Goal: Communication & Community: Answer question/provide support

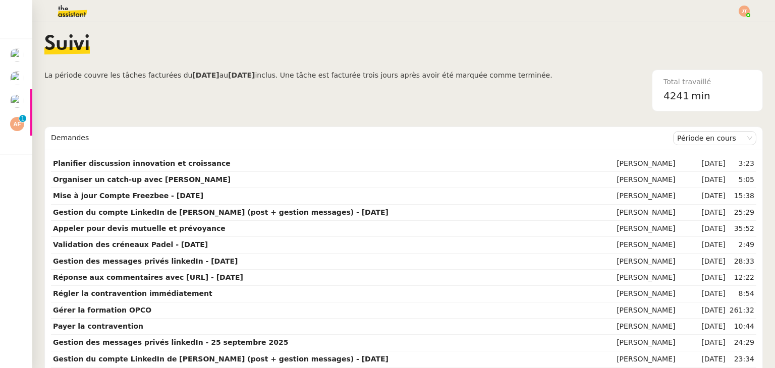
click at [242, 87] on span "La période couvre les tâches facturées du [DATE] au [DATE] inclus. Une tâche es…" at bounding box center [298, 91] width 508 height 42
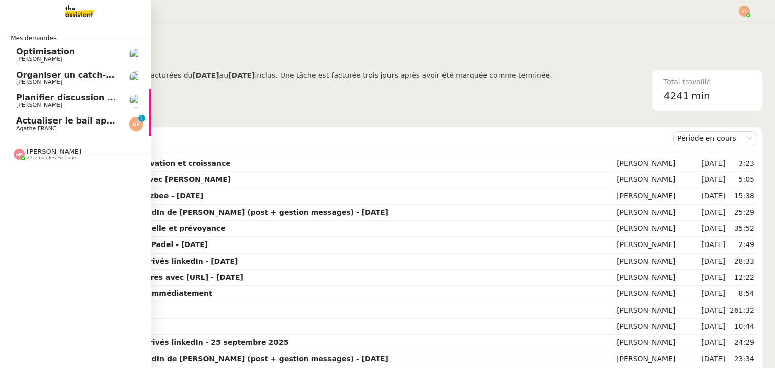
click at [70, 125] on span "Actualiser le bail appartement" at bounding box center [85, 121] width 139 height 10
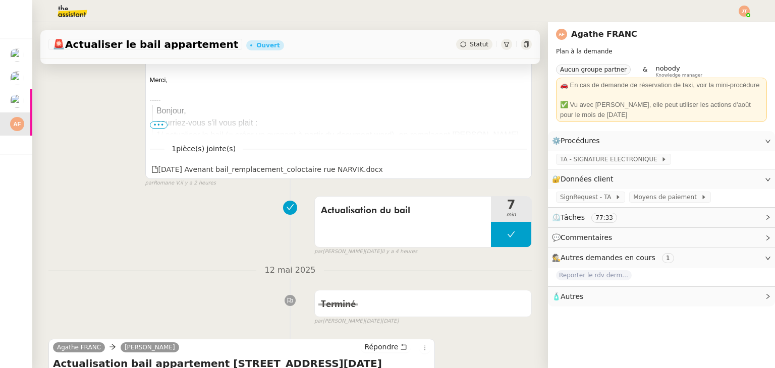
scroll to position [504, 0]
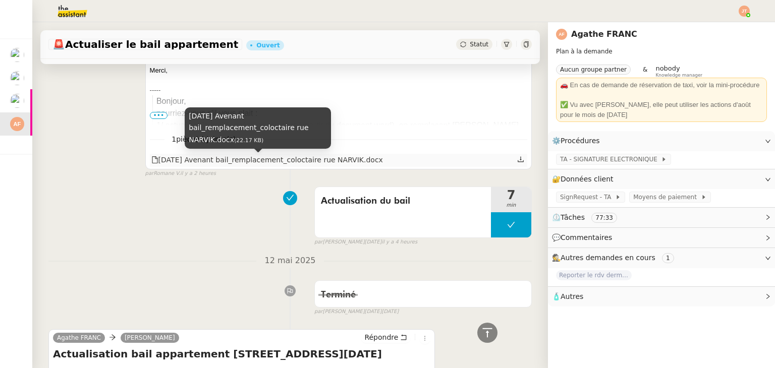
click at [220, 163] on div "01.10.2025 Avenant bail_remplacement_coloctaire rue NARVIK.docx" at bounding box center [266, 160] width 231 height 12
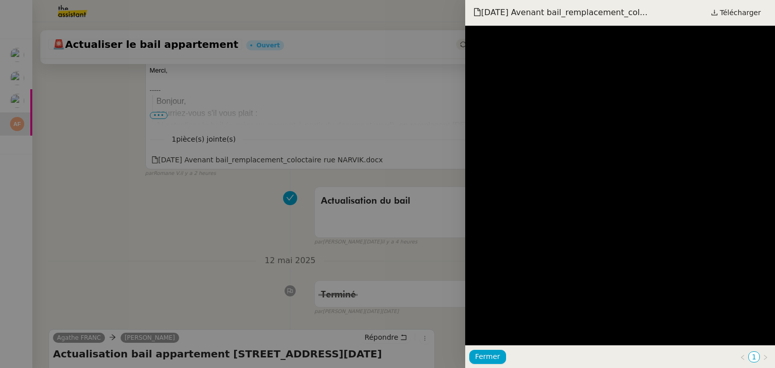
click at [119, 205] on div at bounding box center [387, 184] width 775 height 368
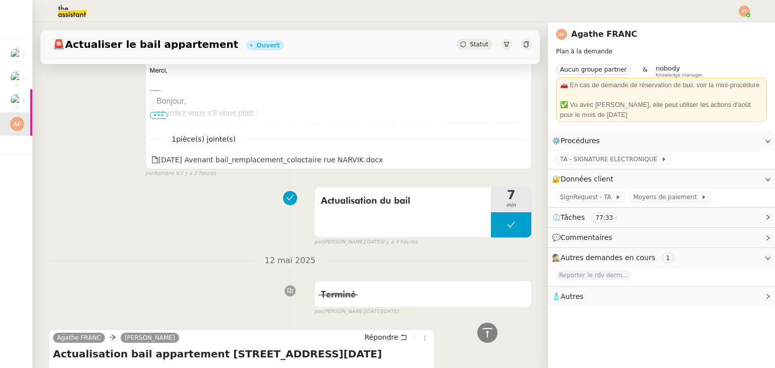
click at [491, 220] on button at bounding box center [511, 224] width 40 height 25
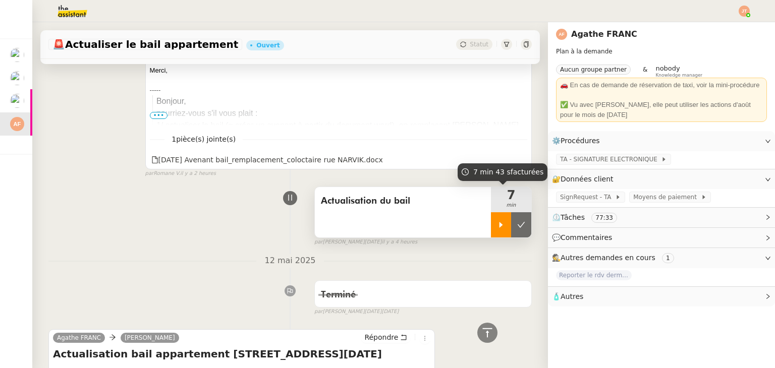
click at [497, 226] on icon at bounding box center [501, 225] width 8 height 8
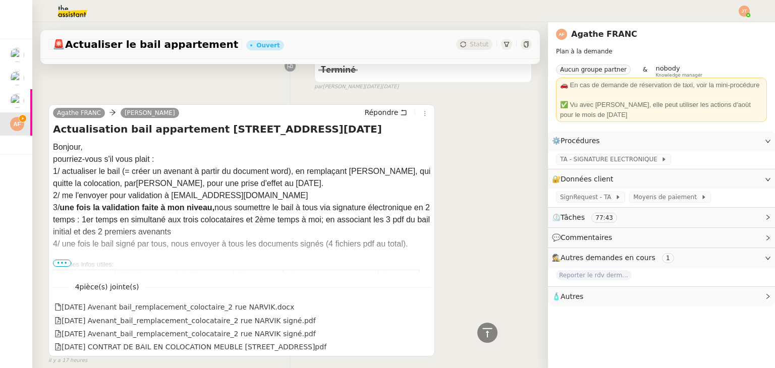
scroll to position [807, 0]
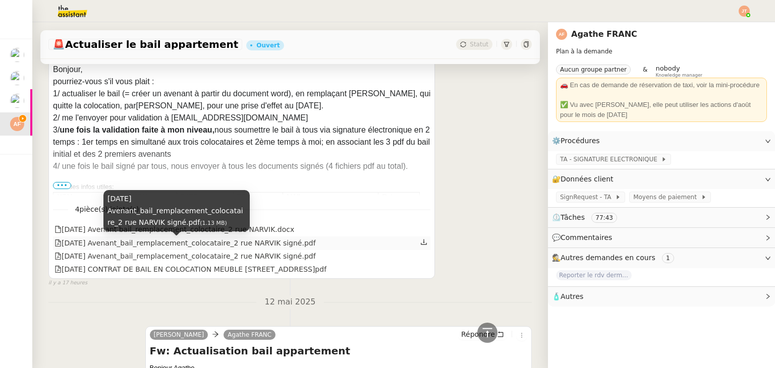
click at [290, 247] on div "01.07.2024 Avenant_bail_remplacement_colocataire_2 rue NARVIK signé.pdf" at bounding box center [184, 244] width 261 height 12
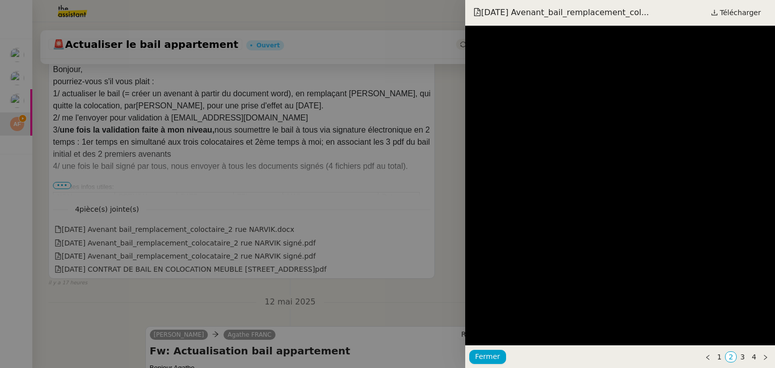
click at [430, 193] on div at bounding box center [387, 184] width 775 height 368
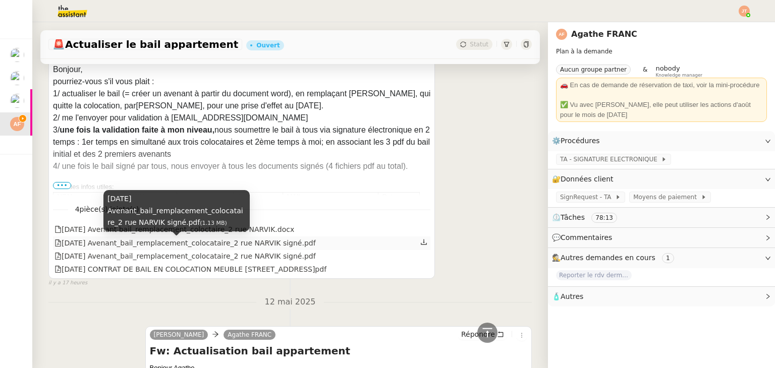
click at [256, 245] on div "01.07.2024 Avenant_bail_remplacement_colocataire_2 rue NARVIK signé.pdf" at bounding box center [184, 244] width 261 height 12
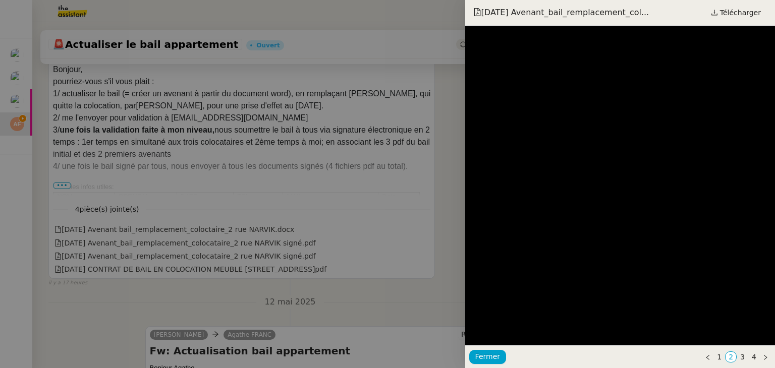
click at [416, 218] on div at bounding box center [387, 184] width 775 height 368
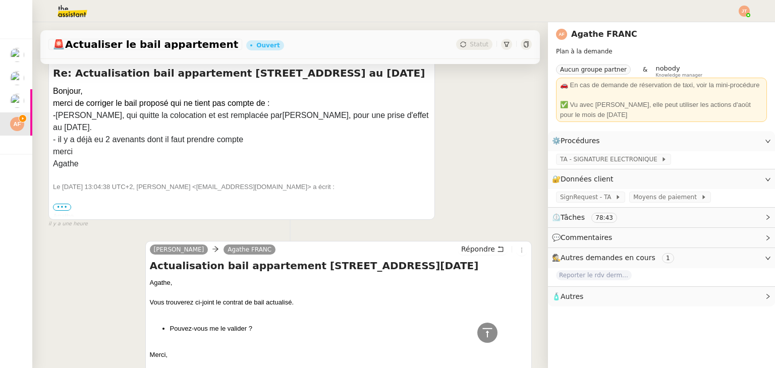
scroll to position [202, 0]
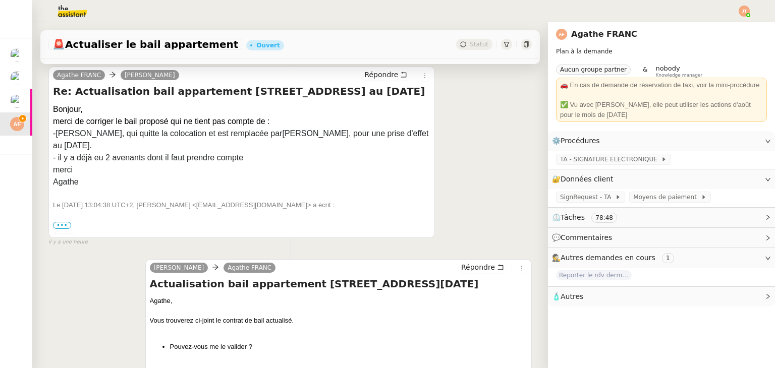
click at [66, 228] on span "•••" at bounding box center [62, 225] width 18 height 7
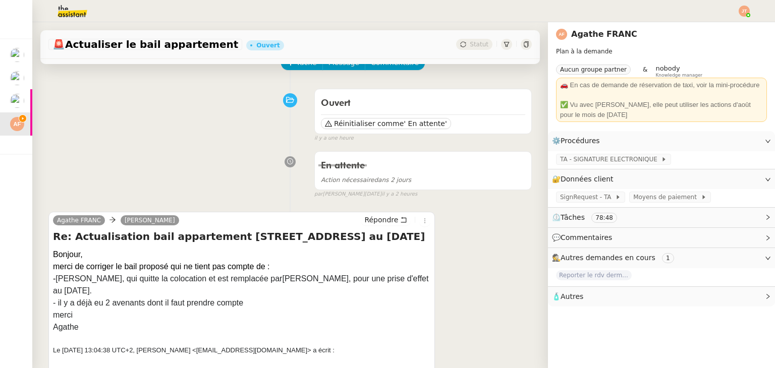
scroll to position [50, 0]
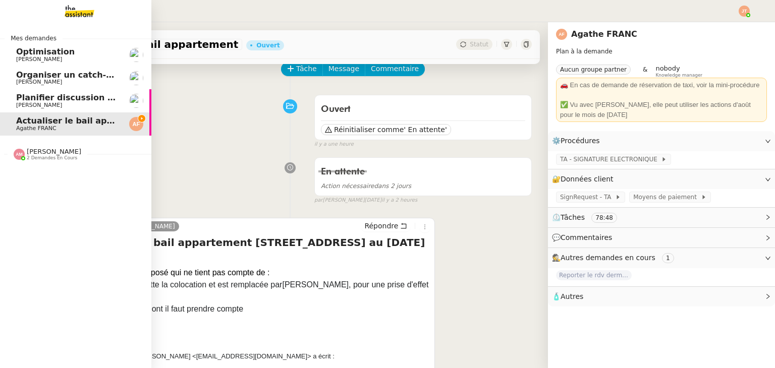
click at [53, 101] on span "Planifier discussion innovation et croissance" at bounding box center [117, 98] width 203 height 10
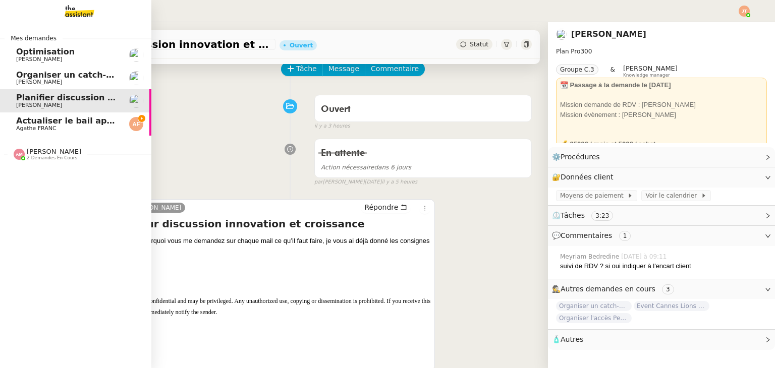
click at [57, 119] on span "Actualiser le bail appartement" at bounding box center [85, 121] width 139 height 10
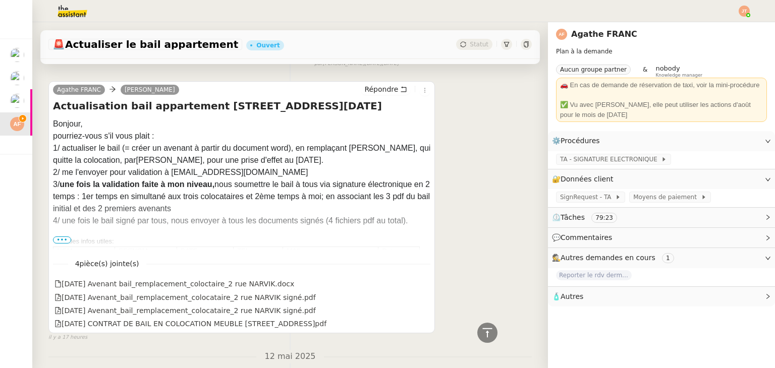
scroll to position [756, 0]
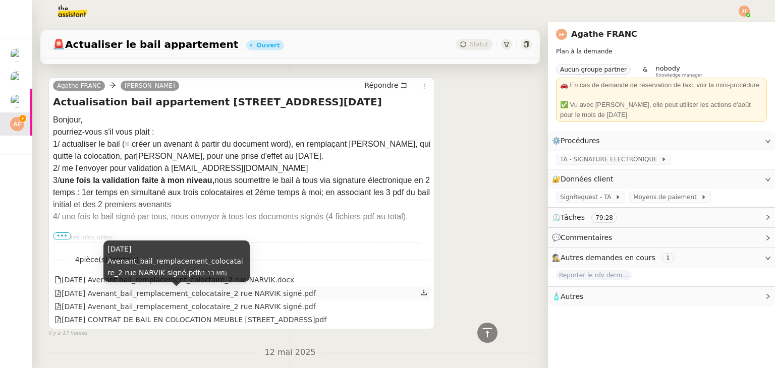
click at [81, 298] on div "01.07.2024 Avenant_bail_remplacement_colocataire_2 rue NARVIK signé.pdf" at bounding box center [184, 294] width 261 height 12
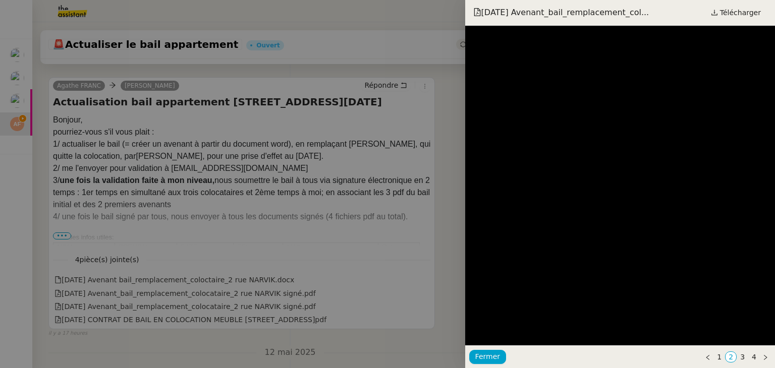
click at [292, 166] on div at bounding box center [387, 184] width 775 height 368
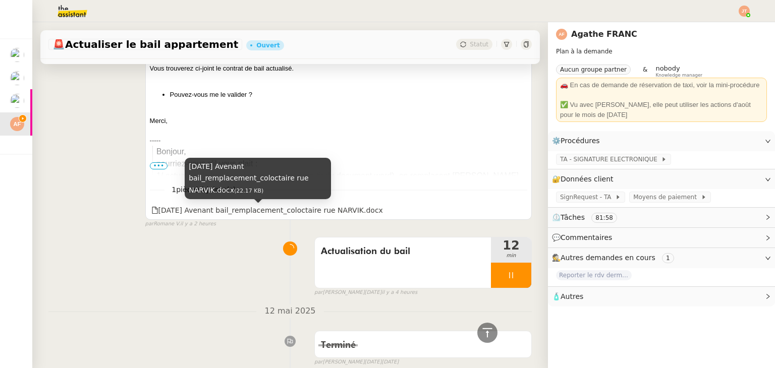
scroll to position [202, 0]
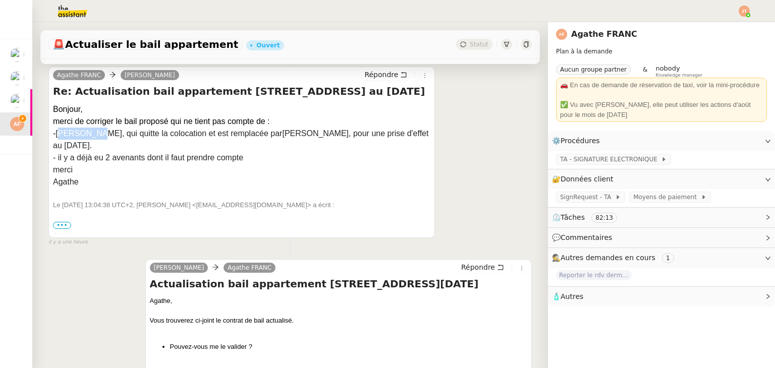
drag, startPoint x: 61, startPoint y: 136, endPoint x: 99, endPoint y: 132, distance: 38.5
click at [99, 132] on span "Elena RUIZ DEL VAL, qui quitte la colocation et est remplacée par" at bounding box center [168, 133] width 226 height 9
drag, startPoint x: 60, startPoint y: 133, endPoint x: 133, endPoint y: 133, distance: 73.6
click at [133, 133] on span "Elena RUIZ DEL VAL, qui quitte la colocation et est remplacée par" at bounding box center [168, 133] width 226 height 9
copy span "Elena RUIZ DEL VAL"
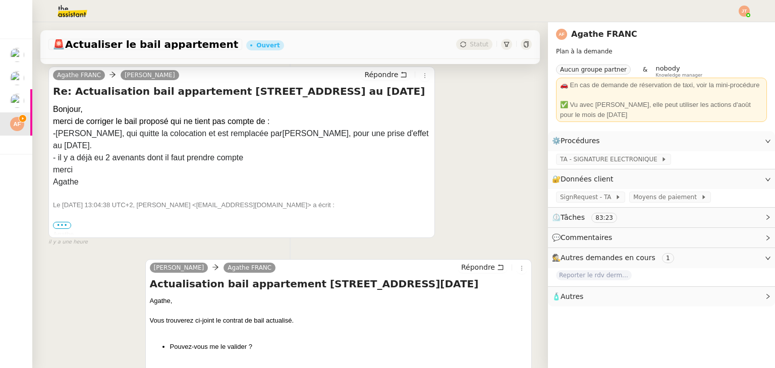
click at [266, 172] on div "merci" at bounding box center [241, 170] width 377 height 12
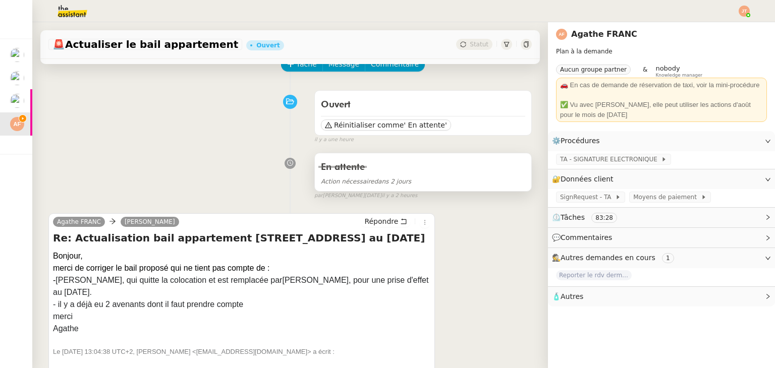
scroll to position [50, 0]
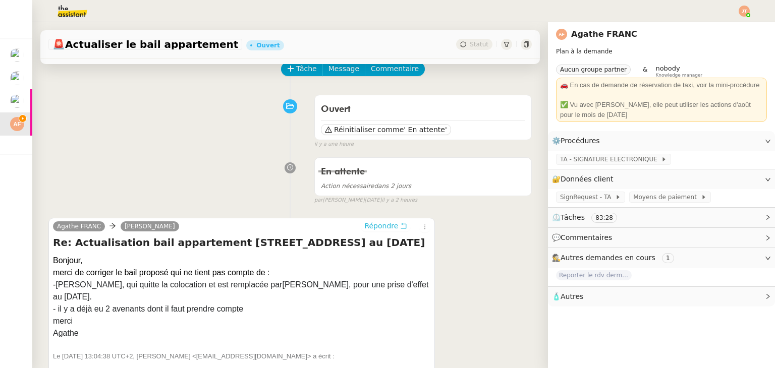
click at [364, 228] on span "Répondre" at bounding box center [381, 226] width 34 height 10
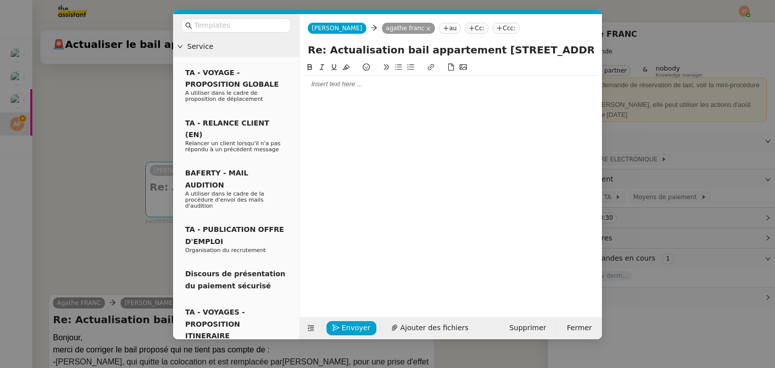
click at [313, 88] on div at bounding box center [451, 84] width 294 height 9
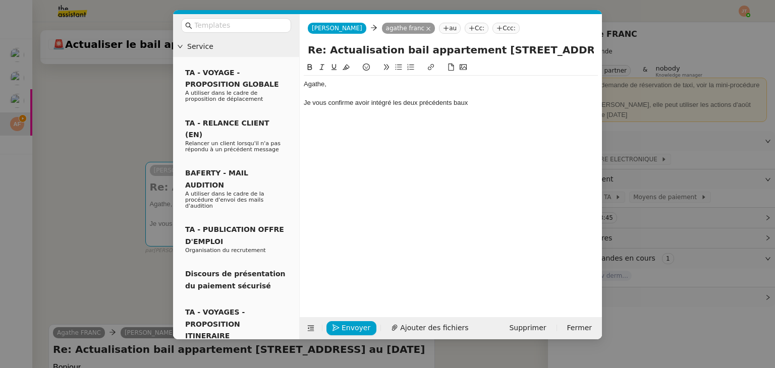
click at [125, 169] on nz-modal-container "Service TA - VOYAGE - PROPOSITION GLOBALE A utiliser dans le cadre de propositi…" at bounding box center [387, 184] width 775 height 368
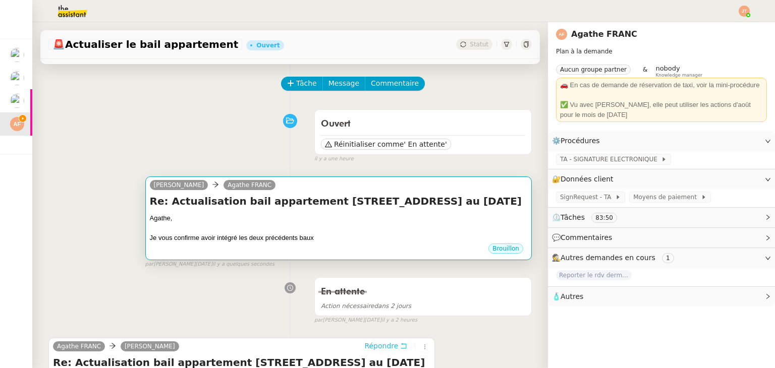
scroll to position [101, 0]
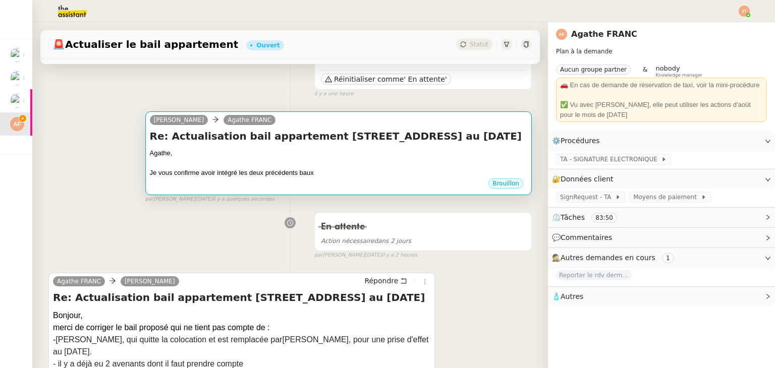
click at [303, 170] on div "Je vous confirme avoir intégré les deux précédents baux" at bounding box center [338, 173] width 377 height 10
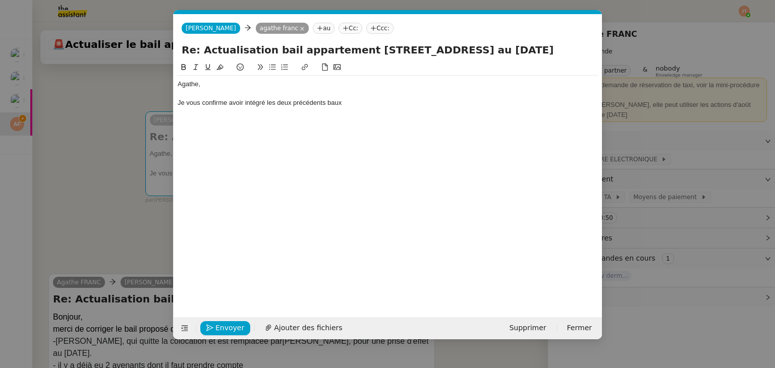
scroll to position [0, 21]
drag, startPoint x: 339, startPoint y: 104, endPoint x: 327, endPoint y: 104, distance: 12.1
click at [327, 104] on div "Je vous confirme avoir intégré les deux précédents baux" at bounding box center [387, 102] width 420 height 9
click at [49, 210] on nz-modal-container "Service TA - VOYAGE - PROPOSITION GLOBALE A utiliser dans le cadre de propositi…" at bounding box center [387, 184] width 775 height 368
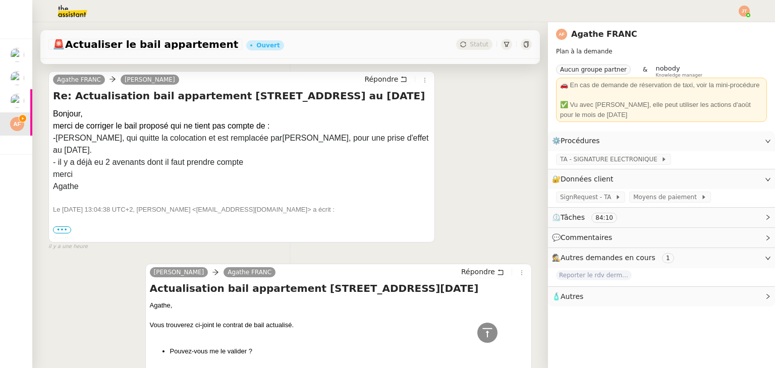
scroll to position [50, 0]
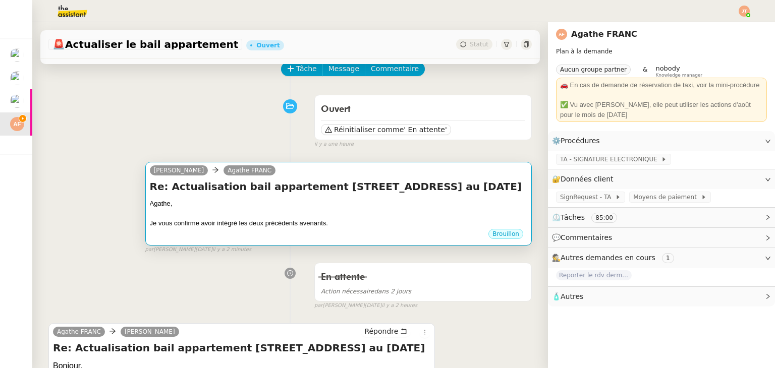
click at [333, 219] on div "Je vous confirme avoir intégré les deux précédents avenants." at bounding box center [338, 223] width 377 height 10
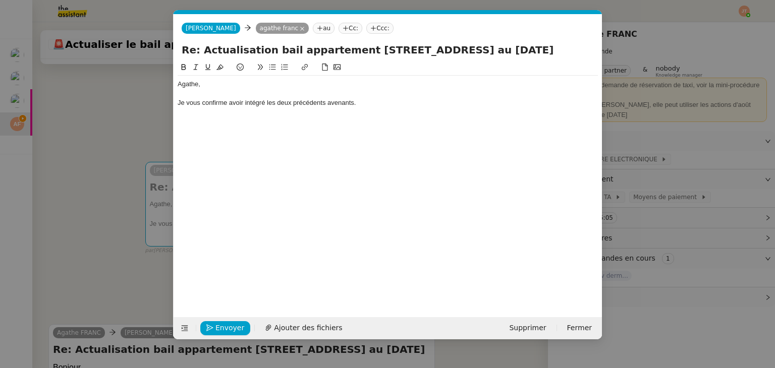
scroll to position [0, 21]
click at [309, 330] on span "Ajouter des fichiers" at bounding box center [308, 328] width 68 height 12
click at [389, 103] on div "Je vous confirme avoir intégré les deux précédents avenants." at bounding box center [387, 102] width 420 height 9
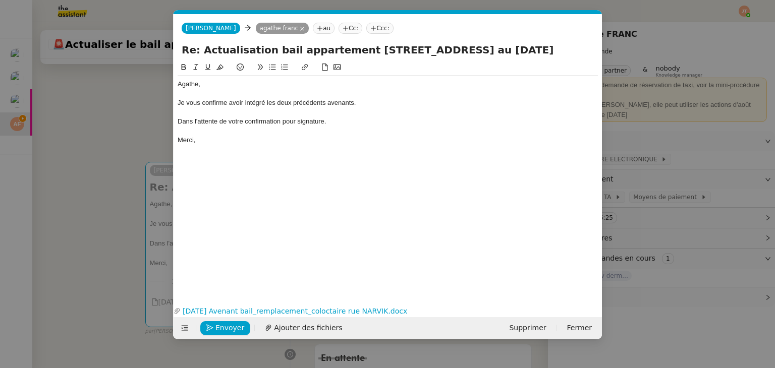
click at [363, 105] on div "Je vous confirme avoir intégré les deux précédents avenants." at bounding box center [387, 102] width 420 height 9
click at [134, 154] on nz-modal-container "Service TA - VOYAGE - PROPOSITION GLOBALE A utiliser dans le cadre de propositi…" at bounding box center [387, 184] width 775 height 368
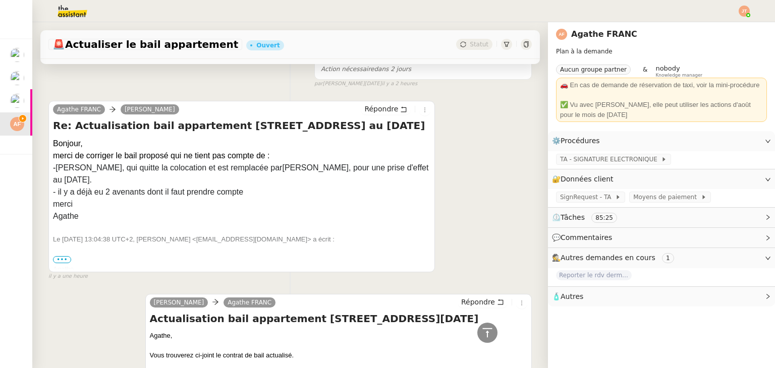
scroll to position [50, 0]
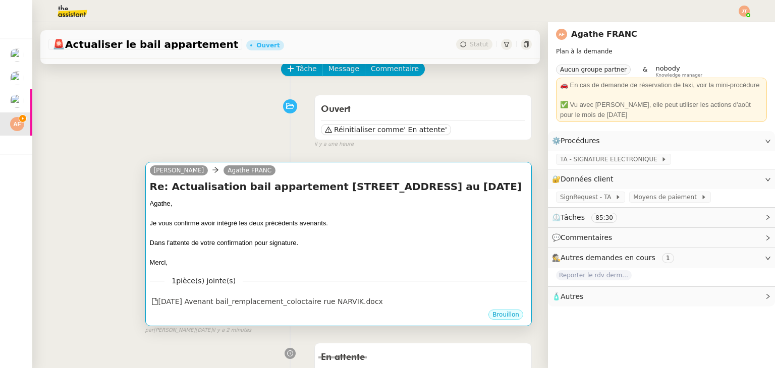
click at [225, 217] on div at bounding box center [338, 213] width 377 height 10
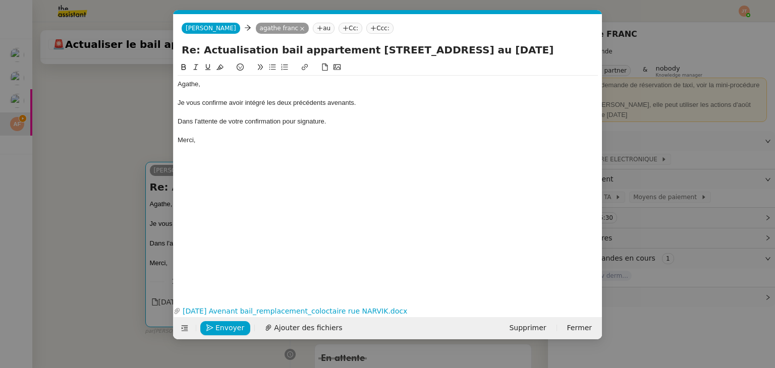
scroll to position [0, 21]
click at [358, 103] on div "Je vous confirme avoir intégré les deux précédents avenants." at bounding box center [387, 102] width 420 height 9
click at [96, 180] on nz-modal-container "Service TA - VOYAGE - PROPOSITION GLOBALE A utiliser dans le cadre de propositi…" at bounding box center [387, 184] width 775 height 368
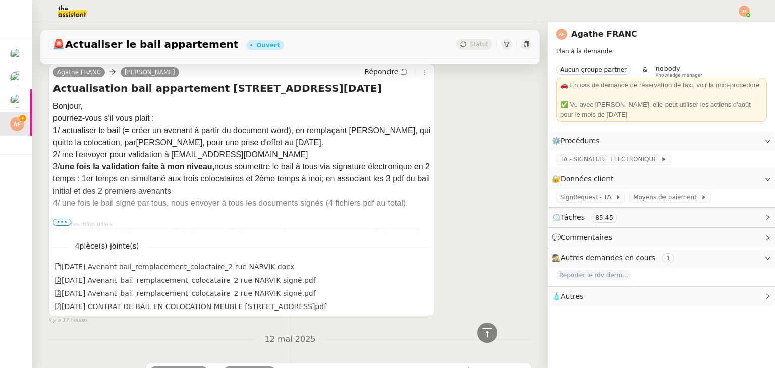
scroll to position [958, 0]
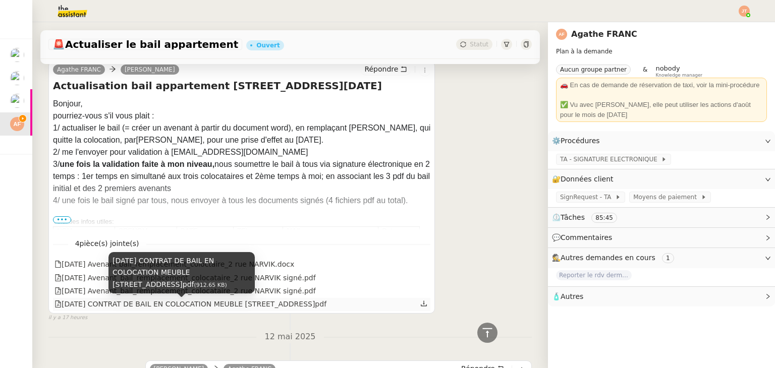
click at [184, 310] on div "16.08.2023 CONTRAT DE BAIL EN COLOCATION MEUBLE 2 rue Narvik signé.pdf" at bounding box center [190, 305] width 272 height 12
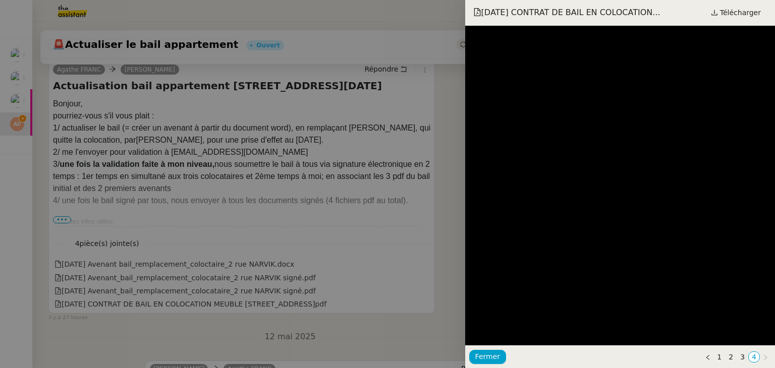
click at [457, 189] on div at bounding box center [387, 184] width 775 height 368
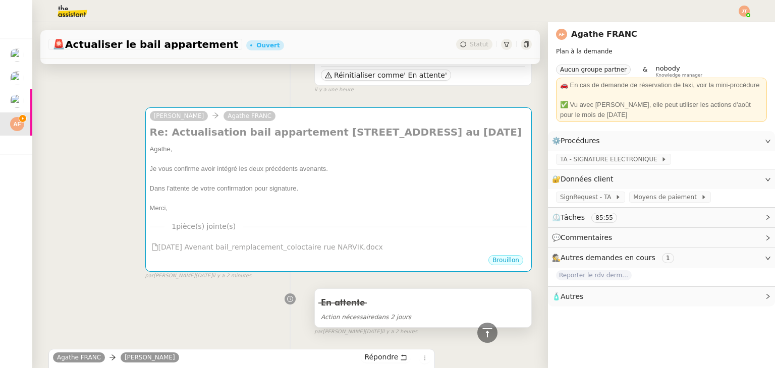
scroll to position [0, 0]
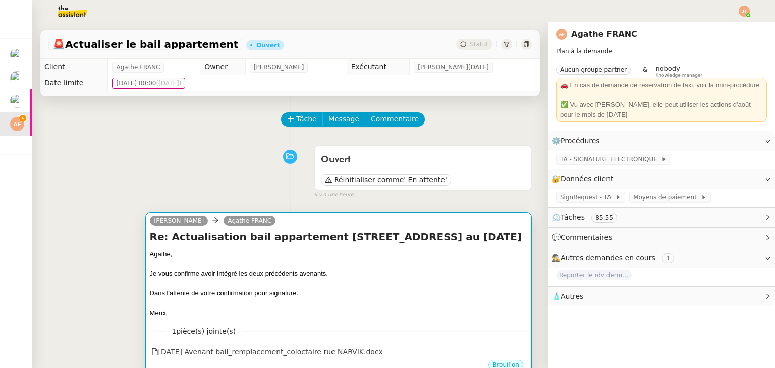
click at [369, 251] on div "Re: Actualisation bail appartement 2 rue de Narvik au 1er octobre 2025 Agathe, …" at bounding box center [338, 274] width 377 height 88
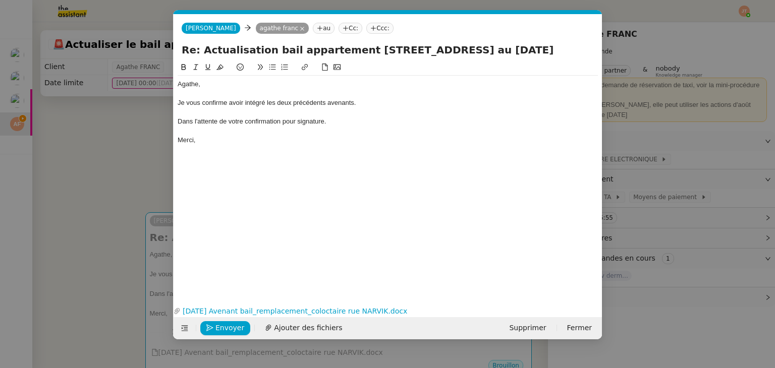
scroll to position [0, 21]
click at [373, 107] on div "Je vous confirme avoir intégré les deux précédents avenants." at bounding box center [387, 102] width 420 height 9
click at [364, 126] on div "Dans l'attente de votre confirmation pour signature." at bounding box center [387, 121] width 420 height 9
click at [224, 324] on span "Envoyer" at bounding box center [229, 328] width 29 height 12
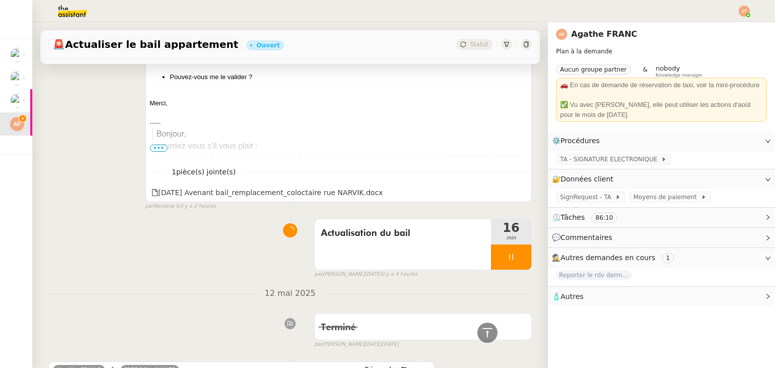
scroll to position [756, 0]
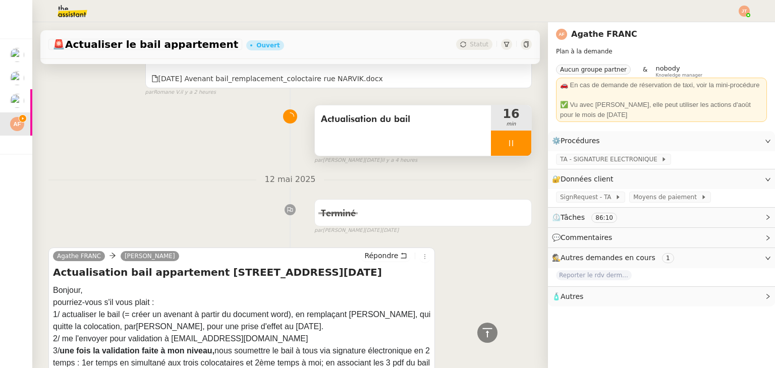
click at [502, 151] on div at bounding box center [511, 143] width 40 height 25
click at [517, 147] on icon at bounding box center [521, 143] width 8 height 8
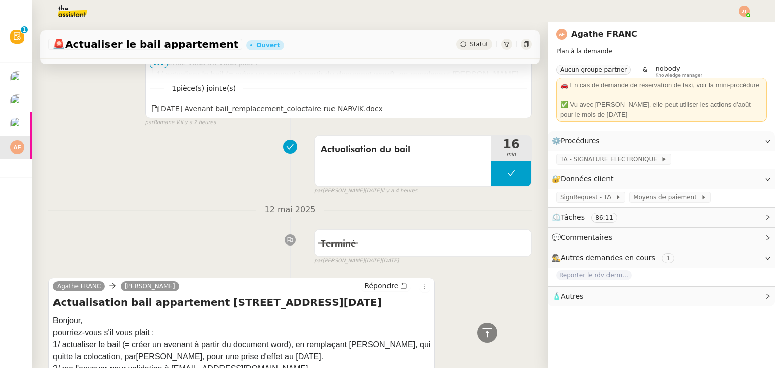
scroll to position [787, 0]
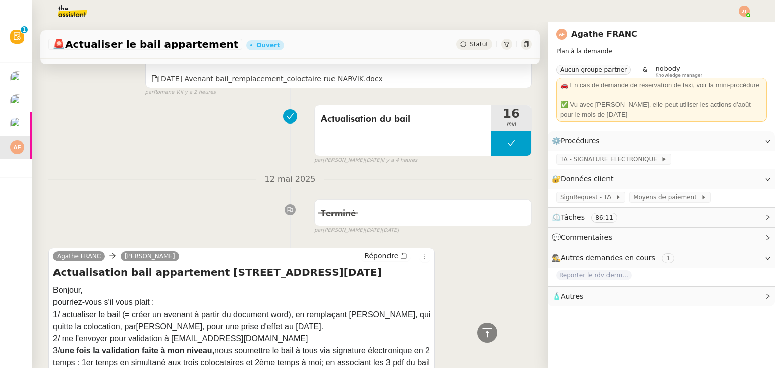
click at [236, 151] on div "Actualisation du bail 16 min false par Jean-Noël D. il y a 4 heures" at bounding box center [289, 132] width 483 height 65
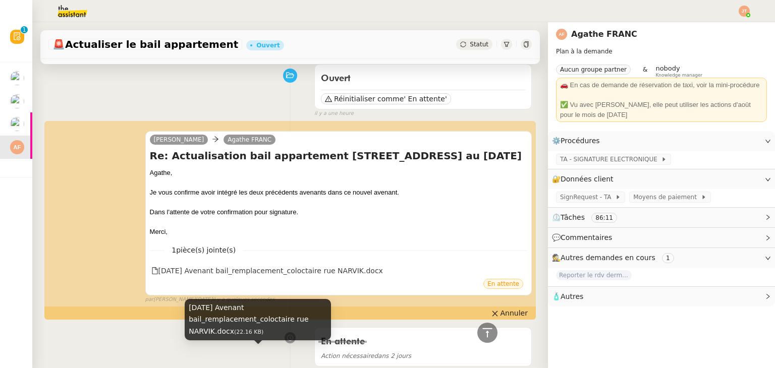
scroll to position [0, 0]
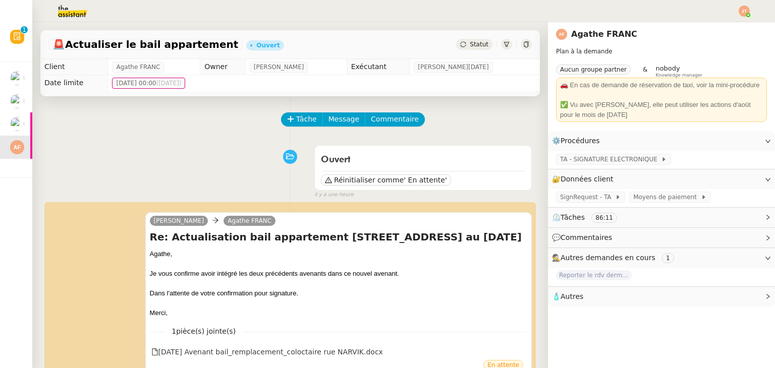
click at [473, 39] on div "🚨 Actualiser le bail appartement Ouvert Statut" at bounding box center [289, 44] width 499 height 29
click at [472, 43] on span "Statut" at bounding box center [478, 44] width 19 height 7
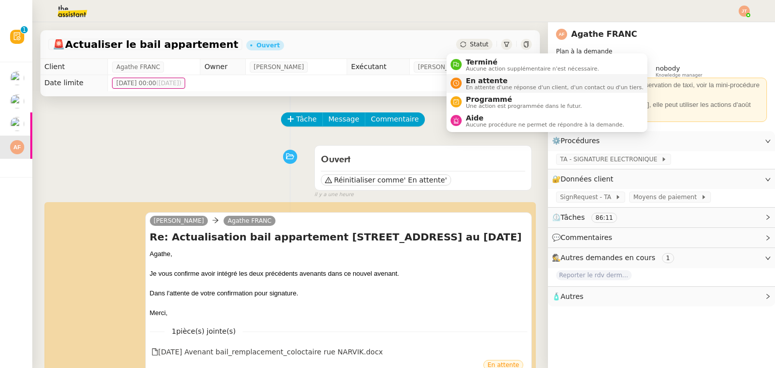
click at [476, 79] on span "En attente" at bounding box center [553, 81] width 177 height 8
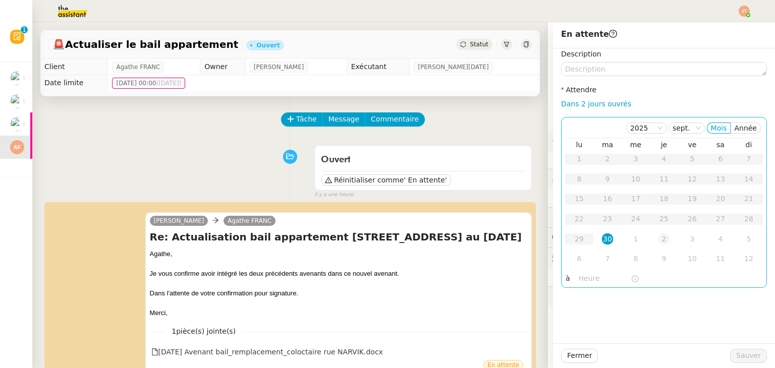
click at [658, 241] on div "2" at bounding box center [663, 238] width 11 height 11
click at [578, 280] on input "text" at bounding box center [604, 279] width 52 height 12
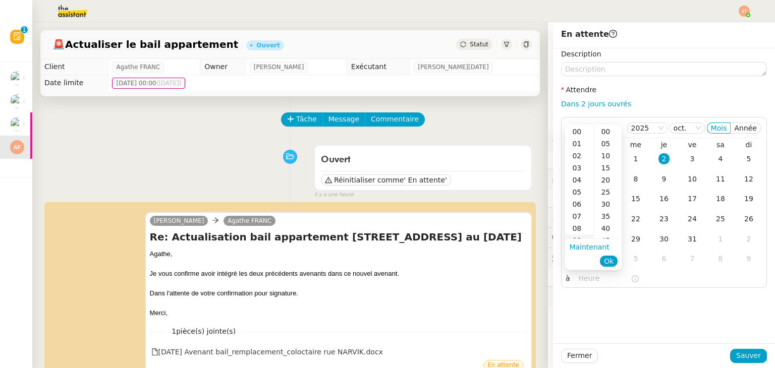
click at [577, 238] on div "09" at bounding box center [579, 240] width 28 height 12
click at [599, 230] on div "40" at bounding box center [608, 228] width 28 height 12
type input "09:40"
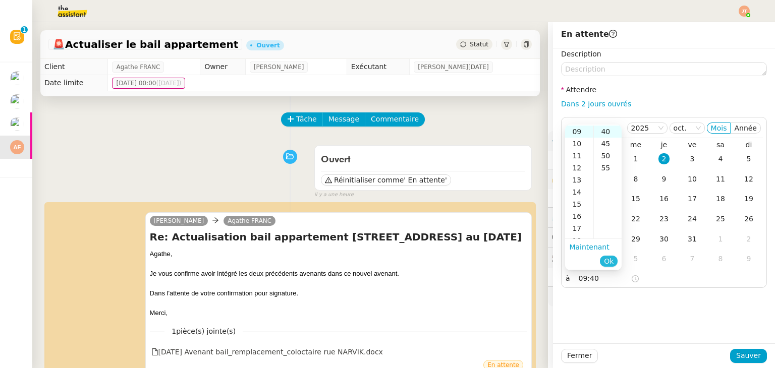
click at [607, 259] on span "Ok" at bounding box center [609, 261] width 10 height 10
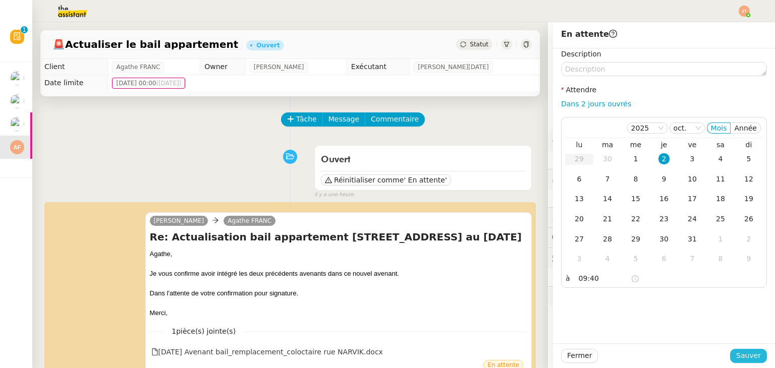
click at [740, 359] on span "Sauver" at bounding box center [748, 356] width 25 height 12
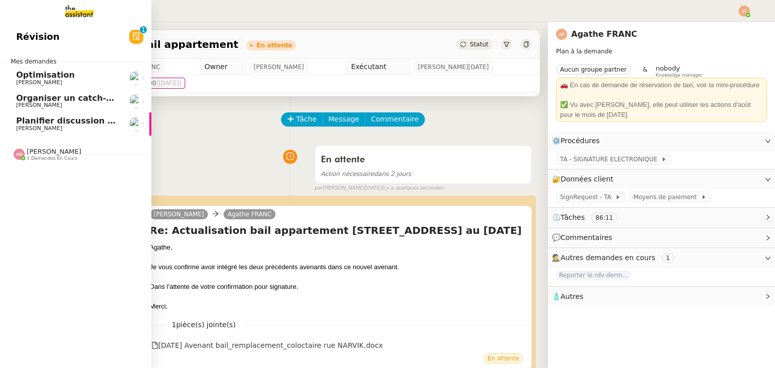
click at [38, 157] on span "1 demandes en cours" at bounding box center [52, 159] width 50 height 6
click at [43, 174] on span "Organiser une réunion abonnement avec Michel" at bounding box center [150, 173] width 268 height 10
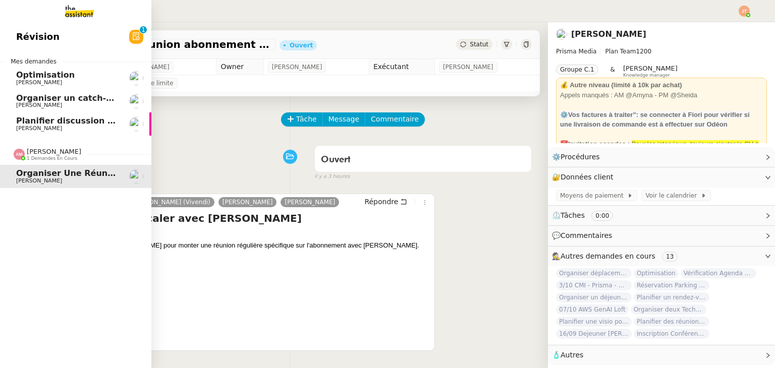
click at [35, 155] on span "Amyna Mehrez" at bounding box center [54, 152] width 54 height 8
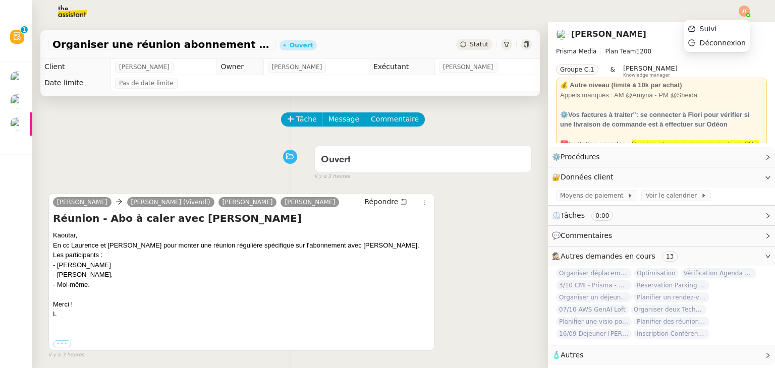
click at [745, 11] on img at bounding box center [743, 11] width 11 height 11
click at [723, 24] on li "Suivi" at bounding box center [717, 29] width 66 height 14
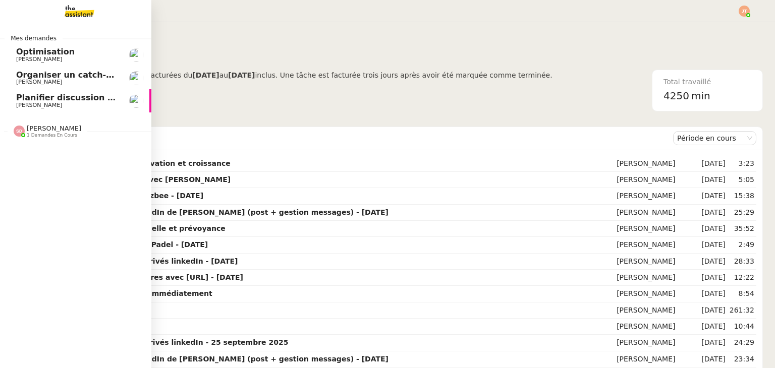
click at [32, 127] on span "Sheida Delpazir" at bounding box center [54, 129] width 54 height 8
click at [44, 97] on span "Planifier discussion innovation et croissance" at bounding box center [117, 98] width 203 height 10
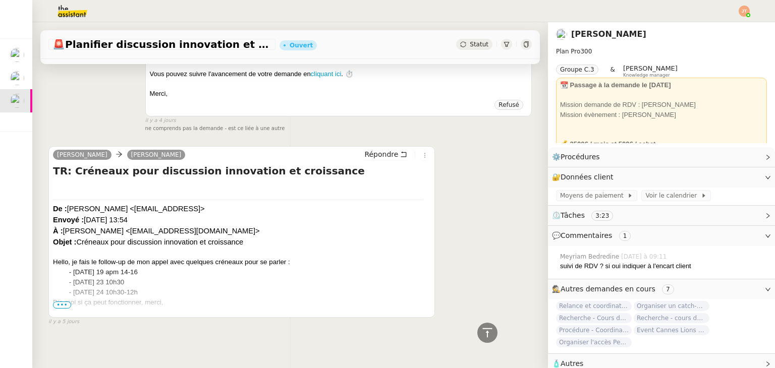
scroll to position [1248, 0]
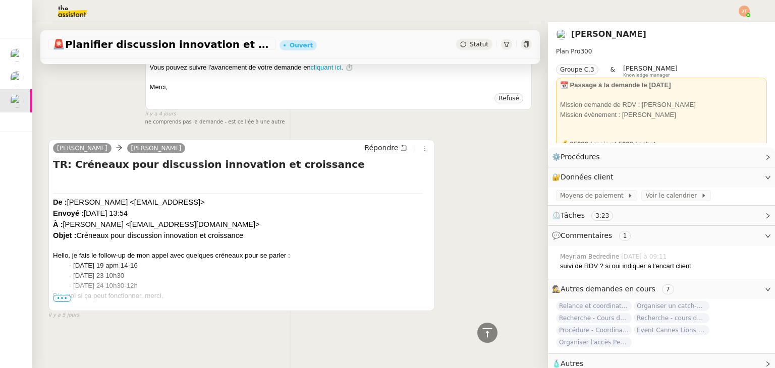
click at [58, 295] on span "•••" at bounding box center [62, 298] width 18 height 7
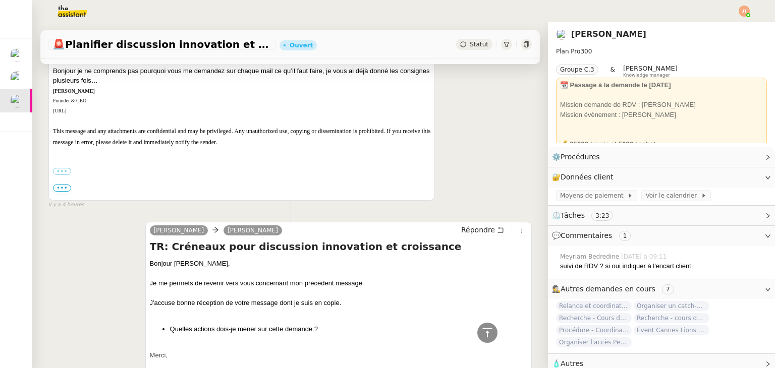
scroll to position [0, 0]
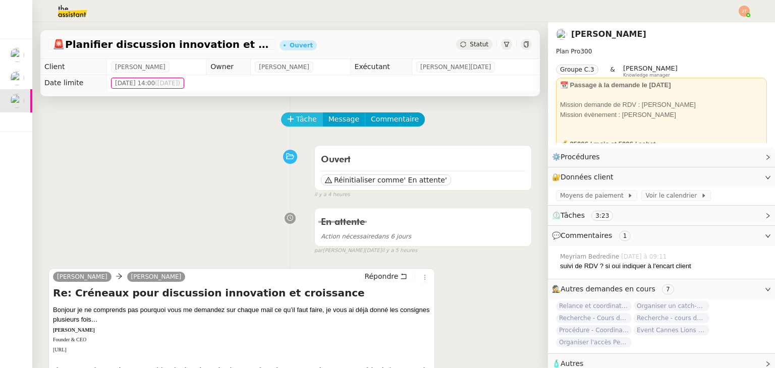
drag, startPoint x: 272, startPoint y: 126, endPoint x: 280, endPoint y: 123, distance: 8.6
click at [272, 126] on div "Tâche Message Commentaire" at bounding box center [289, 124] width 483 height 24
click at [296, 120] on span "Tâche" at bounding box center [306, 119] width 21 height 12
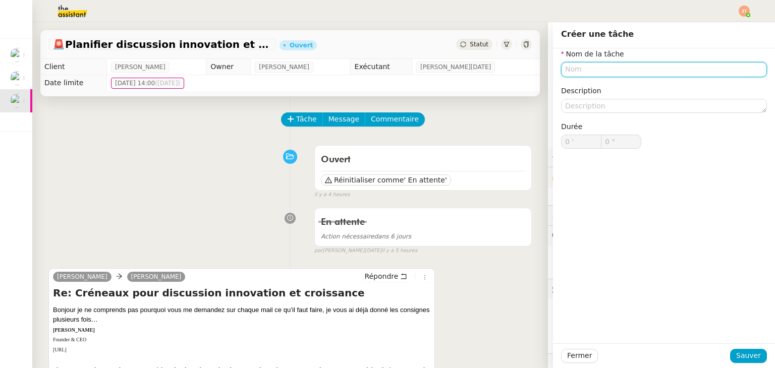
click at [605, 68] on input "text" at bounding box center [664, 69] width 206 height 15
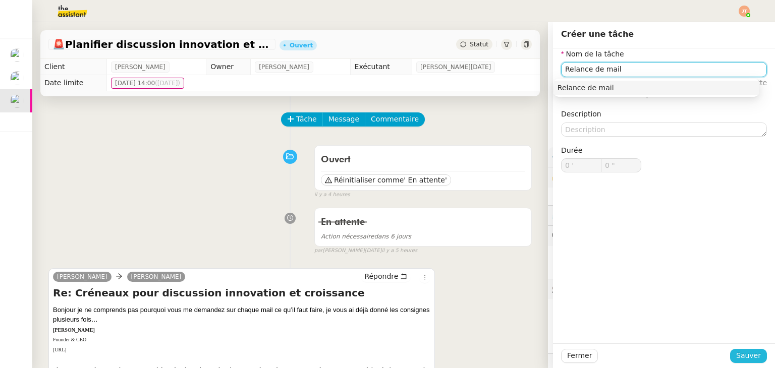
type input "Relance de mail"
click at [739, 353] on span "Sauver" at bounding box center [748, 356] width 25 height 12
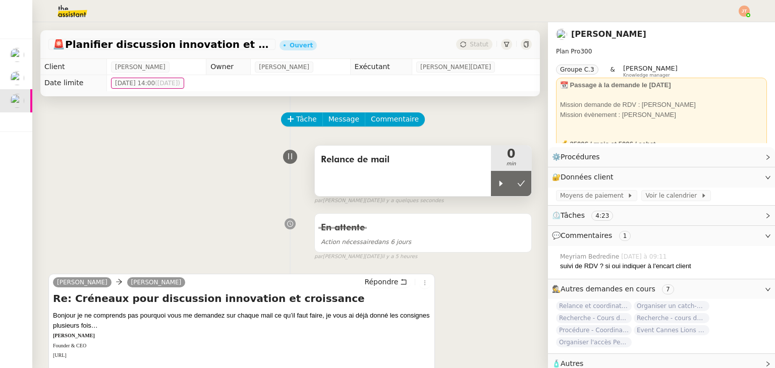
click at [420, 161] on span "Relance de mail" at bounding box center [403, 159] width 164 height 15
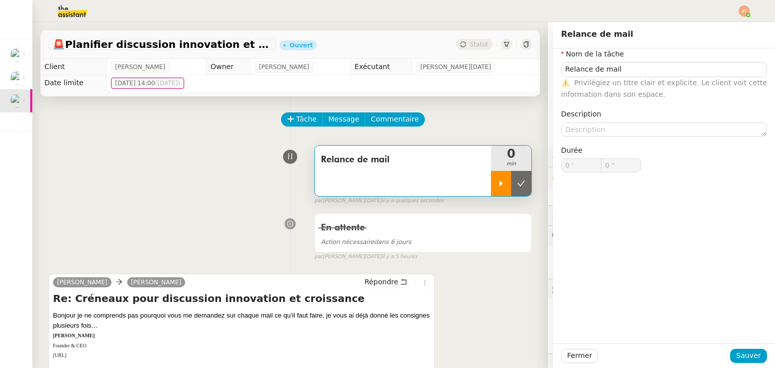
click at [499, 185] on icon at bounding box center [501, 184] width 4 height 6
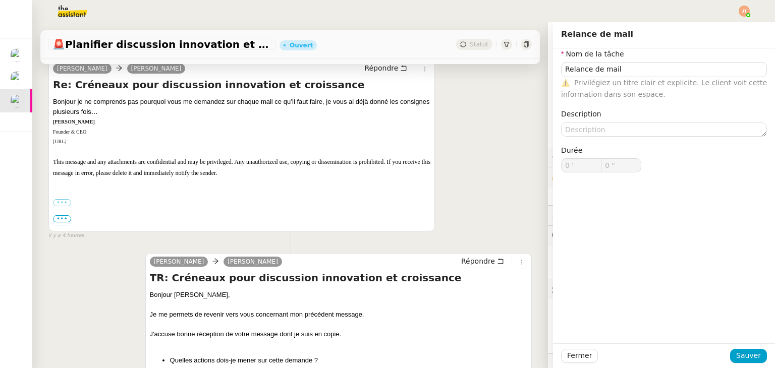
type input "Relance de mail"
type input "0 '"
type input "0 ""
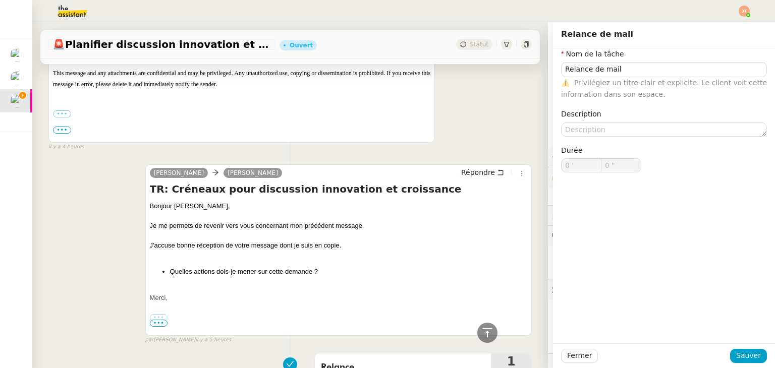
type input "Relance de mail"
type input "0 '"
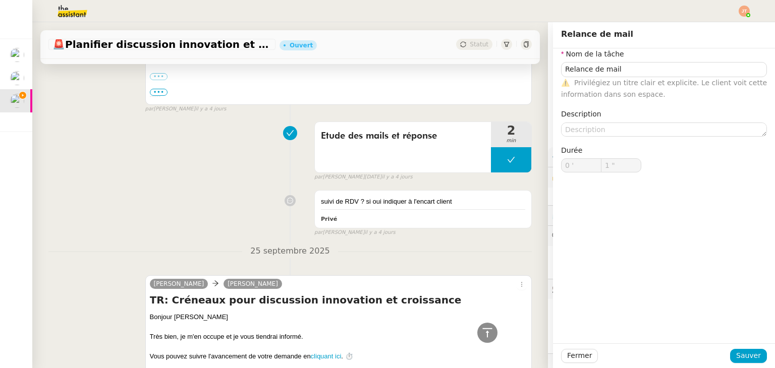
scroll to position [1261, 0]
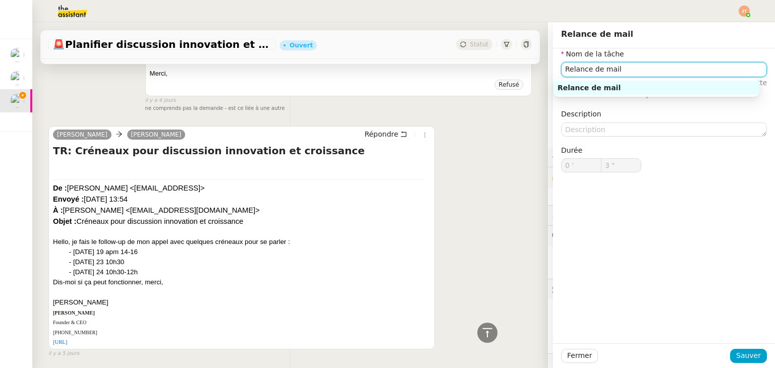
click at [620, 74] on input "Relance de mail" at bounding box center [664, 69] width 206 height 15
type input "4 ""
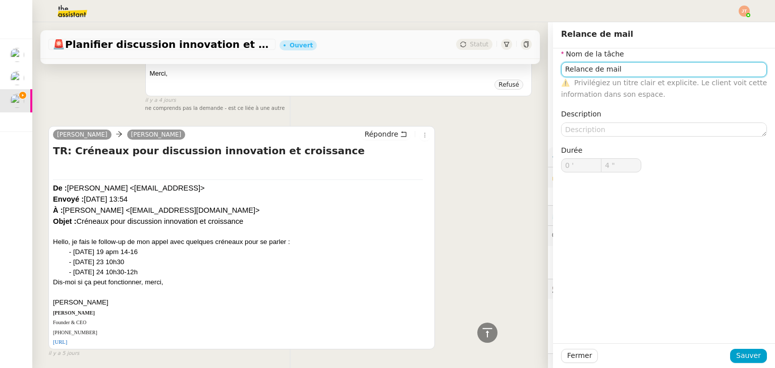
type input "Relance de mail"
type input "5 ""
type input "Relance de mail au"
type input "6 ""
type input "Relance de mail auprè"
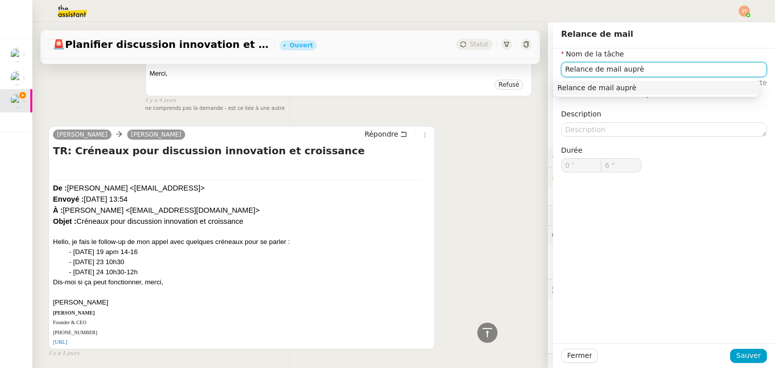
type input "7 ""
type input "Relance de mail auprès d'"
type input "8 ""
type input "Relance de mail auprès d'Ol"
type input "9 ""
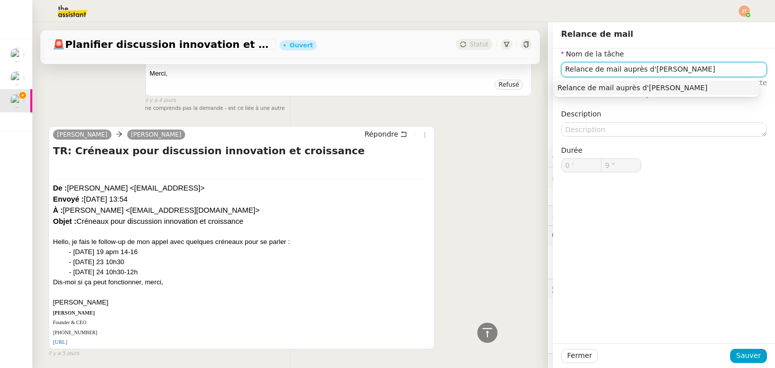
type input "Relance de mail auprès d'Olivier"
type input "10 ""
type input "Relance de mail auprès d'Olivier PE"
type input "11 ""
type input "Relance de mail auprès d'Olivier PEIL"
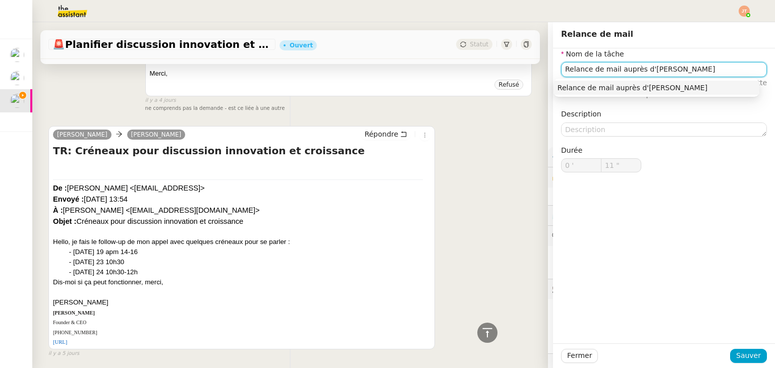
type input "12 ""
type input "Relance de mail auprès d'Olivier PEIL"
click at [741, 360] on span "Sauver" at bounding box center [748, 356] width 25 height 12
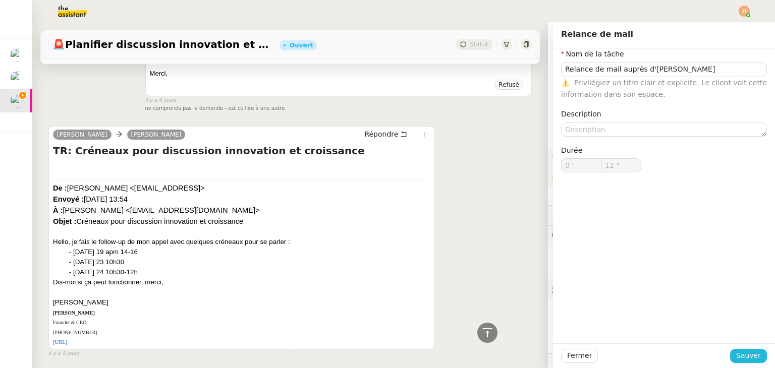
type input "13 ""
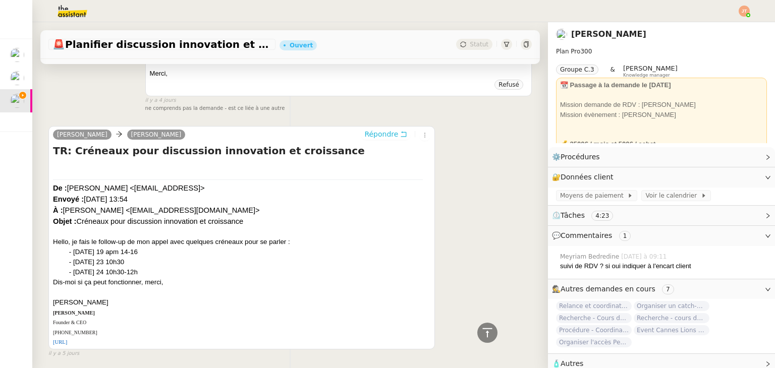
click at [364, 136] on span "Répondre" at bounding box center [381, 134] width 34 height 10
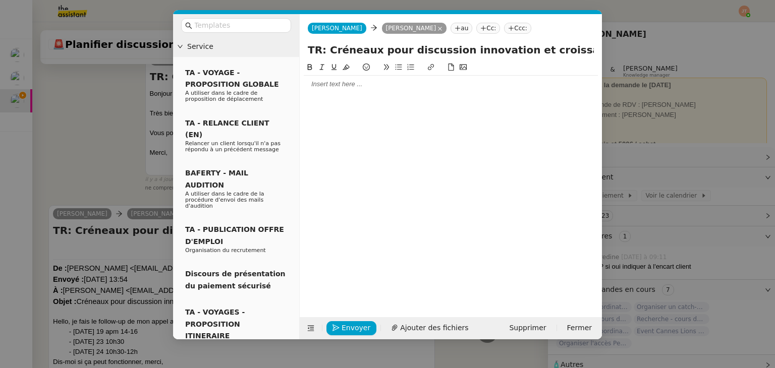
scroll to position [1340, 0]
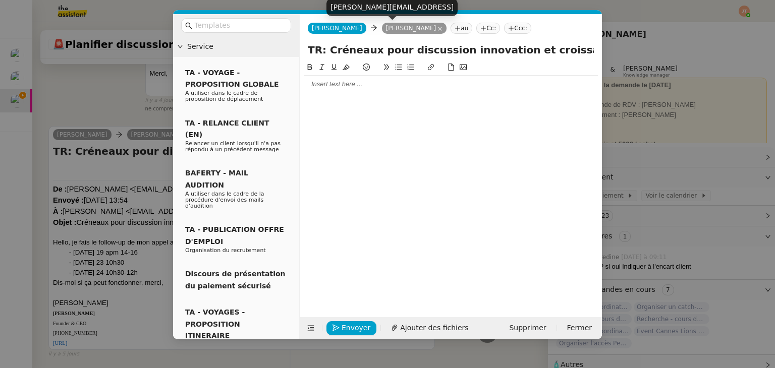
drag, startPoint x: 330, startPoint y: 6, endPoint x: 441, endPoint y: 6, distance: 110.9
click at [441, 6] on div "[PERSON_NAME][EMAIL_ADDRESS]" at bounding box center [391, 7] width 131 height 18
copy div "[PERSON_NAME][EMAIL_ADDRESS]"
click at [476, 30] on nz-tag "Cc:" at bounding box center [488, 28] width 24 height 11
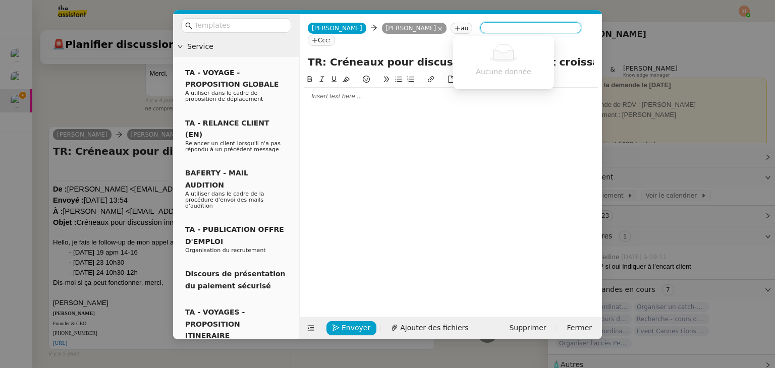
paste input "[PERSON_NAME][EMAIL_ADDRESS]"
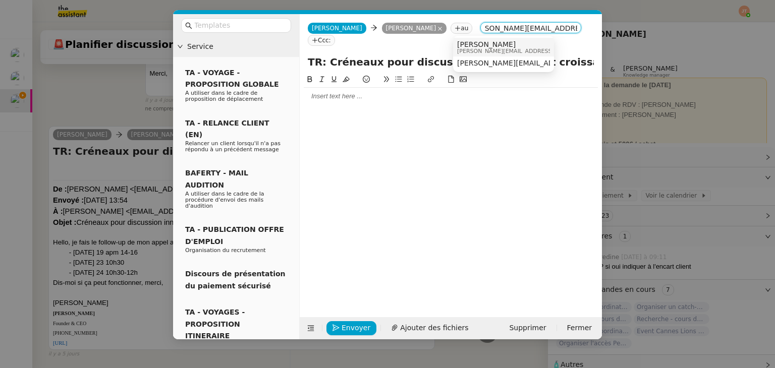
type input "[PERSON_NAME][EMAIL_ADDRESS]"
click at [470, 50] on span "[PERSON_NAME][EMAIL_ADDRESS]" at bounding box center [505, 51] width 97 height 6
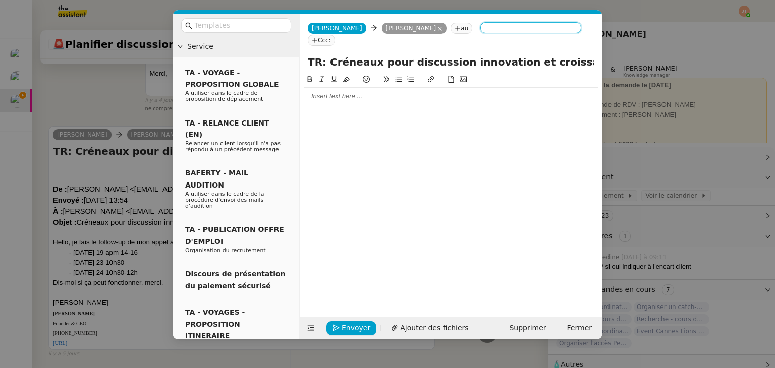
scroll to position [0, 0]
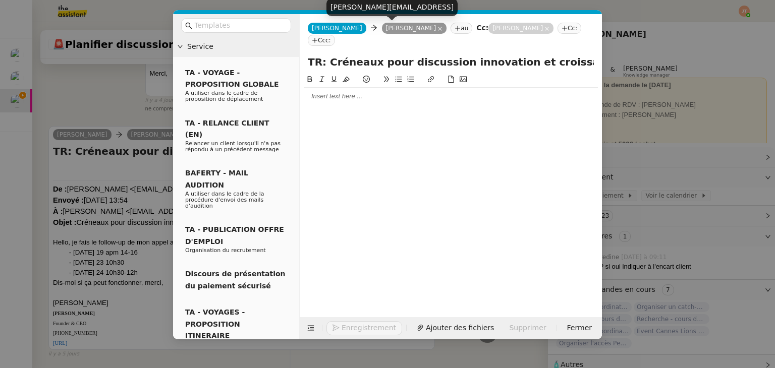
click at [437, 31] on icon at bounding box center [439, 28] width 5 height 5
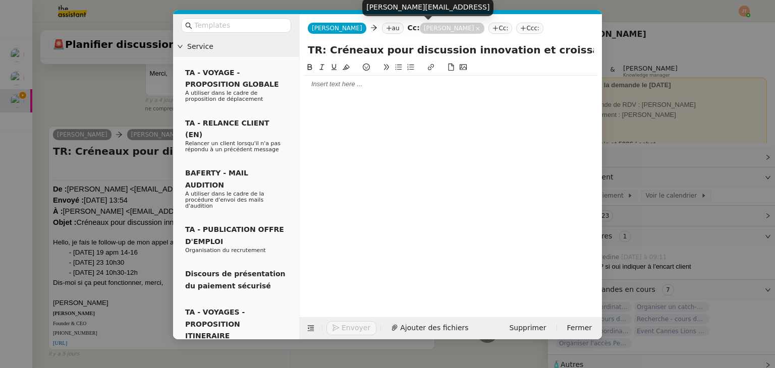
click at [83, 217] on nz-modal-container "Service TA - VOYAGE - PROPOSITION GLOBALE A utiliser dans le cadre de propositi…" at bounding box center [387, 184] width 775 height 368
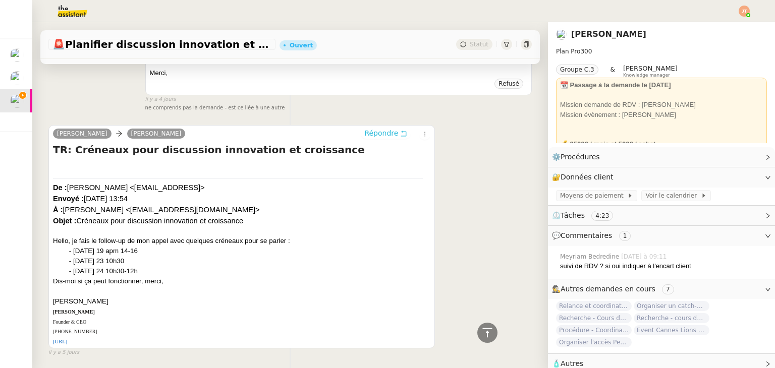
scroll to position [1337, 0]
drag, startPoint x: 103, startPoint y: 210, endPoint x: 157, endPoint y: 209, distance: 54.5
click at [157, 209] on font "De : Maurice N'Diaye <maurice.ndiaye@descartesmauss.ai> Envoyé : lundi 15 septe…" at bounding box center [156, 204] width 207 height 41
copy font "opeil@lacoste.com"
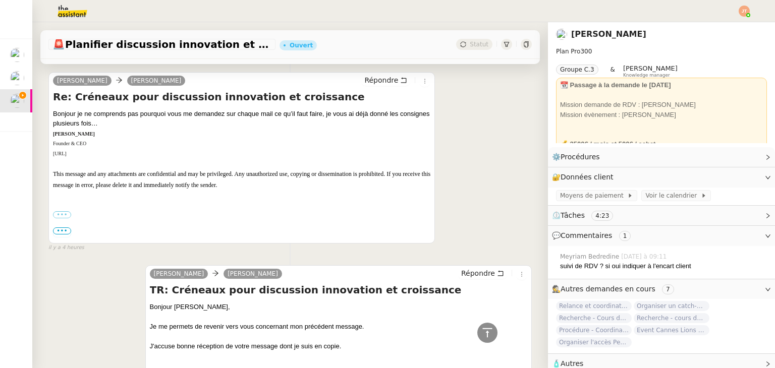
scroll to position [0, 0]
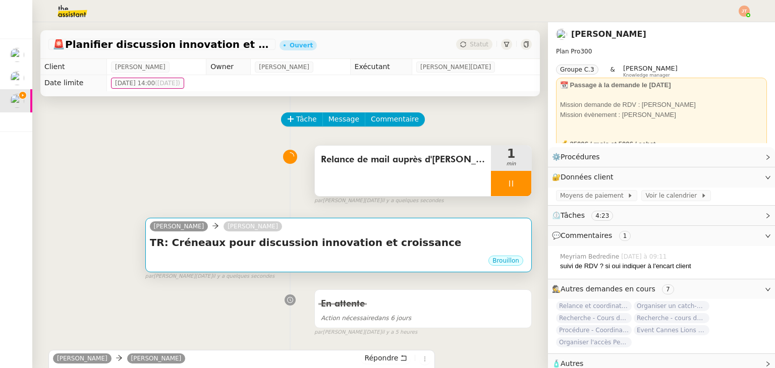
click at [307, 238] on h4 "TR: Créneaux pour discussion innovation et croissance" at bounding box center [338, 242] width 377 height 14
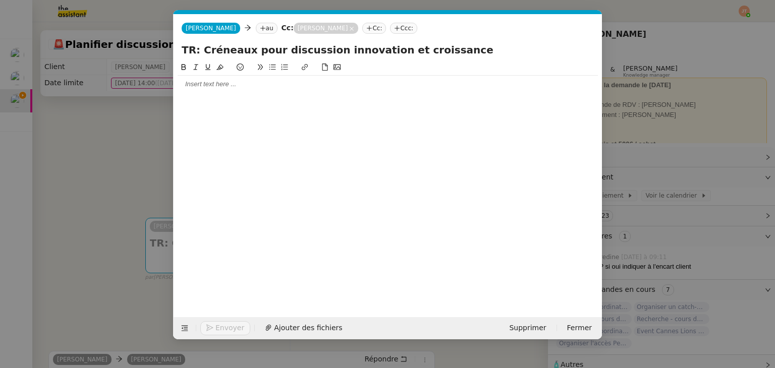
scroll to position [0, 21]
click at [256, 29] on nz-tag "au" at bounding box center [267, 28] width 22 height 11
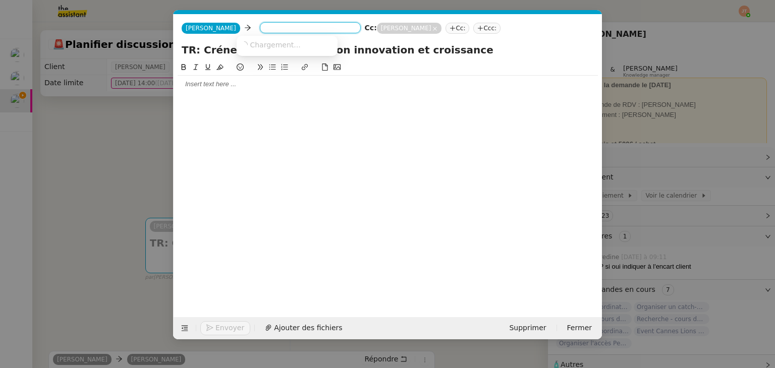
paste input "opeil@lacoste.com"
type input "opeil@lacoste.com"
click at [260, 46] on span "opeil@lacoste.com" at bounding box center [303, 44] width 124 height 8
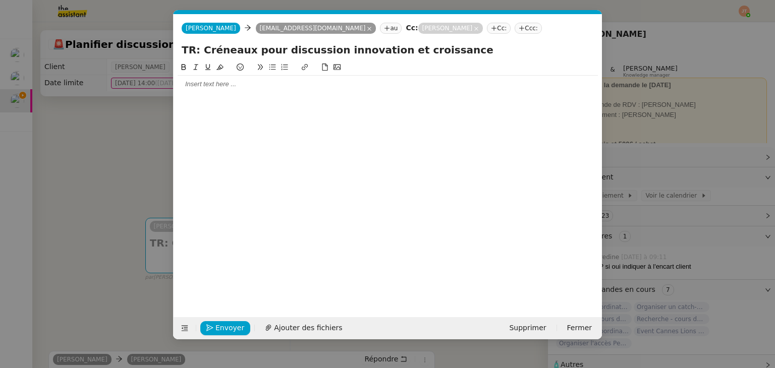
click at [203, 31] on span "[PERSON_NAME]" at bounding box center [211, 28] width 50 height 7
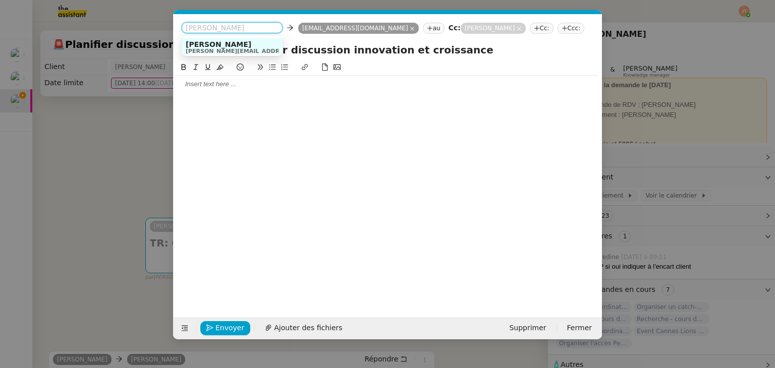
click at [214, 49] on span "[PERSON_NAME][EMAIL_ADDRESS][DOMAIN_NAME]" at bounding box center [266, 51] width 160 height 6
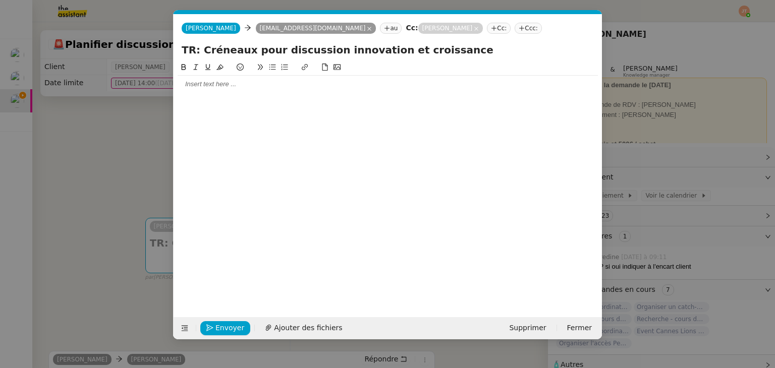
click at [125, 135] on nz-modal-container "Service TA - VOYAGE - PROPOSITION GLOBALE A utiliser dans le cadre de propositi…" at bounding box center [387, 184] width 775 height 368
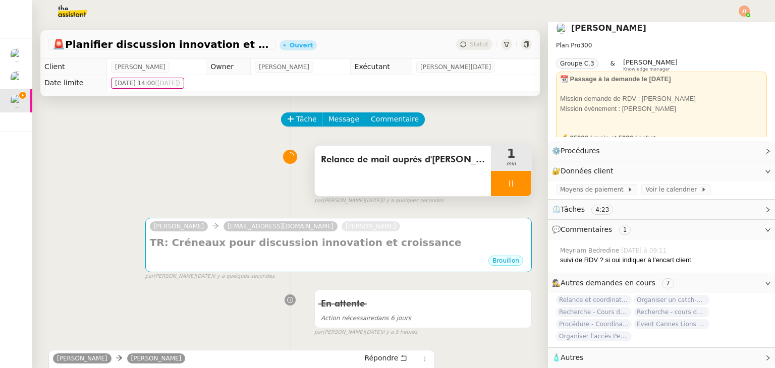
scroll to position [12, 0]
click at [567, 354] on span "Autres" at bounding box center [571, 357] width 23 height 8
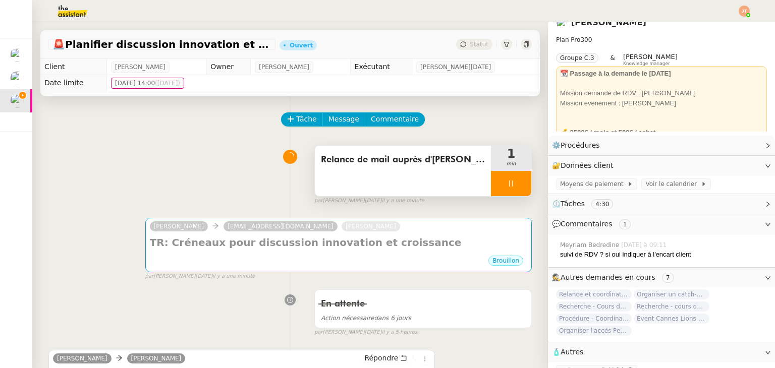
click at [569, 347] on span "🧴 Autres" at bounding box center [653, 352] width 203 height 12
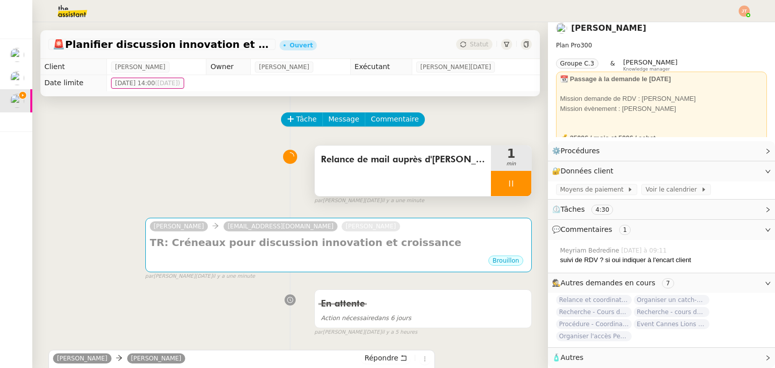
click at [569, 353] on span "Autres" at bounding box center [571, 357] width 23 height 8
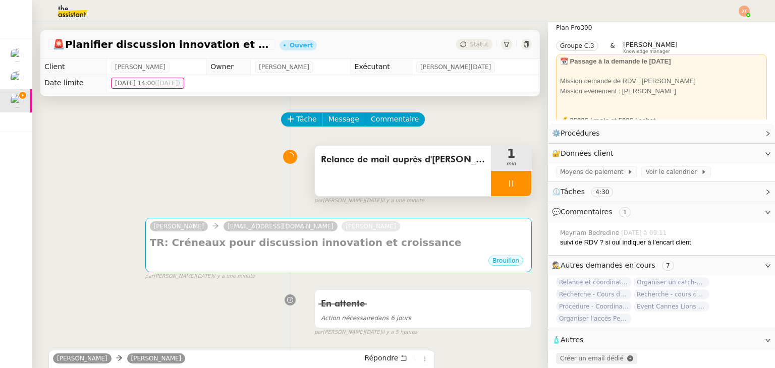
scroll to position [30, 0]
click at [570, 355] on span "Créer un email dédié" at bounding box center [592, 358] width 64 height 7
click at [580, 356] on icon "button" at bounding box center [583, 359] width 6 height 6
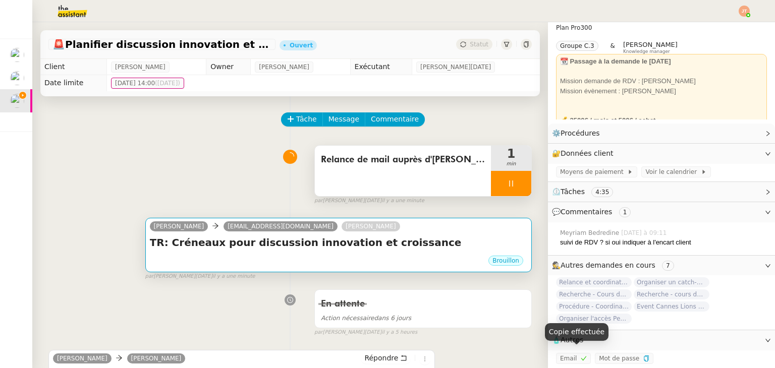
click at [299, 250] on h4 "TR: Créneaux pour discussion innovation et croissance" at bounding box center [338, 242] width 377 height 14
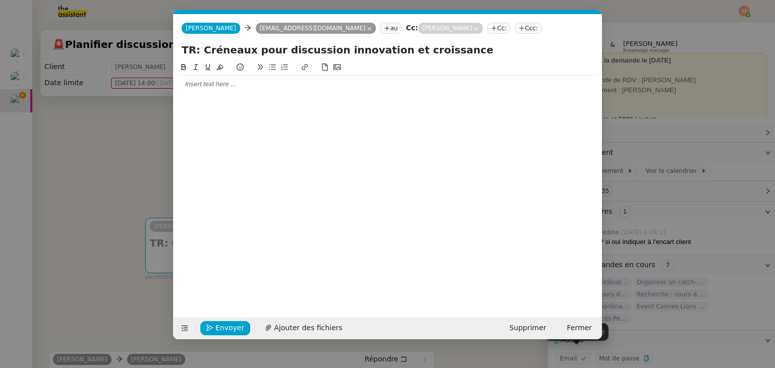
scroll to position [0, 21]
click at [210, 23] on div "Alex Smith Alex Smith opeil@lacoste.com au Cc: Maurice N'Diaye Cc: Ccc:" at bounding box center [387, 28] width 428 height 28
click at [209, 28] on span "[PERSON_NAME]" at bounding box center [211, 28] width 50 height 7
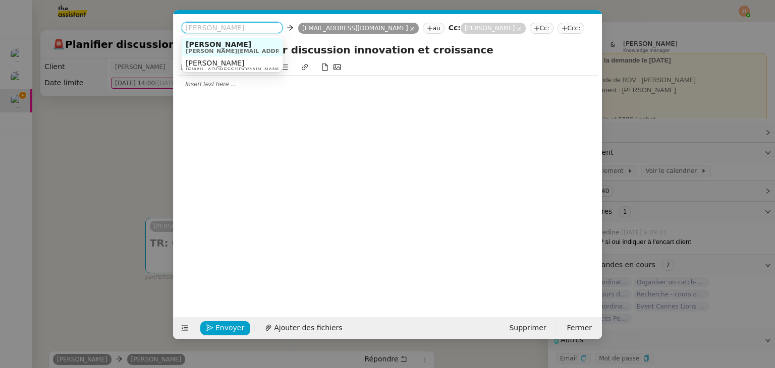
scroll to position [5, 0]
click at [221, 65] on span "alexsmith.t5rx@theassistant.com" at bounding box center [234, 65] width 97 height 6
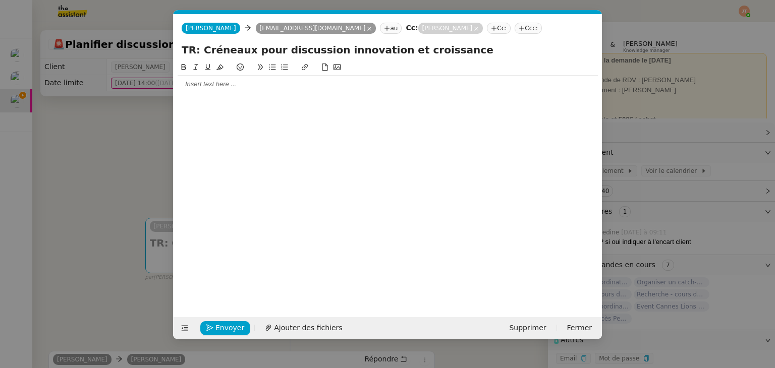
scroll to position [0, 0]
click at [220, 88] on div at bounding box center [387, 84] width 420 height 9
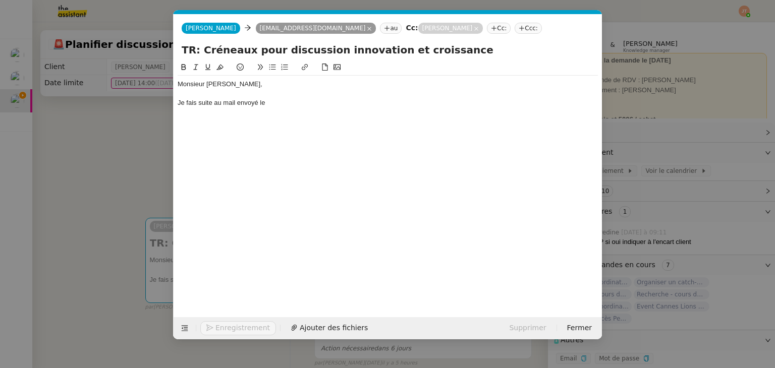
click at [114, 166] on nz-modal-container "Service TA - VOYAGE - PROPOSITION GLOBALE A utiliser dans le cadre de propositi…" at bounding box center [387, 184] width 775 height 368
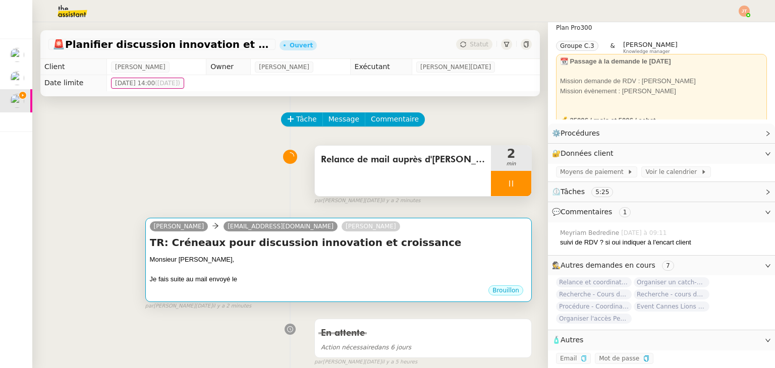
click at [240, 283] on div "Je fais suite au mail envoyé le" at bounding box center [338, 279] width 377 height 10
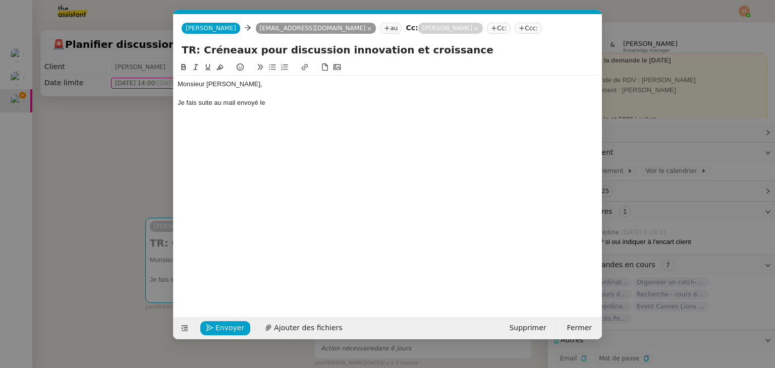
scroll to position [0, 21]
click at [295, 101] on div "Je fais suite au mail envoyé le" at bounding box center [387, 102] width 420 height 9
click at [81, 156] on nz-modal-container "Service TA - VOYAGE - PROPOSITION GLOBALE A utiliser dans le cadre de propositi…" at bounding box center [387, 184] width 775 height 368
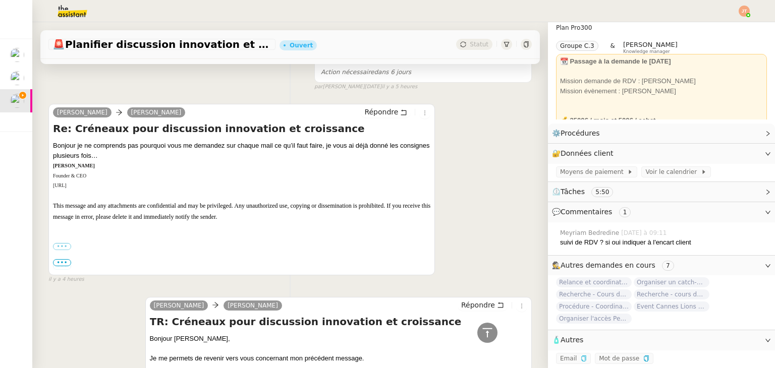
scroll to position [0, 0]
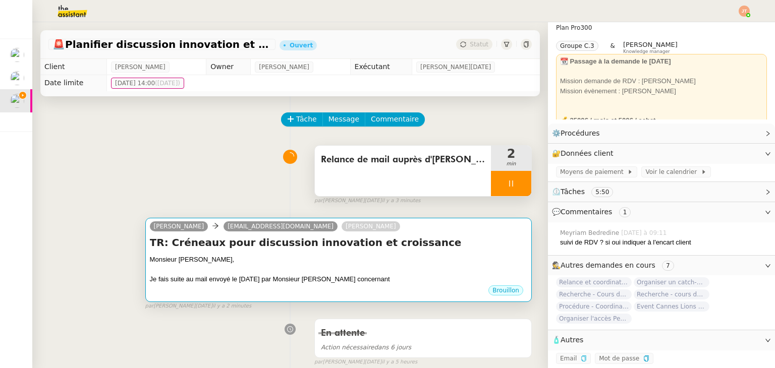
click at [364, 245] on h4 "TR: Créneaux pour discussion innovation et croissance" at bounding box center [338, 242] width 377 height 14
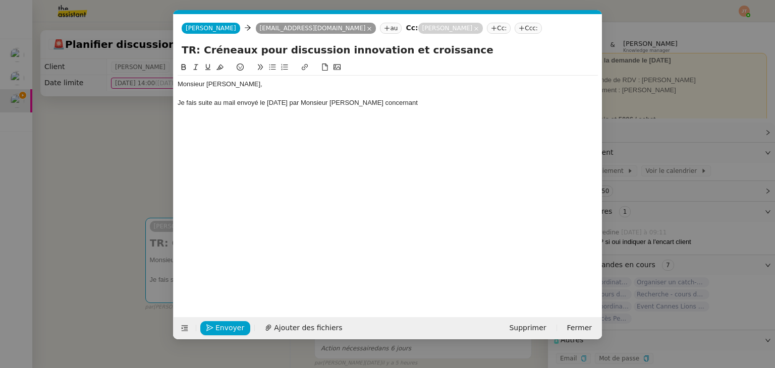
scroll to position [0, 21]
click at [425, 105] on div "Je fais suite au mail envoyé le 15/09/2025 par Monsieur N'Diaye concernant" at bounding box center [387, 102] width 420 height 9
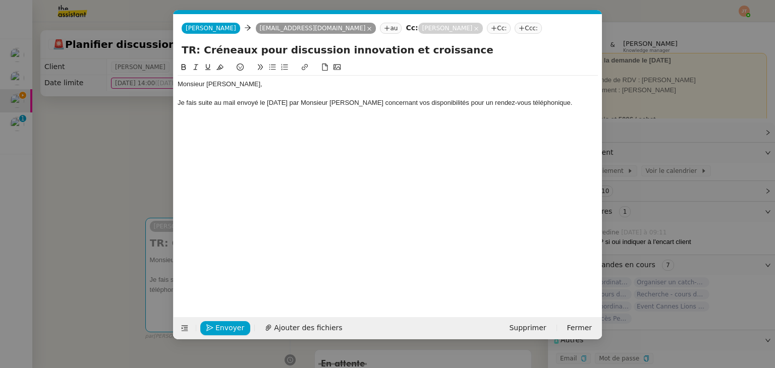
click at [145, 195] on nz-modal-container "Service TA - VOYAGE - PROPOSITION GLOBALE A utiliser dans le cadre de propositi…" at bounding box center [387, 184] width 775 height 368
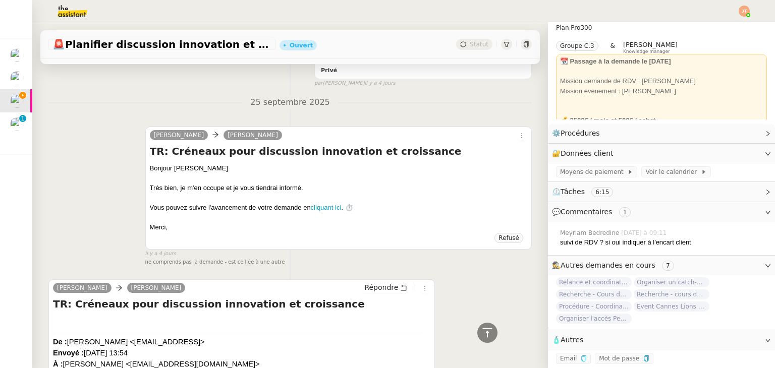
scroll to position [1239, 0]
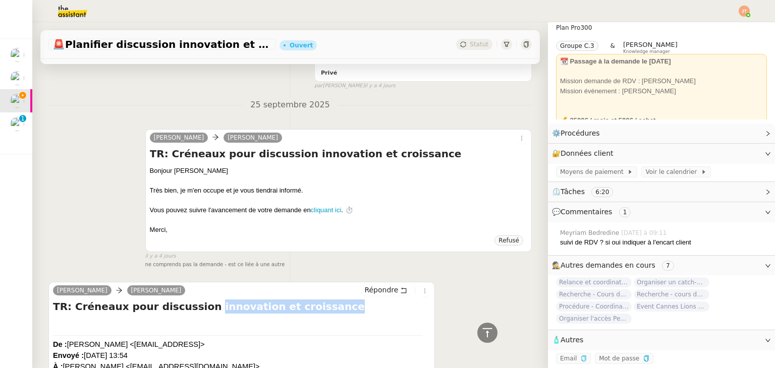
drag, startPoint x: 303, startPoint y: 311, endPoint x: 191, endPoint y: 306, distance: 112.5
click at [191, 306] on h4 "TR: Créneaux pour discussion innovation et croissance" at bounding box center [241, 307] width 377 height 14
copy h4 "innovation et croissance"
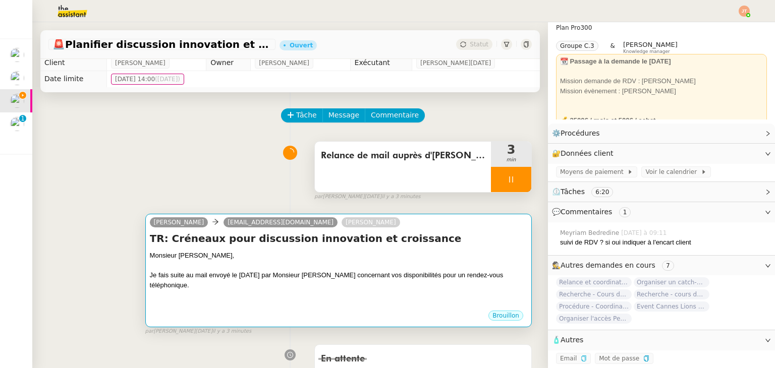
scroll to position [0, 0]
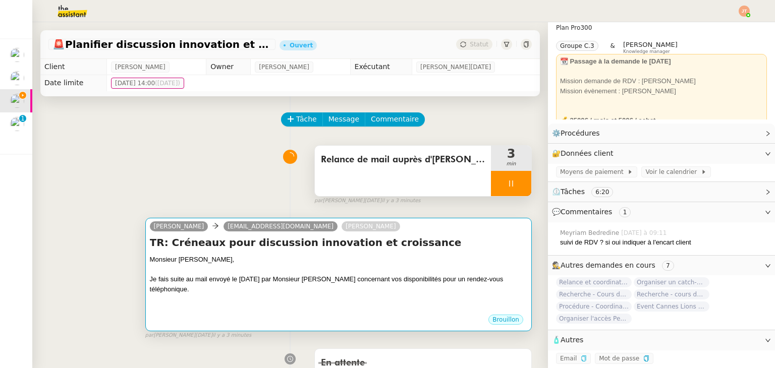
click at [354, 287] on div "Je fais suite au mail envoyé le 15/09/2025 par Monsieur N'Diaye concernant vos …" at bounding box center [338, 284] width 377 height 20
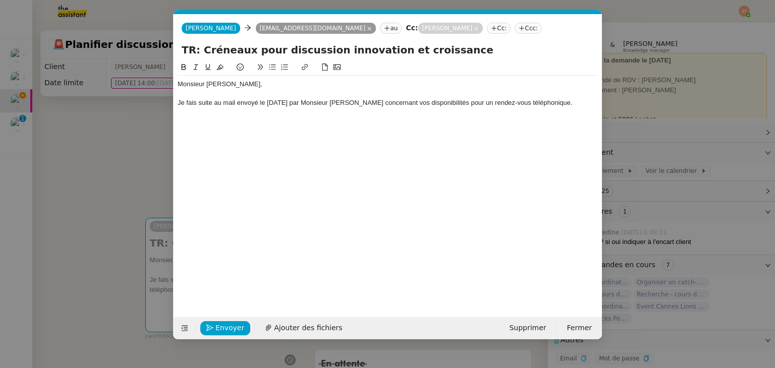
scroll to position [0, 21]
click at [561, 105] on div "Je fais suite au mail envoyé le 15/09/2025 par Monsieur N'Diaye concernant vos …" at bounding box center [387, 102] width 420 height 9
click at [596, 99] on div "Je fais suite au mail envoyé le 15/09/2025 par Monsieur N'Diaye concernant vos …" at bounding box center [387, 107] width 420 height 19
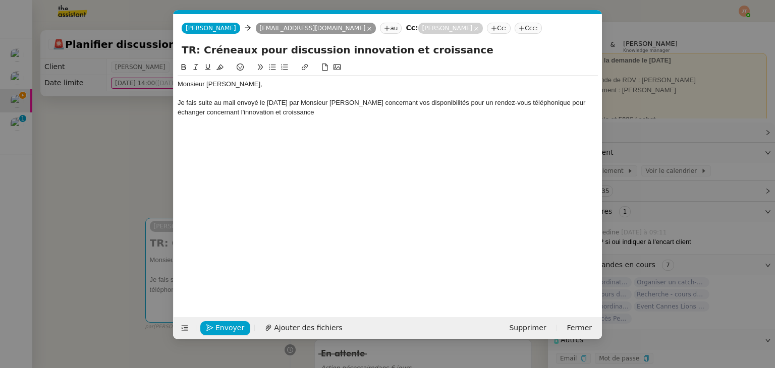
click at [254, 112] on div "Je fais suite au mail envoyé le 15/09/2025 par Monsieur N'Diaye concernant vos …" at bounding box center [387, 107] width 420 height 19
click at [204, 113] on div "Je fais suite au mail envoyé le 15/09/2025 par Monsieur N'Diaye concernant vos …" at bounding box center [387, 107] width 420 height 19
click at [0, 0] on lt-em "quant à" at bounding box center [0, 0] width 0 height 0
click at [291, 115] on div "Je fais suite au mail envoyé le 15/09/2025 par Monsieur N'Diaye concernant vos …" at bounding box center [387, 107] width 420 height 19
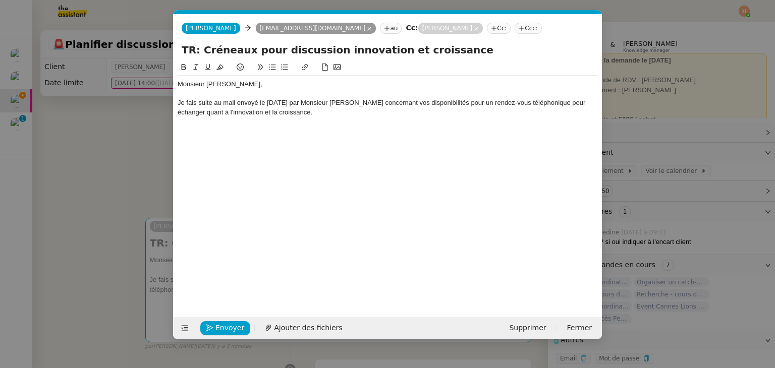
click at [272, 71] on icon at bounding box center [272, 67] width 7 height 7
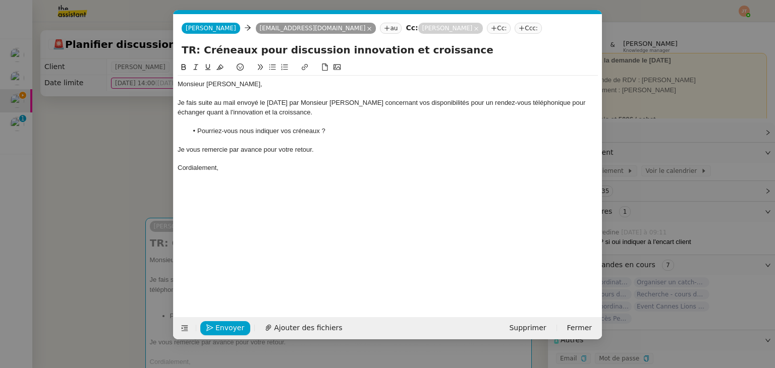
click at [145, 164] on nz-modal-container "Service TA - VOYAGE - PROPOSITION GLOBALE A utiliser dans le cadre de propositi…" at bounding box center [387, 184] width 775 height 368
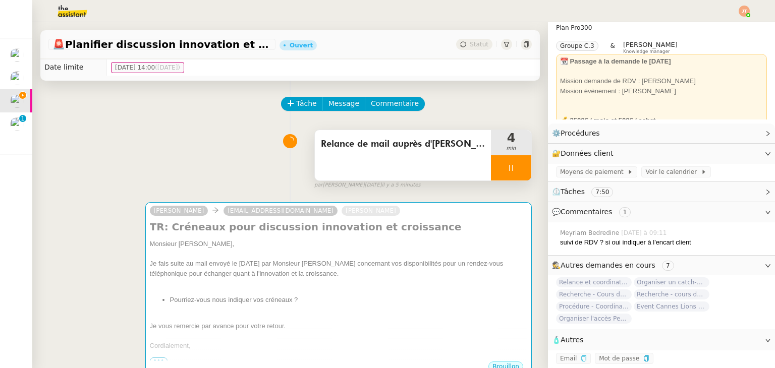
scroll to position [133, 0]
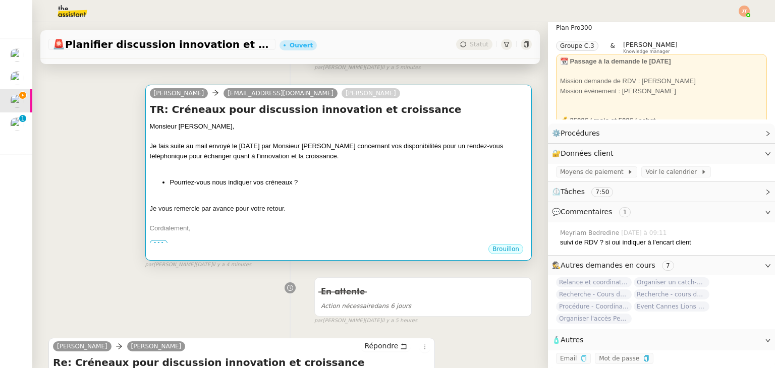
click at [299, 177] on div "Monsieur PEIL, Je fais suite au mail envoyé le 15/09/2025 par Monsieur N'Diaye …" at bounding box center [338, 183] width 377 height 122
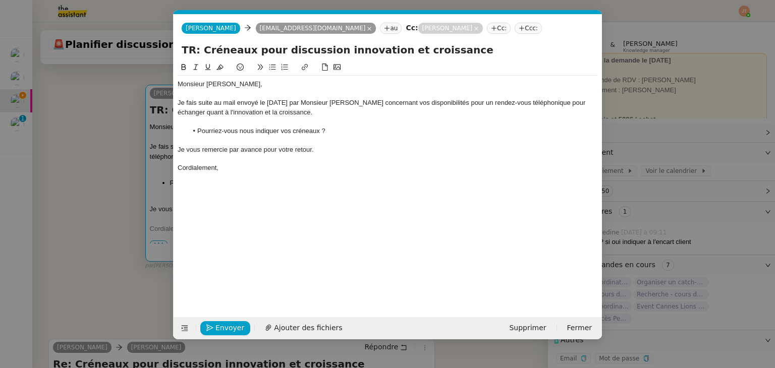
scroll to position [0, 21]
click at [240, 168] on div "Cordialement," at bounding box center [387, 167] width 420 height 9
click at [232, 332] on span "Envoyer" at bounding box center [229, 328] width 29 height 12
click at [232, 332] on span "Confirmer l'envoi" at bounding box center [245, 328] width 61 height 12
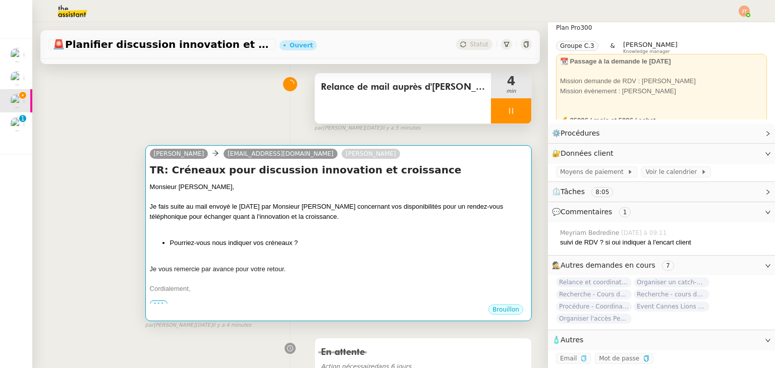
scroll to position [0, 0]
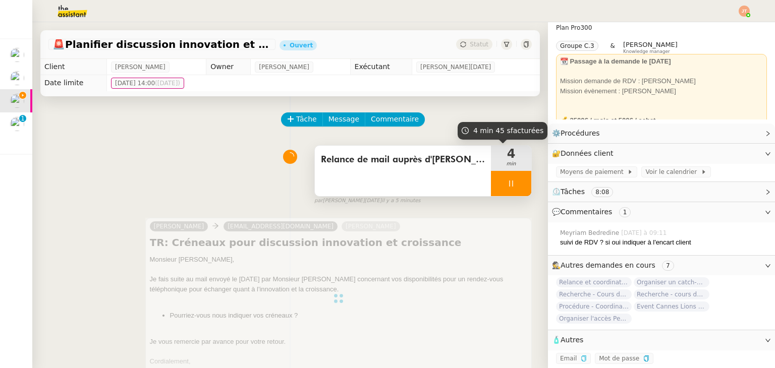
click at [507, 184] on icon at bounding box center [511, 184] width 8 height 8
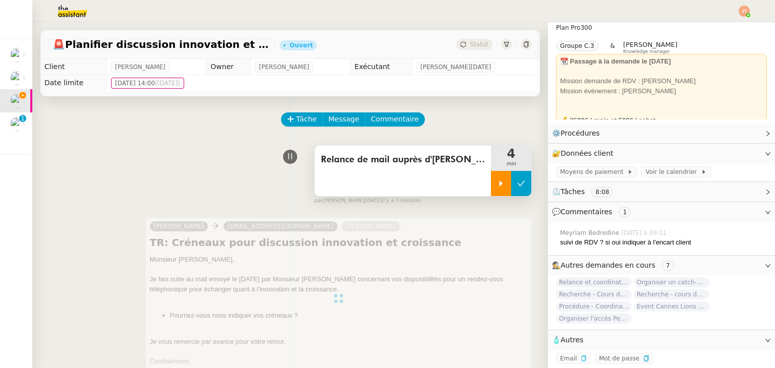
click at [517, 184] on icon at bounding box center [521, 184] width 8 height 8
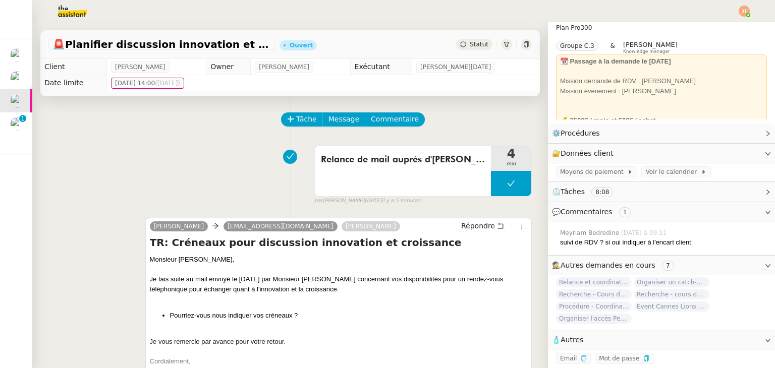
click at [469, 43] on span "Statut" at bounding box center [478, 44] width 19 height 7
click at [523, 44] on icon at bounding box center [526, 44] width 6 height 6
click at [476, 48] on div "Statut" at bounding box center [474, 44] width 36 height 11
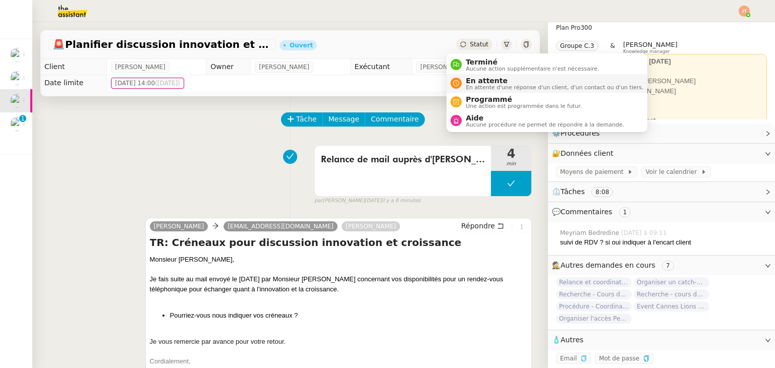
click at [481, 82] on span "En attente" at bounding box center [553, 81] width 177 height 8
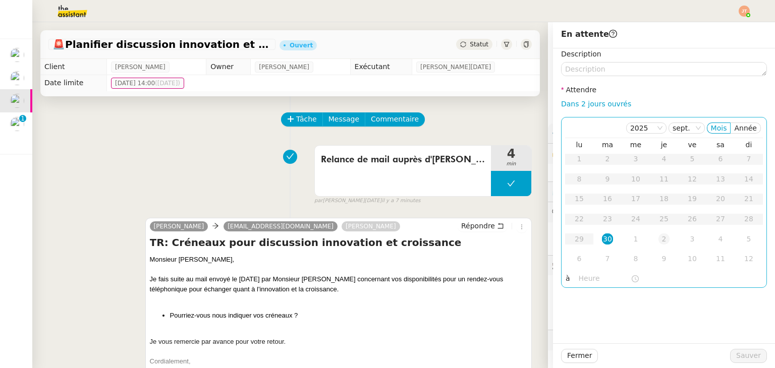
click at [660, 243] on div "2" at bounding box center [663, 238] width 11 height 11
click at [580, 272] on nz-time-picker at bounding box center [608, 279] width 68 height 14
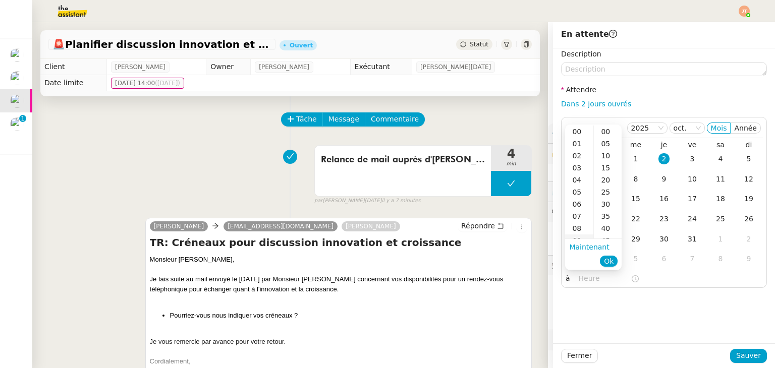
click at [575, 236] on div "09" at bounding box center [579, 240] width 28 height 12
click at [606, 229] on div "40" at bounding box center [608, 228] width 28 height 12
type input "09:40"
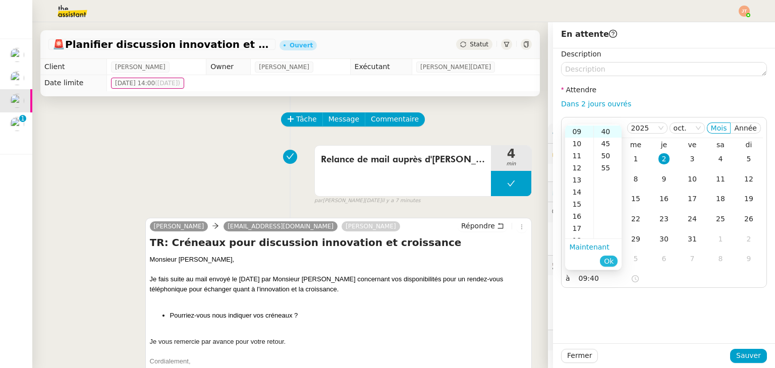
click at [612, 263] on span "Ok" at bounding box center [609, 261] width 10 height 10
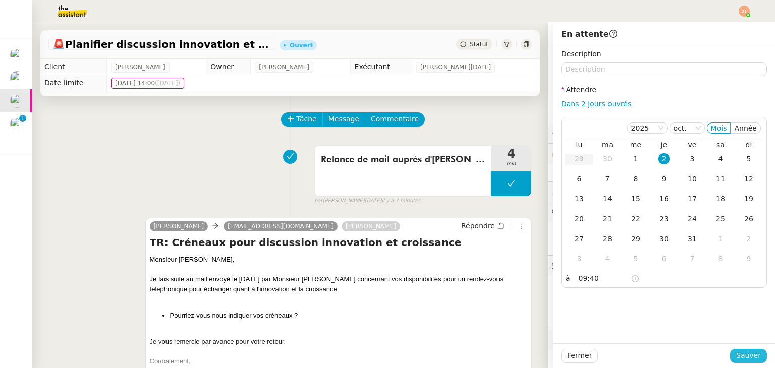
click at [736, 359] on span "Sauver" at bounding box center [748, 356] width 25 height 12
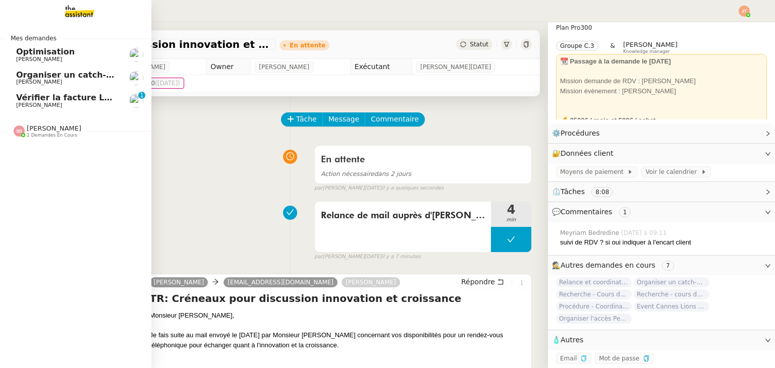
click at [64, 79] on span "[PERSON_NAME]" at bounding box center [67, 82] width 102 height 6
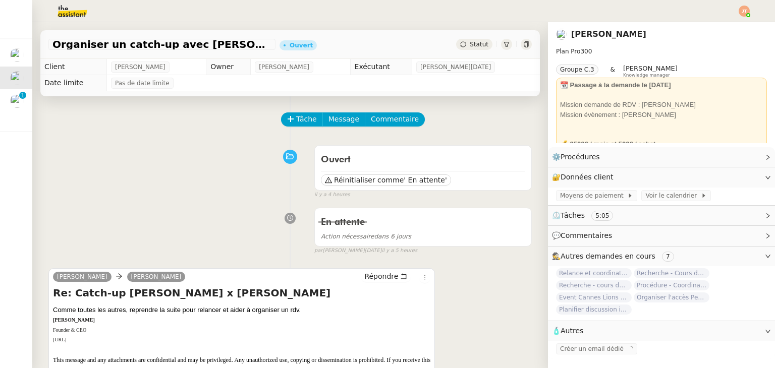
click at [291, 132] on div "Tâche Message Commentaire" at bounding box center [407, 124] width 250 height 24
click at [291, 128] on div "Tâche Message Commentaire" at bounding box center [407, 124] width 250 height 24
click at [296, 124] on span "Tâche" at bounding box center [306, 119] width 21 height 12
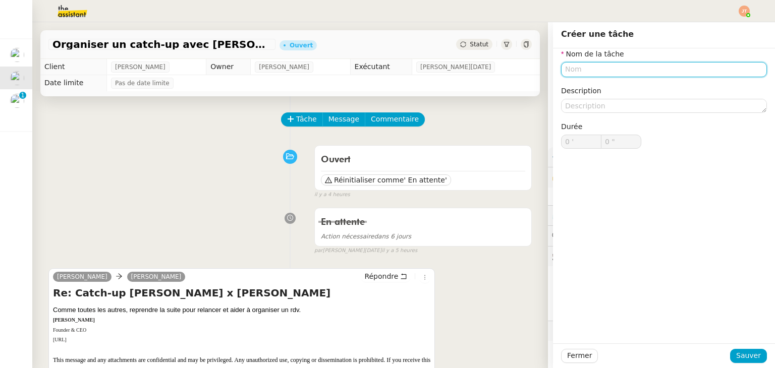
click at [595, 67] on input "text" at bounding box center [664, 69] width 206 height 15
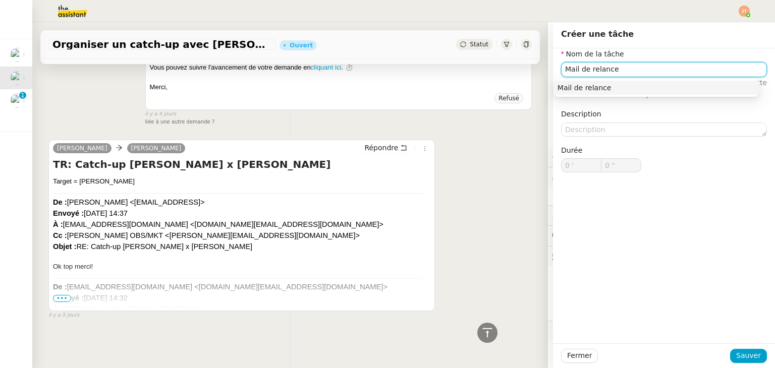
scroll to position [1243, 0]
click at [64, 297] on span "•••" at bounding box center [62, 298] width 18 height 7
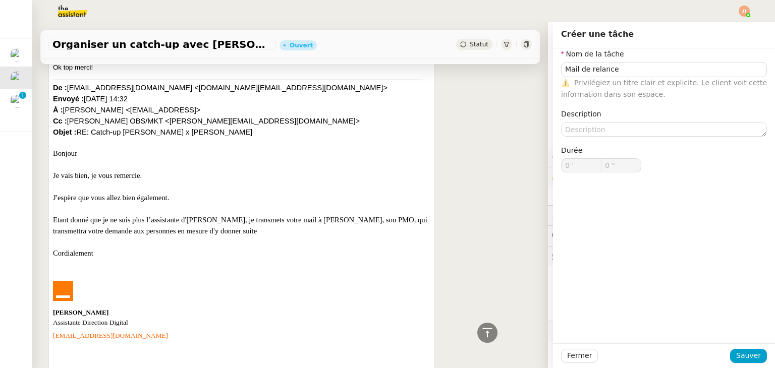
scroll to position [1445, 0]
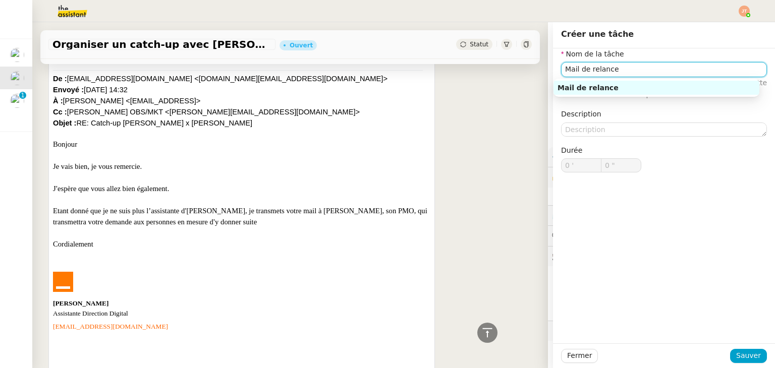
click at [619, 71] on input "Mail de relance" at bounding box center [664, 69] width 206 height 15
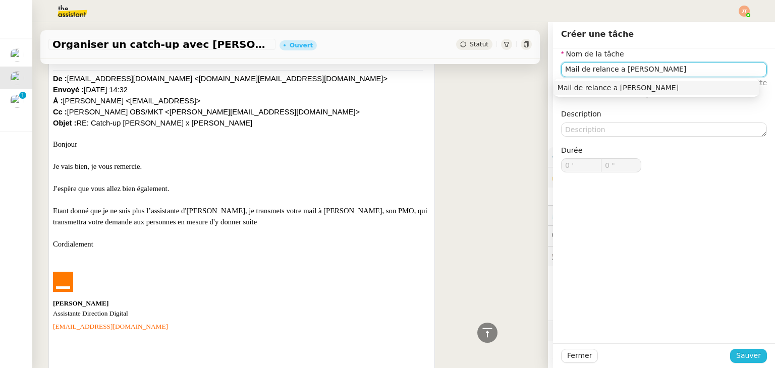
type input "Mail de relance a Rudy DELEMAR"
click at [743, 357] on span "Sauver" at bounding box center [748, 356] width 25 height 12
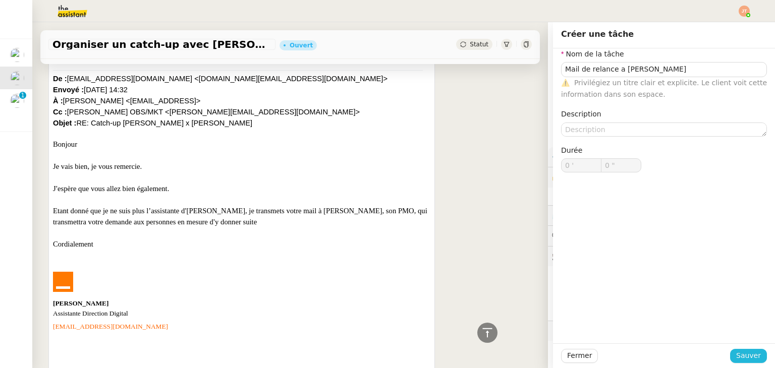
scroll to position [1451, 0]
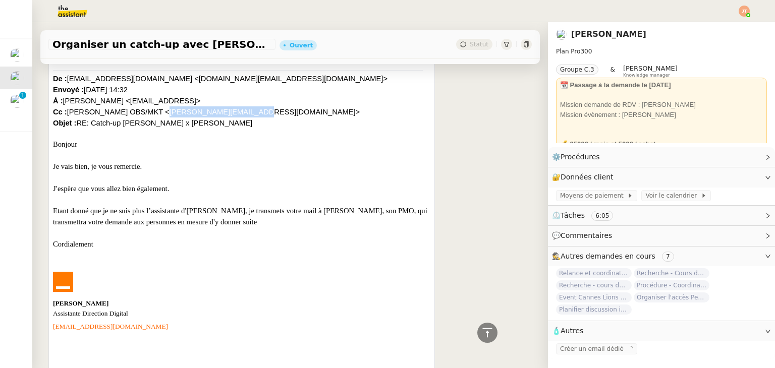
drag, startPoint x: 148, startPoint y: 110, endPoint x: 228, endPoint y: 111, distance: 80.2
click at [228, 111] on font "De : annelaurence.mular@orange.com <annelaurence.mular@orange.com> Envoyé : jeu…" at bounding box center [220, 101] width 334 height 52
copy font "rudy.delemar@orange.com"
click at [332, 183] on p at bounding box center [241, 177] width 377 height 11
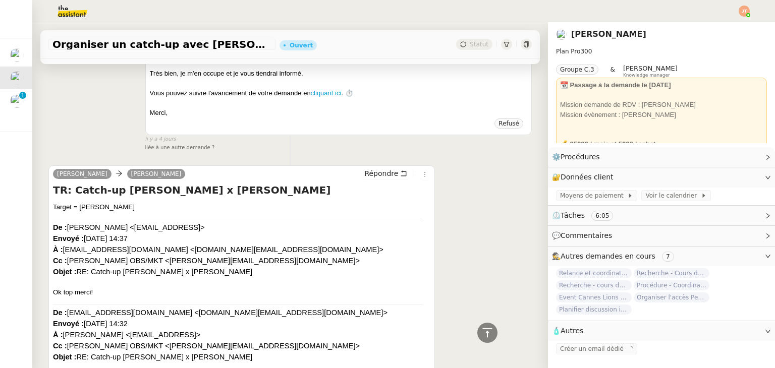
scroll to position [1249, 0]
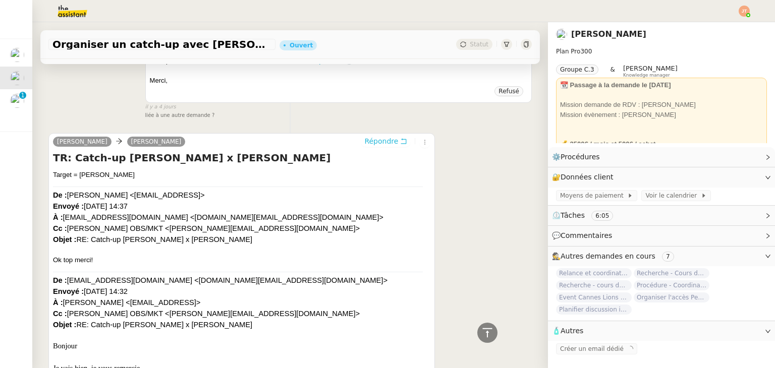
click at [368, 146] on span "Répondre" at bounding box center [381, 141] width 34 height 10
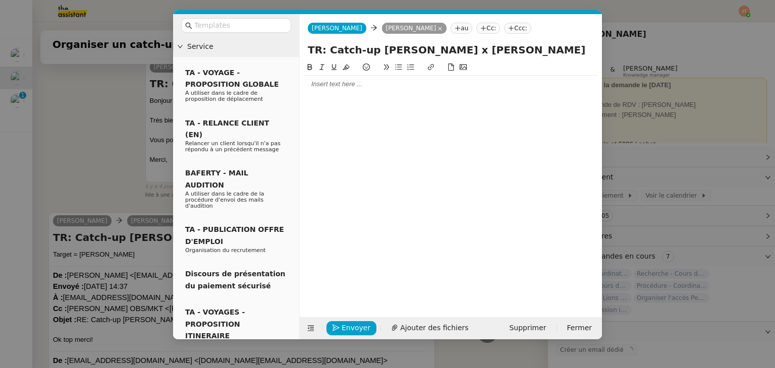
scroll to position [1329, 0]
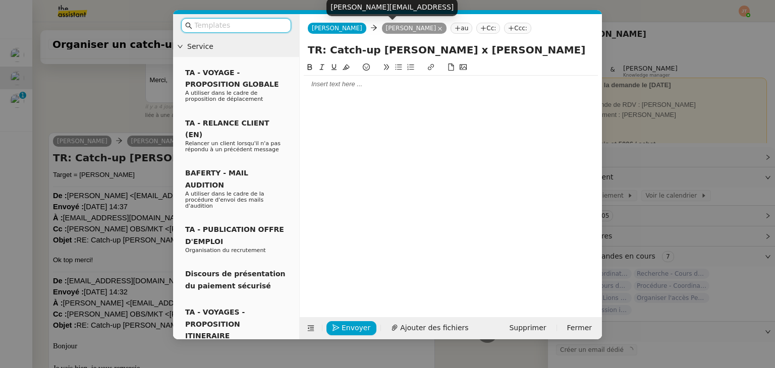
click at [437, 29] on icon at bounding box center [439, 28] width 5 height 5
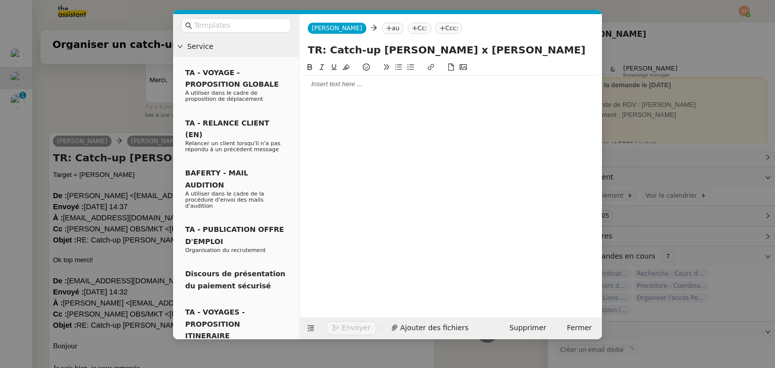
click at [382, 27] on nz-tag "au" at bounding box center [393, 28] width 22 height 11
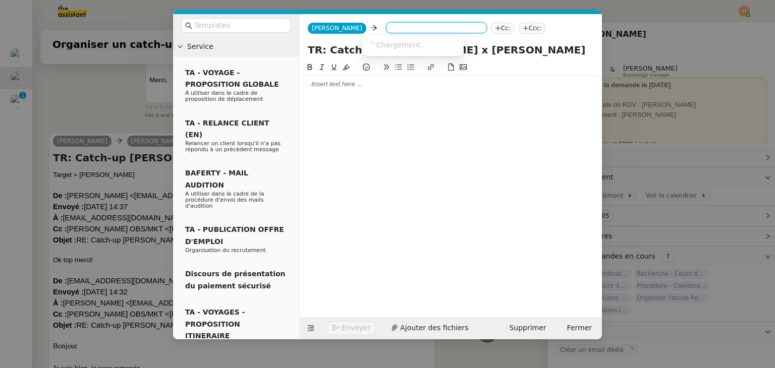
paste input "rudy.delemar@orange.com"
type input "rudy.delemar@orange.com"
click at [391, 46] on span "rudy.delemar@orange.com" at bounding box center [458, 44] width 182 height 8
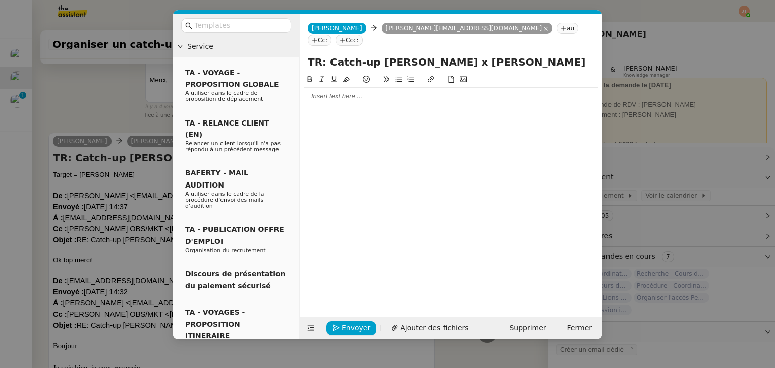
click at [560, 28] on icon at bounding box center [563, 28] width 6 height 6
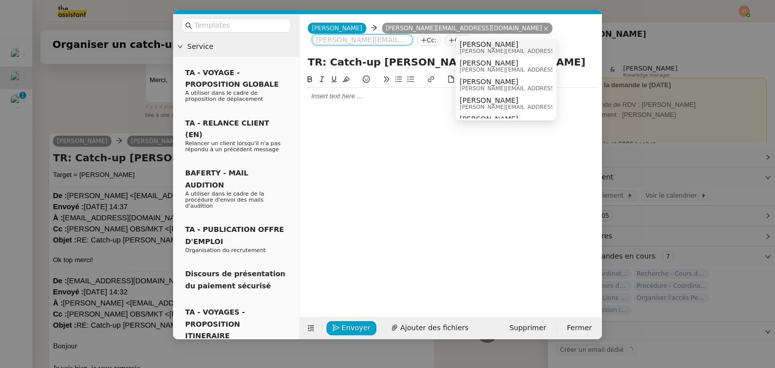
click at [466, 47] on span "[PERSON_NAME]" at bounding box center [507, 44] width 97 height 8
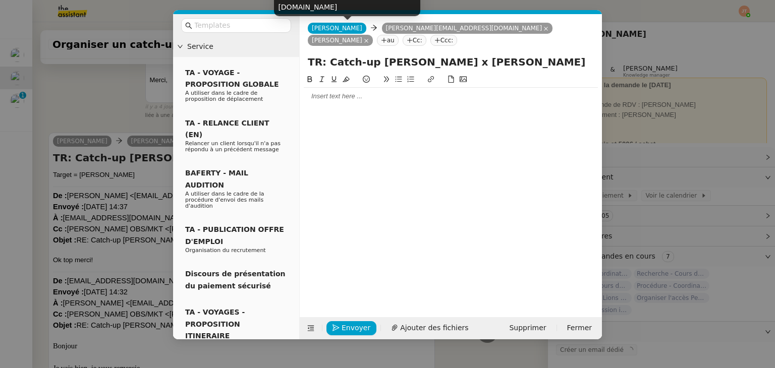
click at [337, 31] on span "[PERSON_NAME]" at bounding box center [337, 28] width 50 height 7
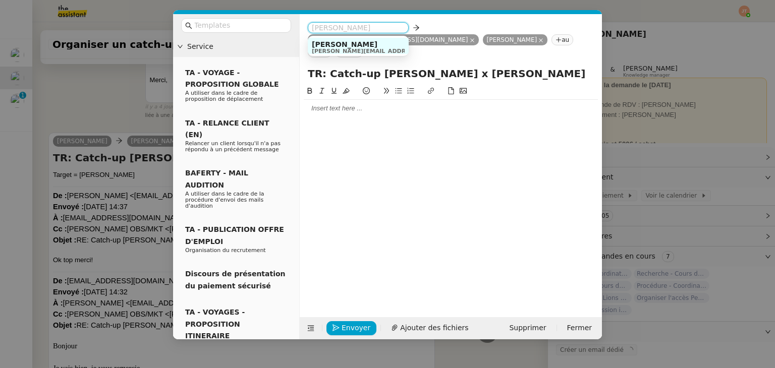
click at [106, 86] on nz-modal-container "Service TA - VOYAGE - PROPOSITION GLOBALE A utiliser dans le cadre de propositi…" at bounding box center [387, 184] width 775 height 368
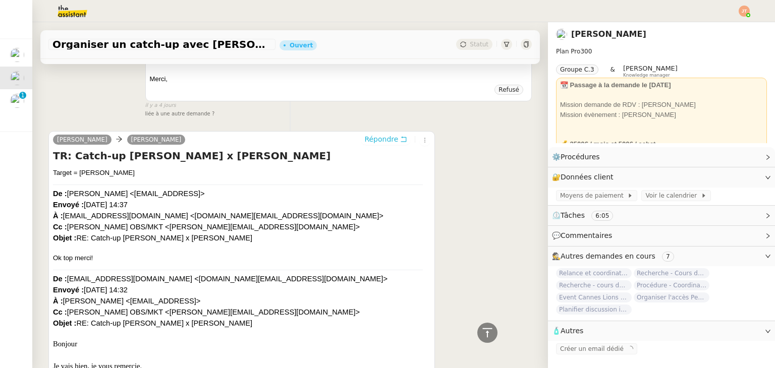
scroll to position [1326, 0]
click at [598, 352] on span "Créer un email dédié" at bounding box center [592, 348] width 64 height 7
click at [581, 349] on icon "button" at bounding box center [583, 349] width 5 height 6
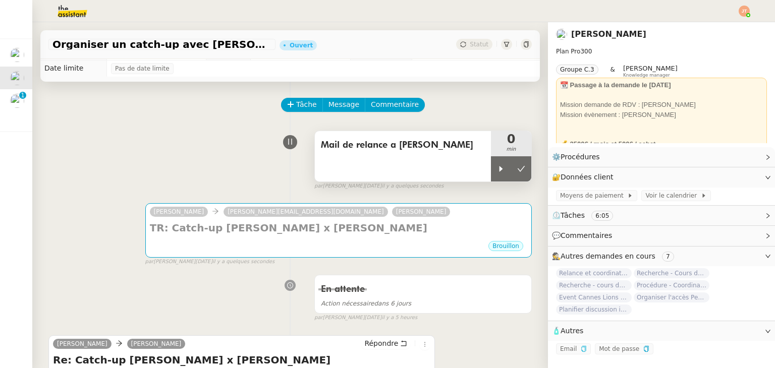
scroll to position [0, 0]
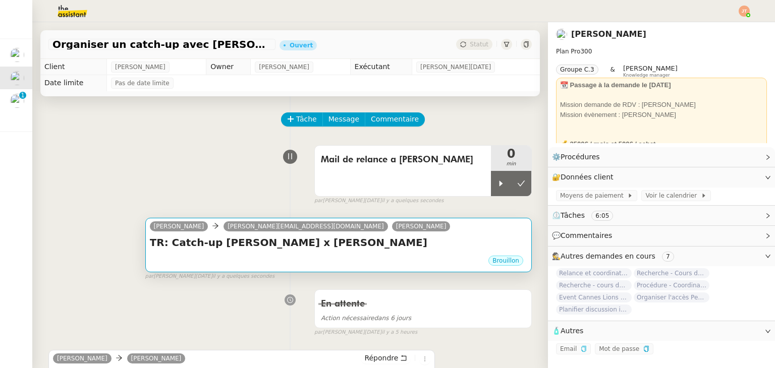
click at [356, 249] on h4 "TR: Catch-up Anne-Laure x Maurice" at bounding box center [338, 242] width 377 height 14
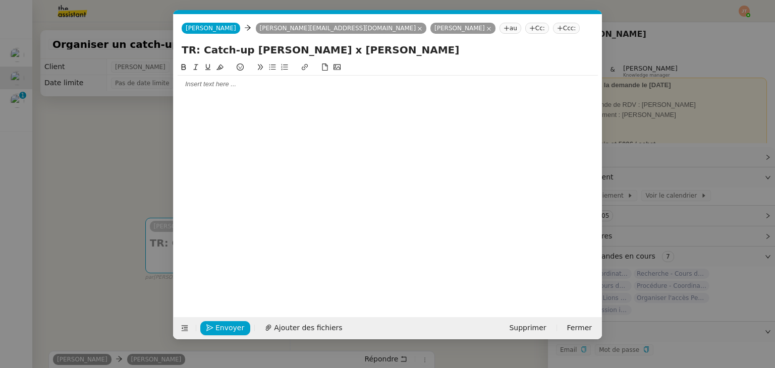
scroll to position [0, 21]
click at [198, 33] on nz-tag "[PERSON_NAME]" at bounding box center [211, 28] width 58 height 11
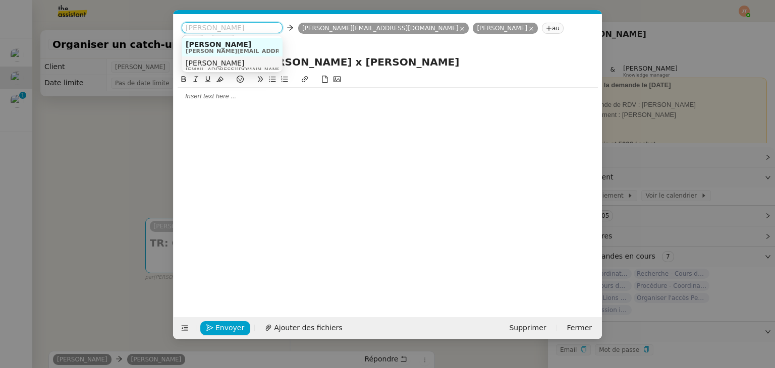
scroll to position [5, 0]
click at [222, 57] on span "[PERSON_NAME]" at bounding box center [234, 58] width 97 height 8
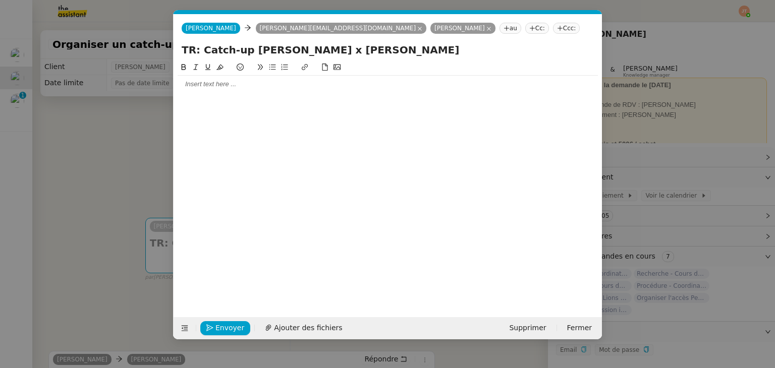
click at [204, 87] on div at bounding box center [387, 84] width 420 height 9
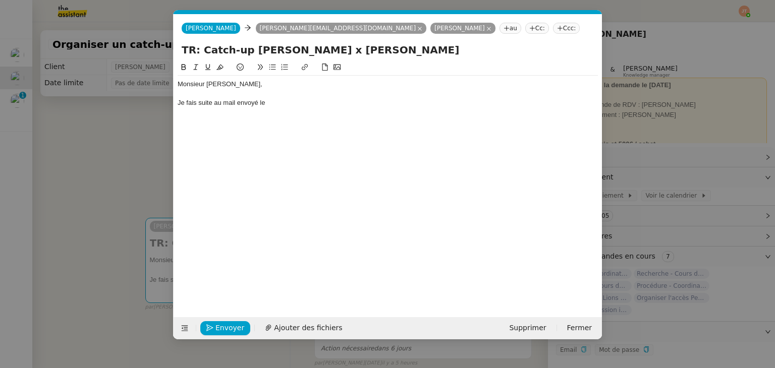
click at [0, 216] on nz-modal-container "Service TA - VOYAGE - PROPOSITION GLOBALE A utiliser dans le cadre de propositi…" at bounding box center [387, 184] width 775 height 368
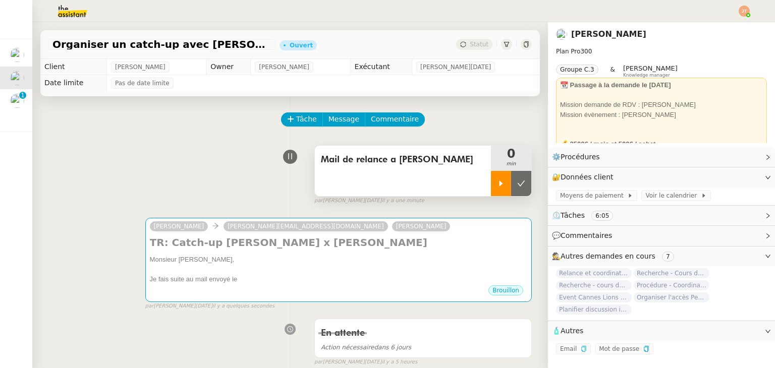
click at [491, 186] on div at bounding box center [501, 183] width 20 height 25
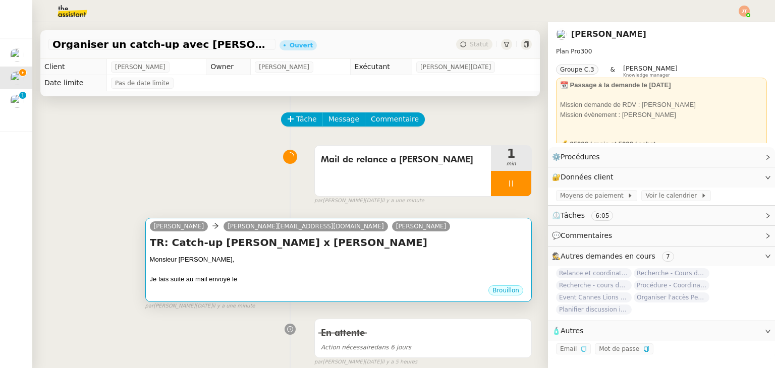
click at [267, 274] on div at bounding box center [338, 270] width 377 height 10
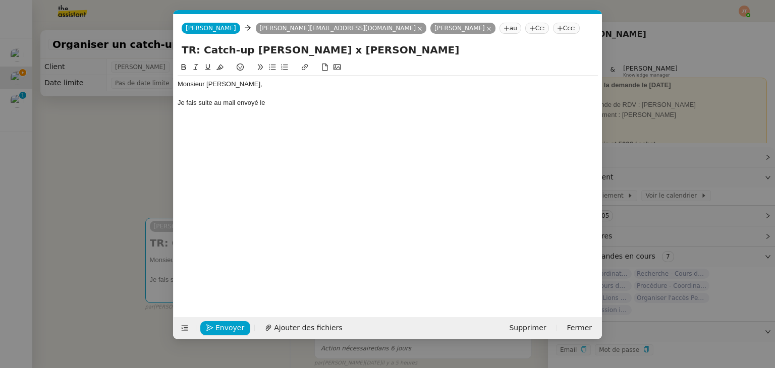
scroll to position [0, 21]
click at [285, 98] on div "Je fais suite au mail envoyé le" at bounding box center [387, 102] width 420 height 9
click at [285, 98] on div "Je fais suite au mail envoyé le /" at bounding box center [387, 102] width 420 height 9
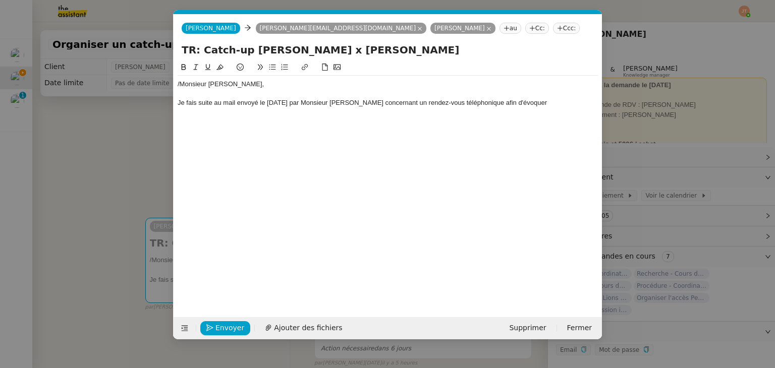
click at [113, 175] on nz-modal-container "Service TA - VOYAGE - PROPOSITION GLOBALE A utiliser dans le cadre de propositi…" at bounding box center [387, 184] width 775 height 368
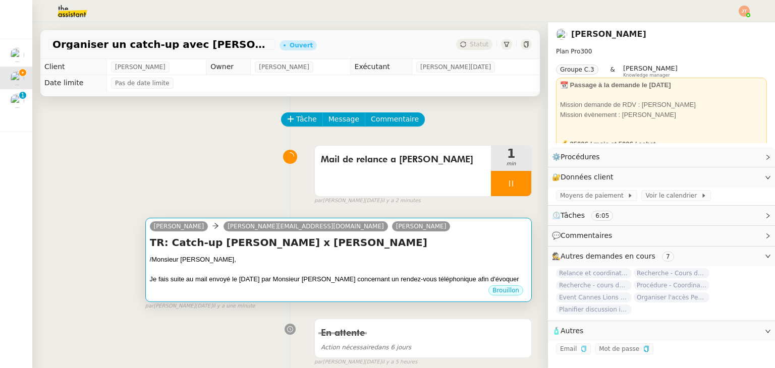
click at [293, 269] on div at bounding box center [338, 270] width 377 height 10
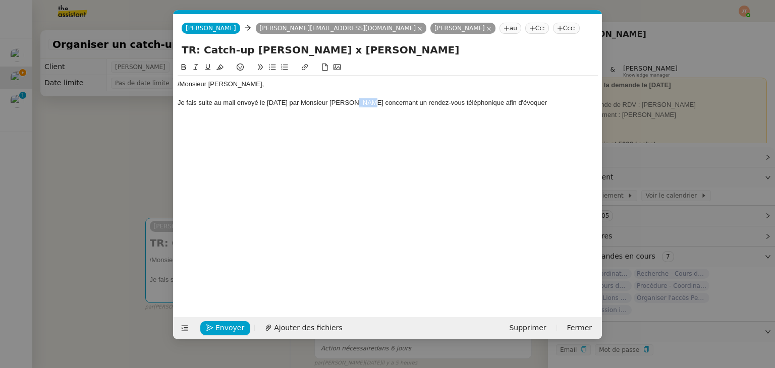
drag, startPoint x: 364, startPoint y: 102, endPoint x: 350, endPoint y: 102, distance: 13.6
click at [350, 102] on div "Je fais suite au mail envoyé le 03/09/2025 par Monsieur N'Diaye concernant un r…" at bounding box center [387, 102] width 420 height 9
click at [122, 153] on nz-modal-container "Service TA - VOYAGE - PROPOSITION GLOBALE A utiliser dans le cadre de propositi…" at bounding box center [387, 184] width 775 height 368
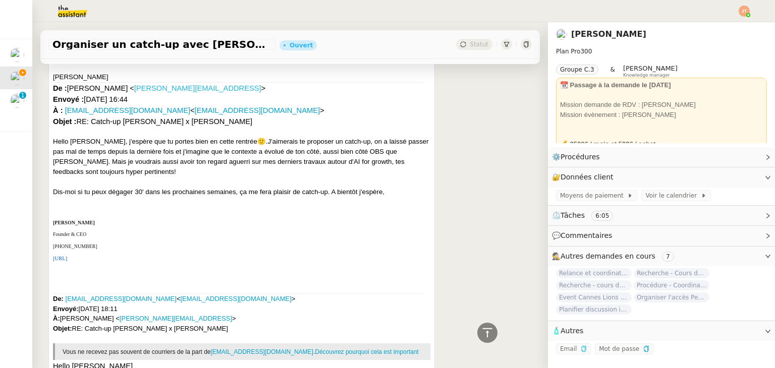
scroll to position [2017, 0]
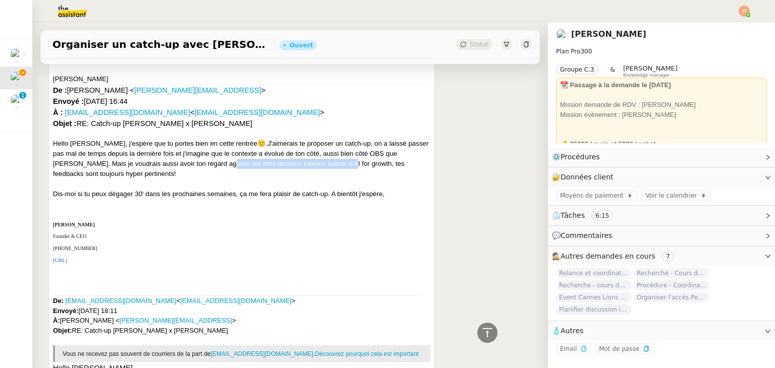
drag, startPoint x: 202, startPoint y: 166, endPoint x: 323, endPoint y: 167, distance: 120.5
click at [323, 167] on span ".J'aimerais te proposer un catch-up, on a laissé passer pas mal de temps depuis…" at bounding box center [240, 159] width 375 height 38
click at [204, 168] on span ".J'aimerais te proposer un catch-up, on a laissé passer pas mal de temps depuis…" at bounding box center [240, 159] width 375 height 38
drag, startPoint x: 204, startPoint y: 168, endPoint x: 329, endPoint y: 167, distance: 124.6
click at [329, 167] on span ".J'aimerais te proposer un catch-up, on a laissé passer pas mal de temps depuis…" at bounding box center [240, 159] width 375 height 38
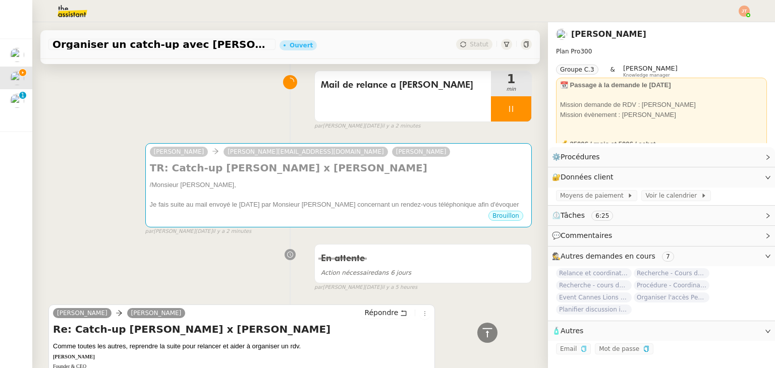
scroll to position [52, 0]
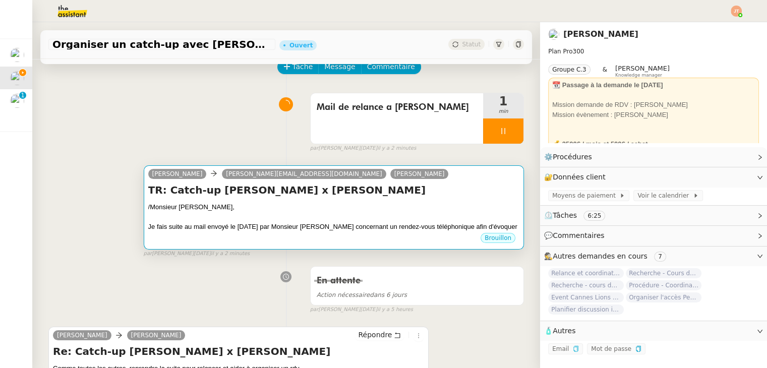
click at [302, 207] on div "/Monsieur DELEMAR," at bounding box center [333, 207] width 371 height 10
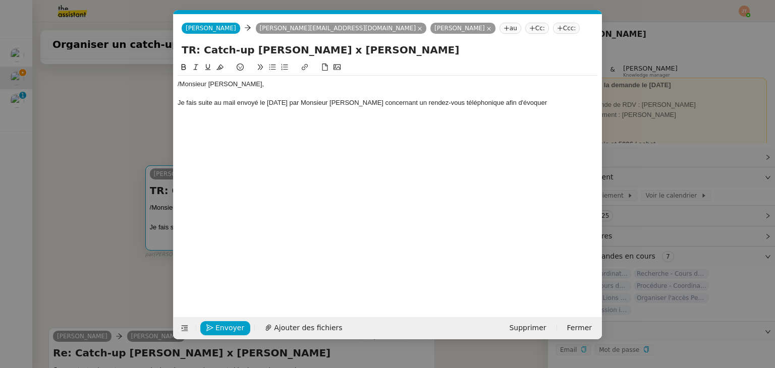
scroll to position [0, 21]
click at [539, 98] on div "Je fais suite au mail envoyé le 03/09/2025 par Monsieur N'DIAYE concernant un r…" at bounding box center [387, 102] width 420 height 9
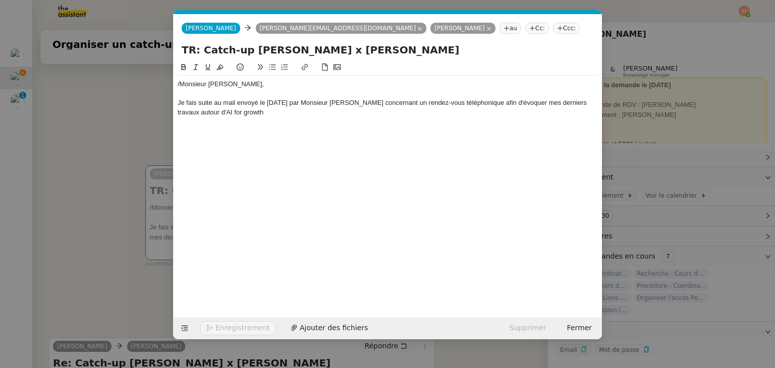
click at [536, 102] on div "Je fais suite au mail envoyé le 03/09/2025 par Monsieur N'DIAYE concernant un r…" at bounding box center [387, 107] width 420 height 19
click at [257, 115] on div "Je fais suite au mail envoyé le 03/09/2025 par Monsieur N'DIAYE concernant un r…" at bounding box center [387, 107] width 420 height 19
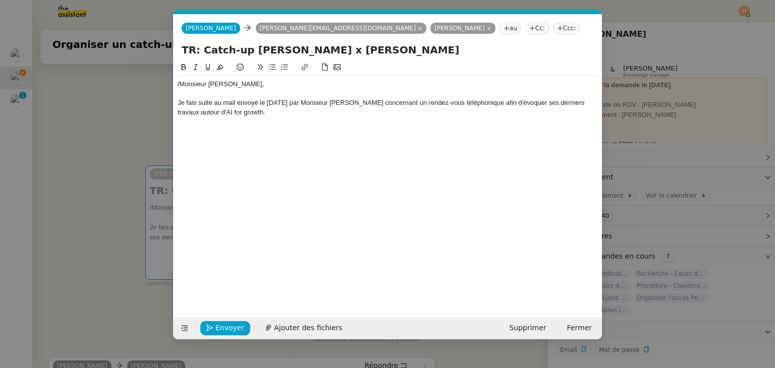
click at [274, 69] on icon at bounding box center [272, 67] width 7 height 7
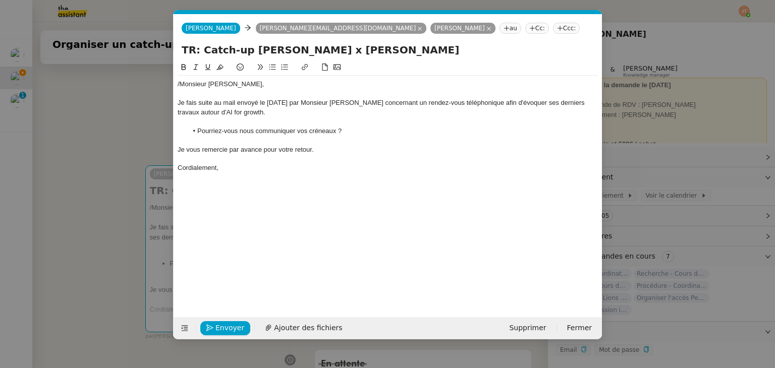
click at [252, 113] on div "Je fais suite au mail envoyé le 03/09/2025 par Monsieur N'DIAYE concernant un r…" at bounding box center [387, 107] width 420 height 19
click at [200, 51] on input "TR: Catch-up Anne-Laure x Maurice" at bounding box center [388, 49] width 412 height 15
type input "Catch-up Anne-Laure x Maurice"
click at [132, 151] on nz-modal-container "Service TA - VOYAGE - PROPOSITION GLOBALE A utiliser dans le cadre de propositi…" at bounding box center [387, 184] width 775 height 368
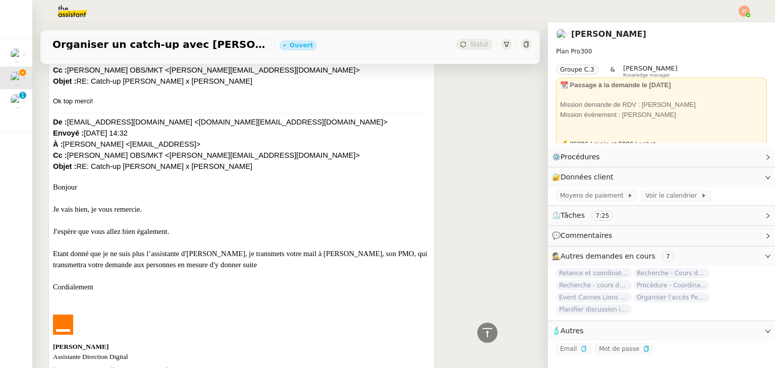
scroll to position [1565, 0]
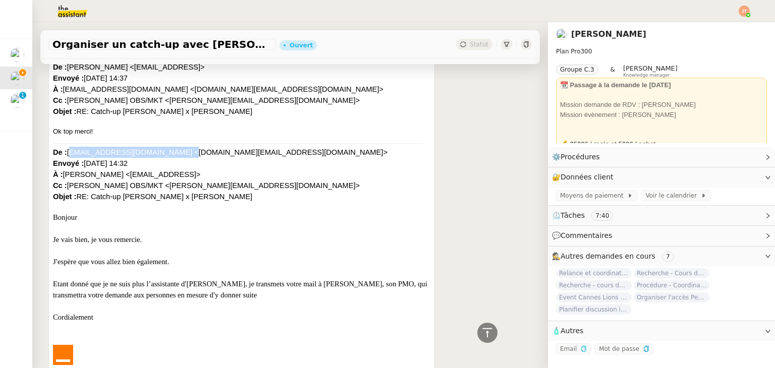
drag, startPoint x: 67, startPoint y: 154, endPoint x: 166, endPoint y: 151, distance: 99.9
click at [166, 151] on font "De : annelaurence.mular@orange.com <annelaurence.mular@orange.com> Envoyé : jeu…" at bounding box center [220, 174] width 334 height 52
copy font "annelaurence.mular@orange.com"
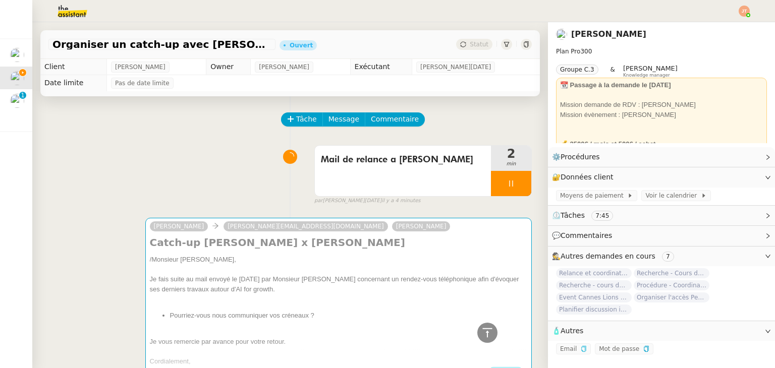
scroll to position [0, 0]
click at [352, 218] on div "Alex Smith rudy.delemar@orange.com Maurice N'Diaye Catch-up Anne-Laure x Mauric…" at bounding box center [289, 301] width 483 height 184
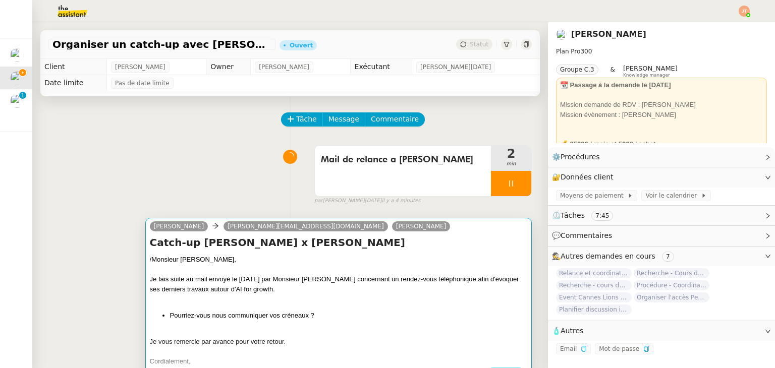
click at [355, 235] on div "Alex Smith rudy.delemar@orange.com Maurice N'Diaye" at bounding box center [338, 227] width 377 height 15
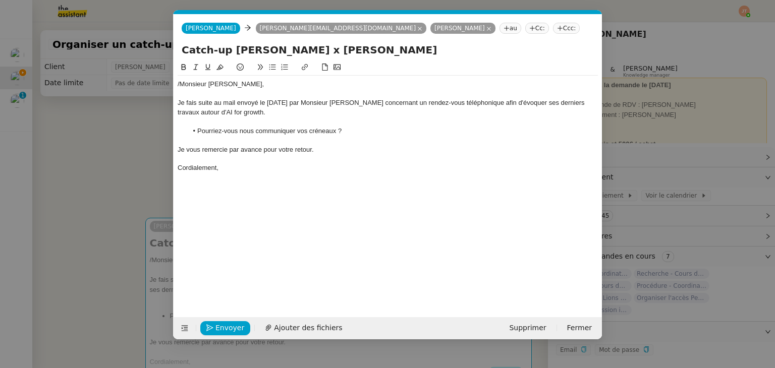
scroll to position [0, 21]
click at [529, 30] on icon at bounding box center [532, 28] width 6 height 6
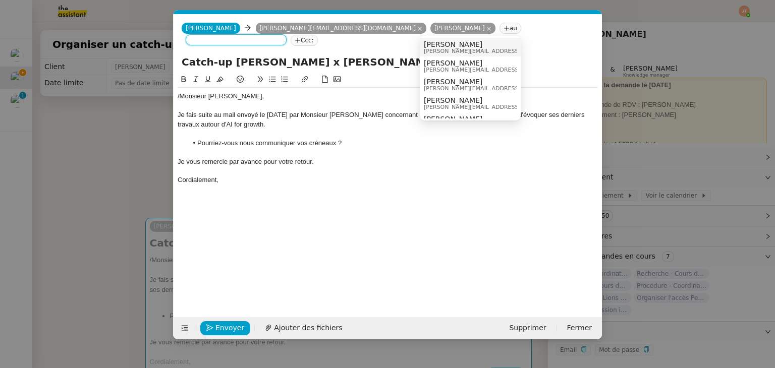
paste input "annelaurence.mular@orange.com"
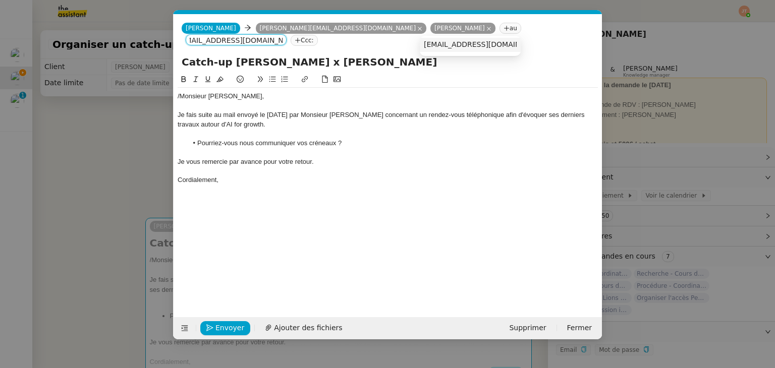
type input "annelaurence.mular@orange.com"
click at [445, 47] on span "annelaurence.mular@orange.com" at bounding box center [486, 44] width 124 height 8
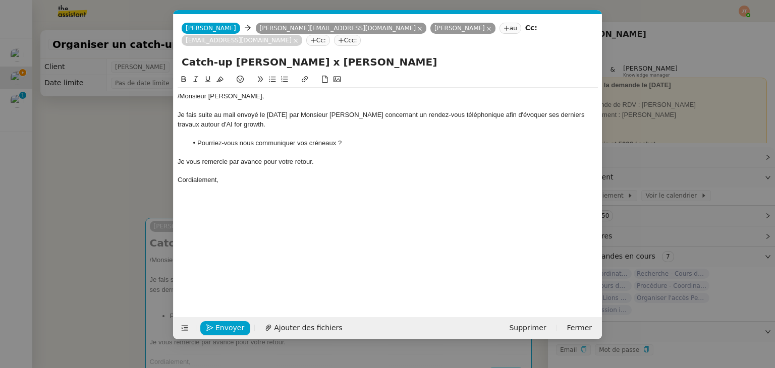
click at [370, 175] on div "Cordialement," at bounding box center [387, 179] width 420 height 9
click at [226, 332] on span "Envoyer" at bounding box center [229, 328] width 29 height 12
click at [226, 332] on span "Confirmer l'envoi" at bounding box center [245, 328] width 61 height 12
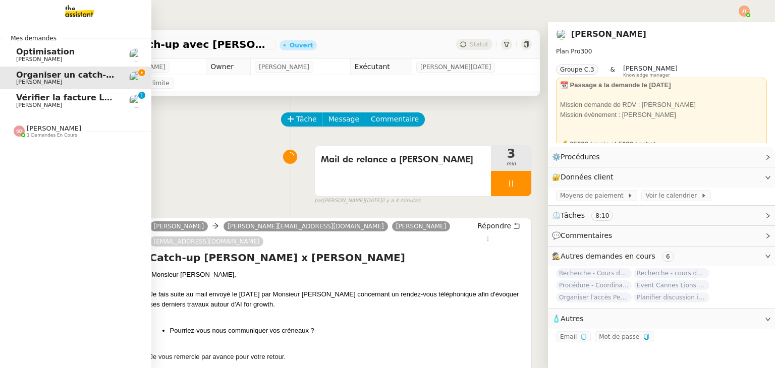
click at [41, 103] on span "[PERSON_NAME]" at bounding box center [39, 105] width 46 height 7
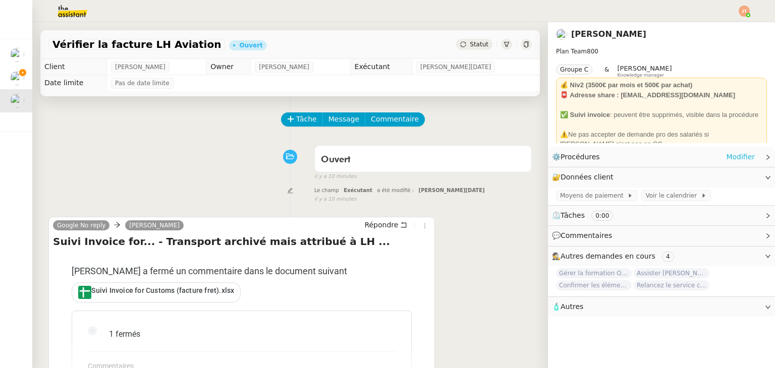
click at [732, 158] on link "Modifier" at bounding box center [740, 157] width 29 height 12
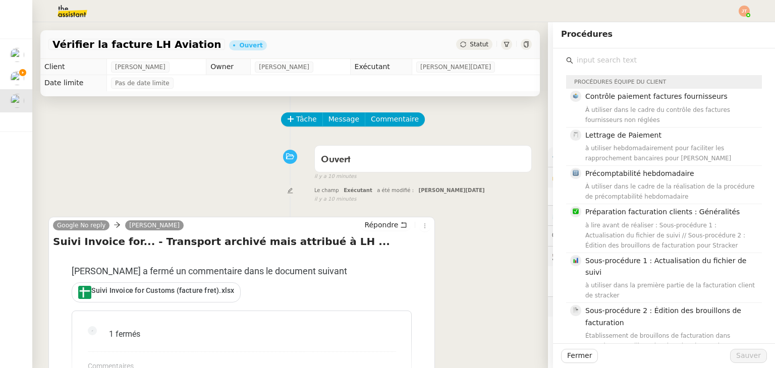
click at [222, 159] on div "Ouvert false il y a 10 minutes" at bounding box center [289, 161] width 483 height 40
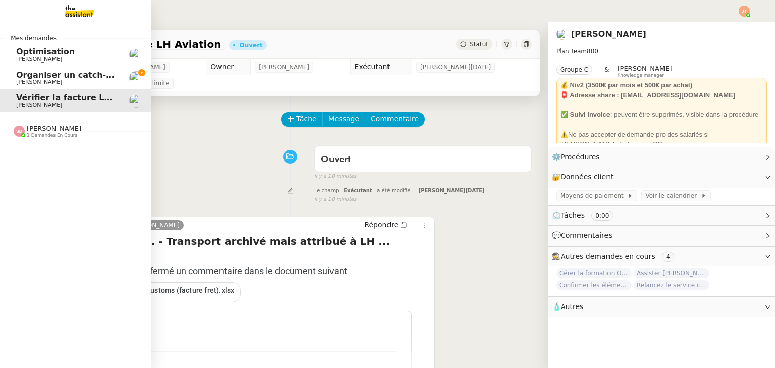
click at [67, 128] on span "Sheida Delpazir 1 demandes en cours" at bounding box center [48, 131] width 80 height 13
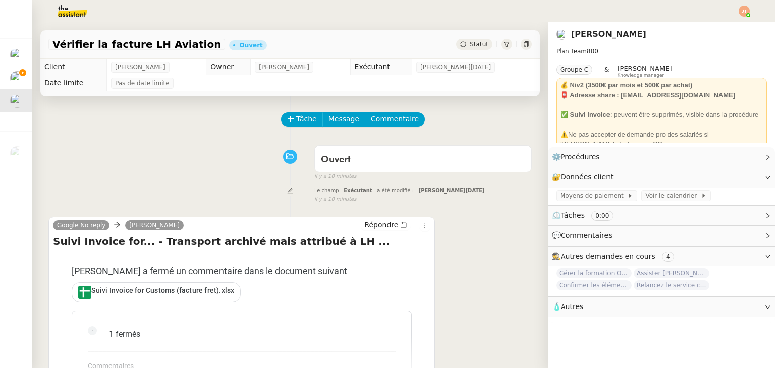
click at [181, 141] on div "Tâche Message Commentaire Veuillez patienter une erreur s'est produite 👌👌👌 mess…" at bounding box center [289, 280] width 515 height 368
click at [520, 48] on div at bounding box center [525, 44] width 11 height 11
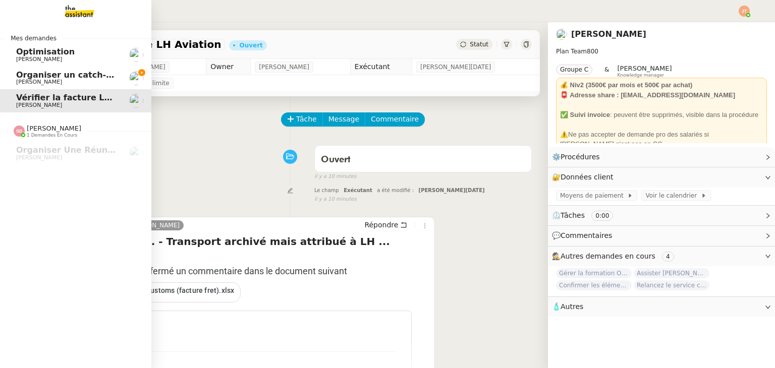
click at [36, 77] on span "Organiser un catch-up avec [PERSON_NAME]" at bounding box center [117, 75] width 203 height 10
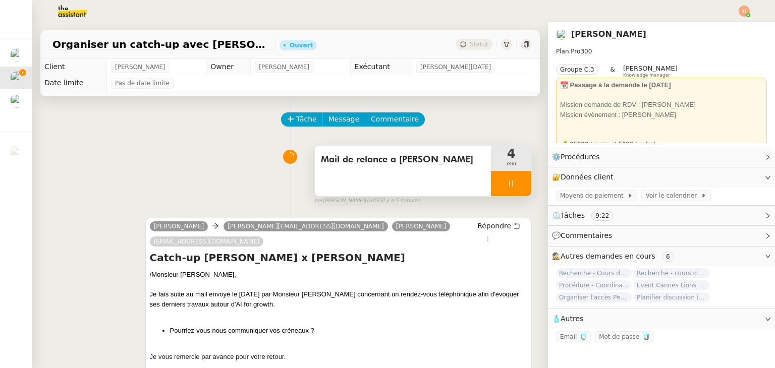
click at [496, 179] on div at bounding box center [511, 183] width 40 height 25
click at [517, 186] on icon at bounding box center [521, 184] width 8 height 8
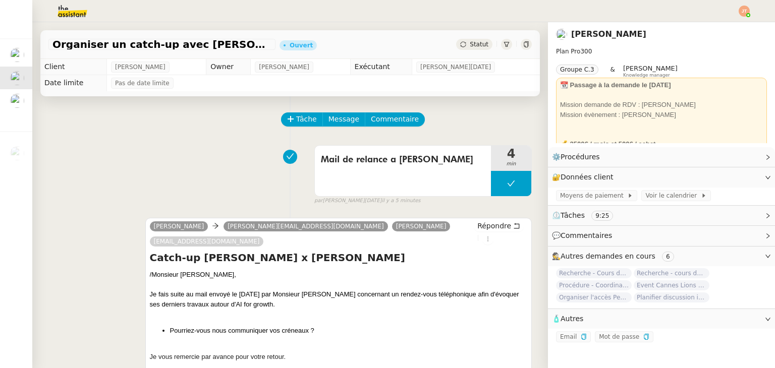
click at [469, 47] on span "Statut" at bounding box center [478, 44] width 19 height 7
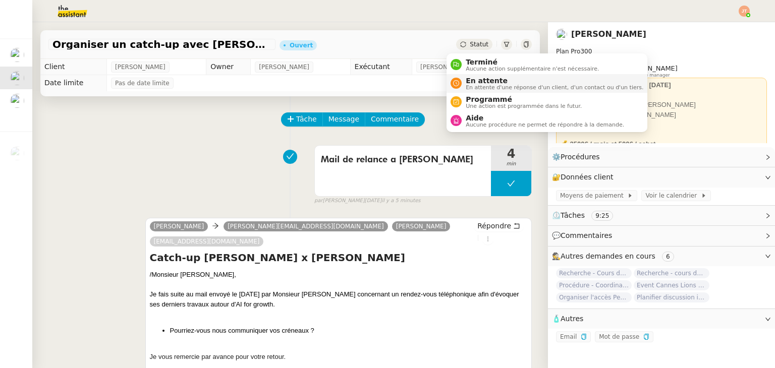
click at [472, 81] on span "En attente" at bounding box center [553, 81] width 177 height 8
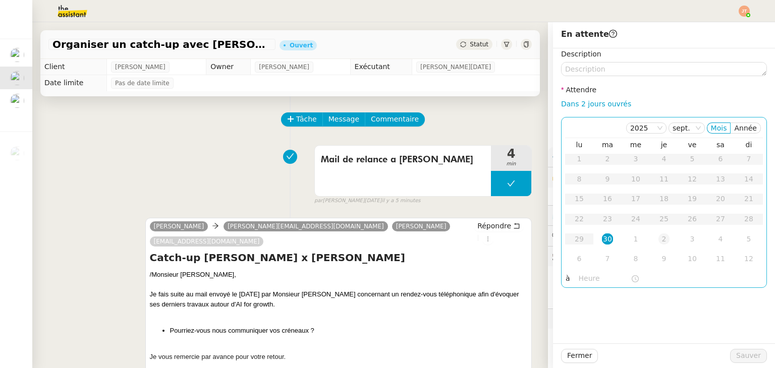
click at [658, 243] on div "2" at bounding box center [663, 238] width 11 height 11
click at [579, 283] on input "text" at bounding box center [604, 279] width 52 height 12
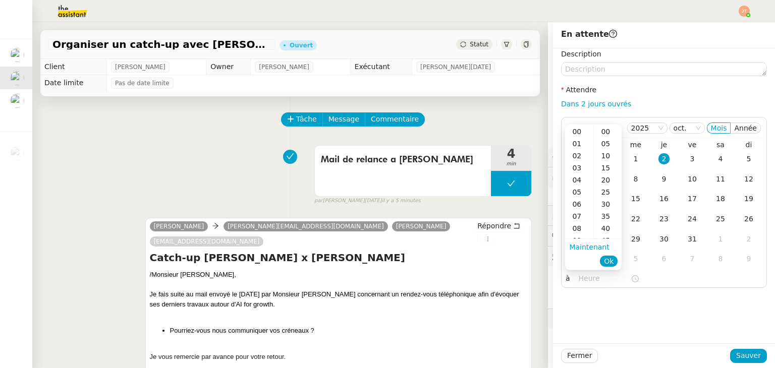
click at [578, 239] on div "09" at bounding box center [579, 240] width 28 height 12
click at [611, 222] on div "40" at bounding box center [608, 228] width 28 height 12
type input "09:40"
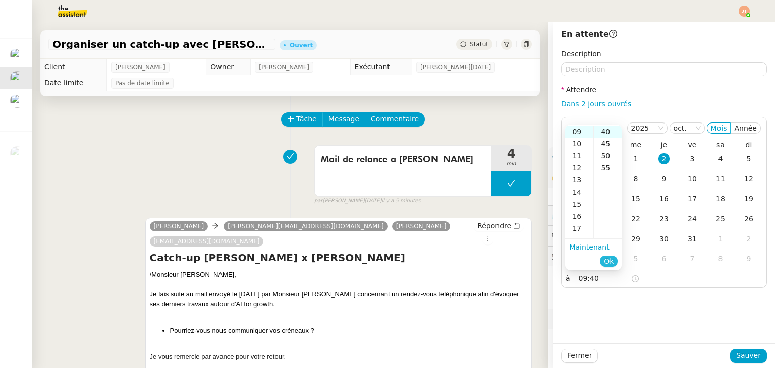
click at [611, 260] on span "Ok" at bounding box center [609, 261] width 10 height 10
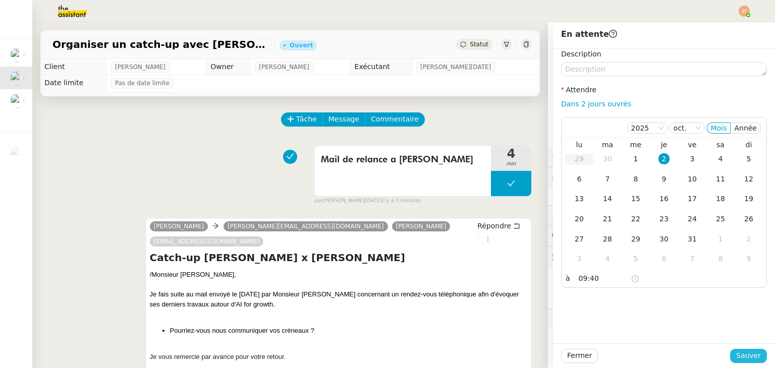
click at [736, 354] on span "Sauver" at bounding box center [748, 356] width 25 height 12
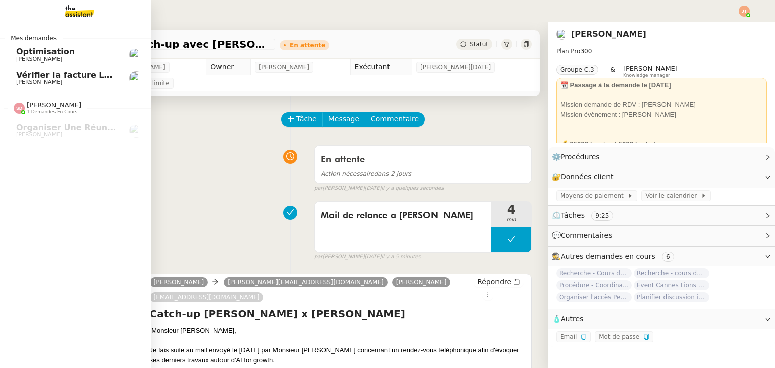
click at [47, 81] on span "[PERSON_NAME]" at bounding box center [39, 82] width 46 height 7
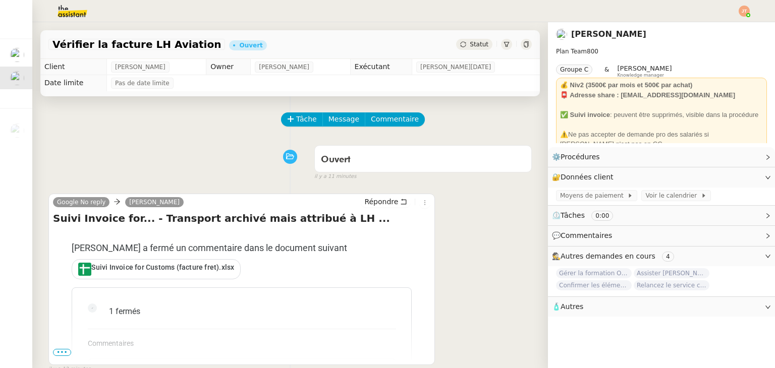
click at [743, 13] on img at bounding box center [743, 11] width 11 height 11
click at [717, 28] on span "Suivi" at bounding box center [707, 29] width 17 height 8
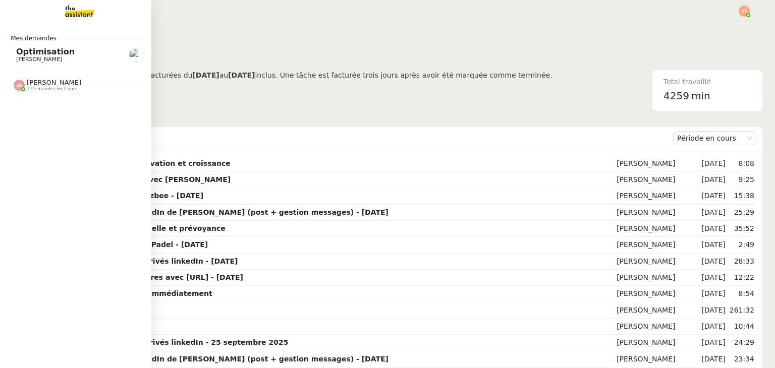
click at [39, 53] on span "Optimisation" at bounding box center [45, 52] width 58 height 10
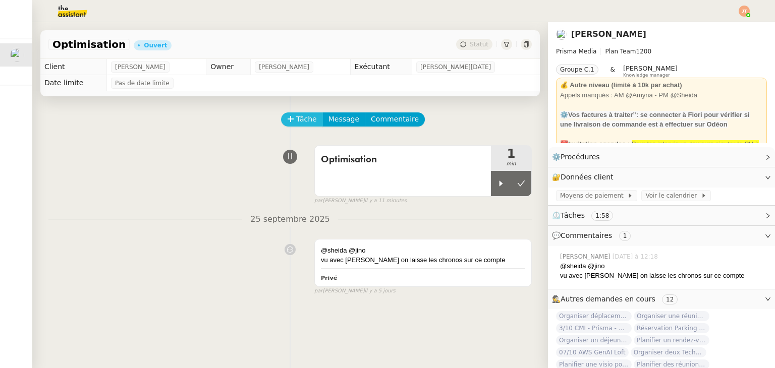
click at [301, 120] on span "Tâche" at bounding box center [306, 119] width 21 height 12
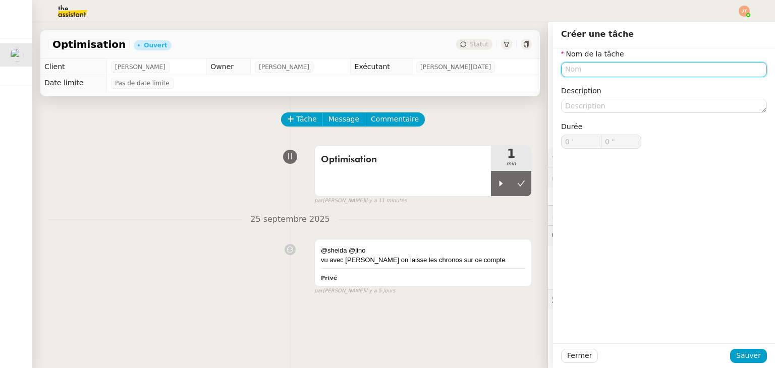
click at [582, 71] on input "text" at bounding box center [664, 69] width 206 height 15
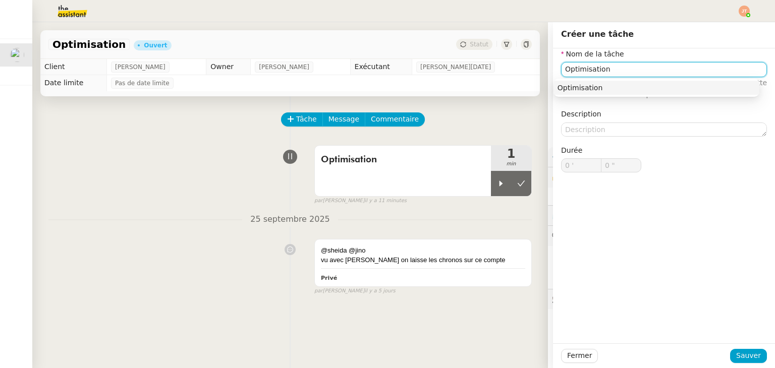
click at [609, 69] on input "Optimisation" at bounding box center [664, 69] width 206 height 15
type input "Optimisation"
click at [744, 353] on span "Sauver" at bounding box center [748, 356] width 25 height 12
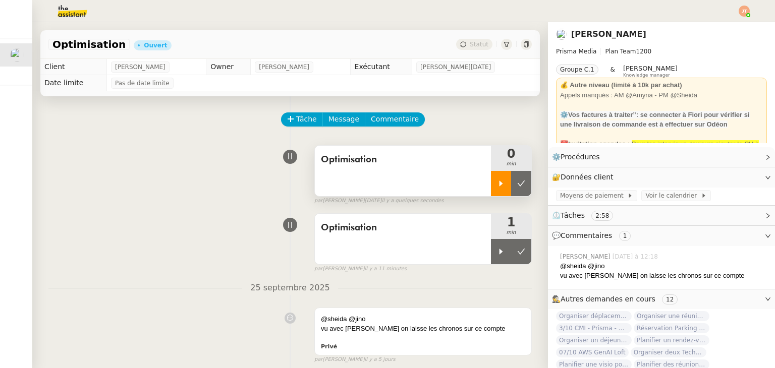
click at [491, 179] on div at bounding box center [501, 183] width 20 height 25
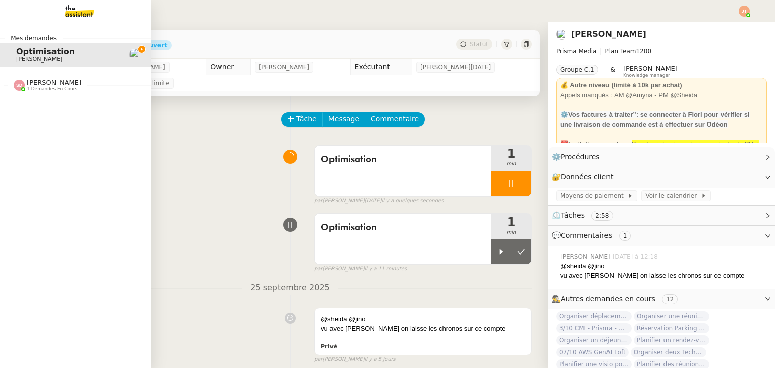
click at [60, 80] on span "Sheida Delpazir" at bounding box center [54, 83] width 54 height 8
click at [57, 87] on span "1 demandes en cours" at bounding box center [52, 89] width 50 height 6
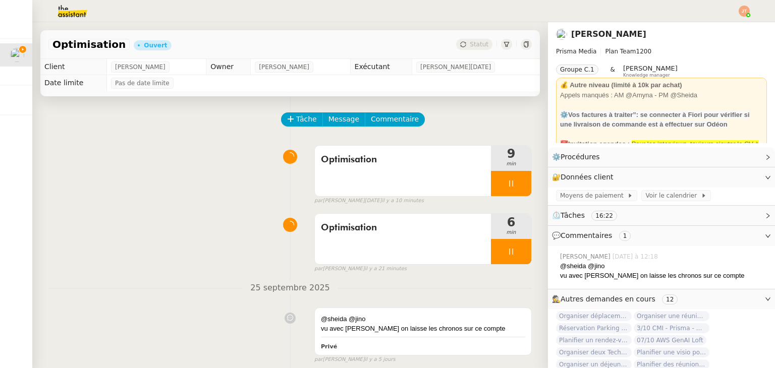
click at [51, 11] on img at bounding box center [64, 11] width 78 height 22
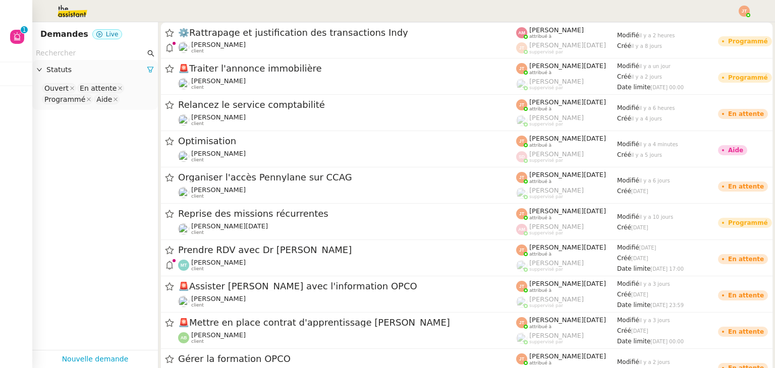
click at [219, 8] on div at bounding box center [387, 11] width 724 height 22
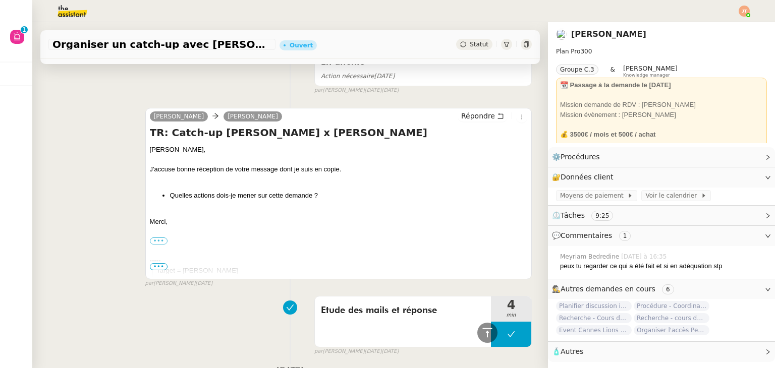
scroll to position [1775, 0]
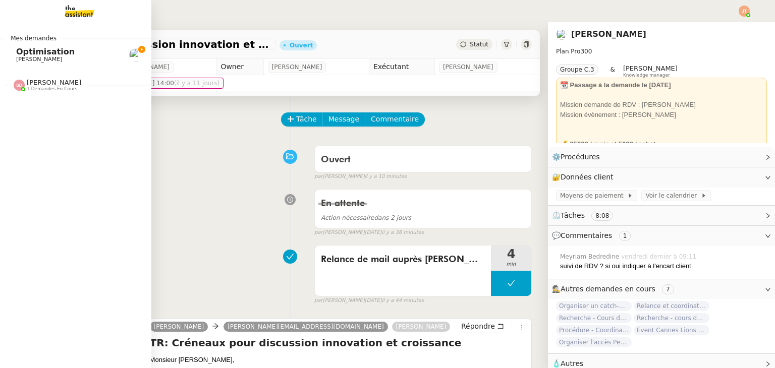
click at [32, 60] on span "[PERSON_NAME]" at bounding box center [39, 59] width 46 height 7
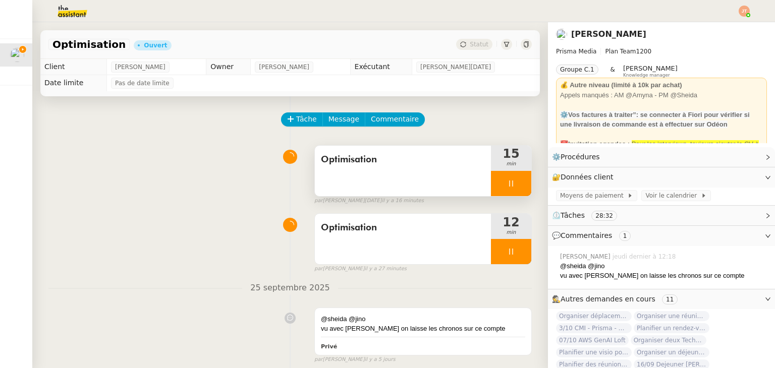
click at [493, 187] on div at bounding box center [511, 183] width 40 height 25
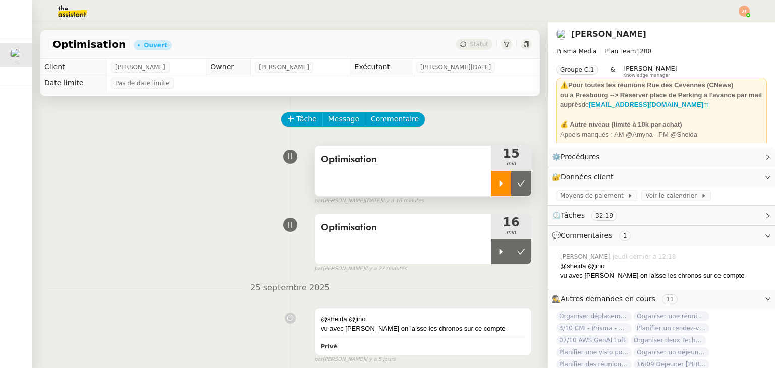
click at [491, 183] on div at bounding box center [501, 183] width 20 height 25
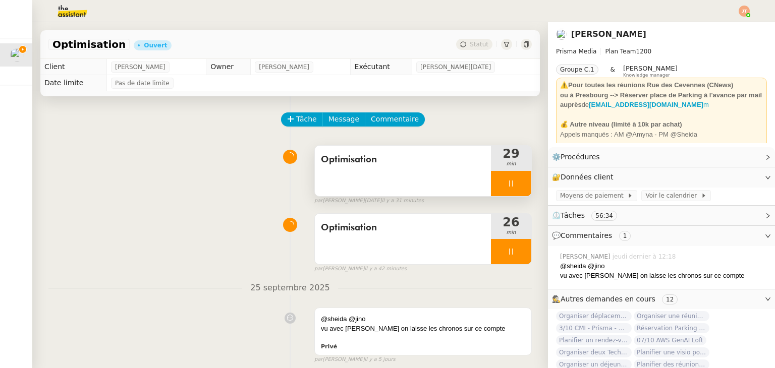
click at [497, 184] on div at bounding box center [511, 183] width 40 height 25
click at [517, 184] on icon at bounding box center [521, 184] width 8 height 8
click at [497, 183] on button at bounding box center [511, 183] width 40 height 25
click at [497, 183] on icon at bounding box center [501, 184] width 8 height 8
click at [496, 188] on div at bounding box center [511, 183] width 40 height 25
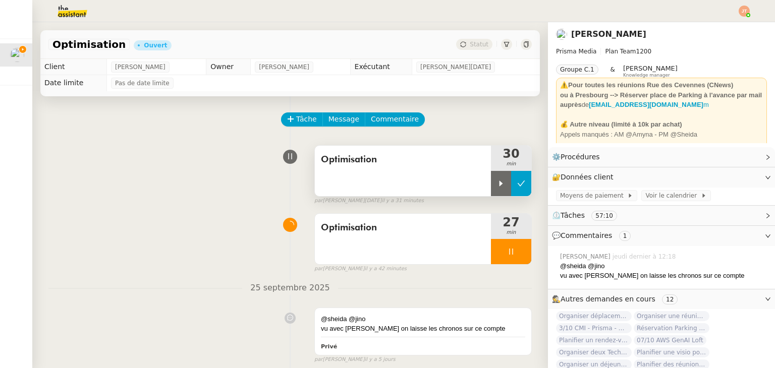
click at [517, 186] on icon at bounding box center [521, 184] width 8 height 8
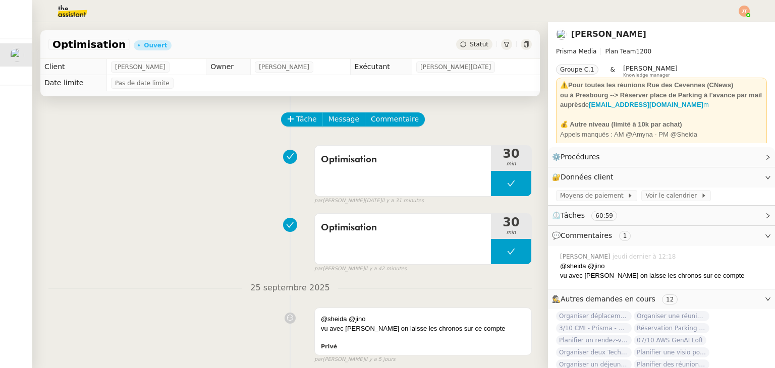
click at [469, 45] on span "Statut" at bounding box center [478, 44] width 19 height 7
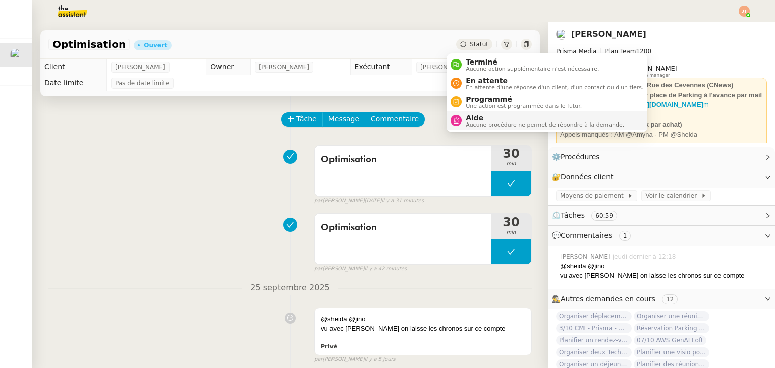
click at [475, 115] on span "Aide" at bounding box center [544, 118] width 158 height 8
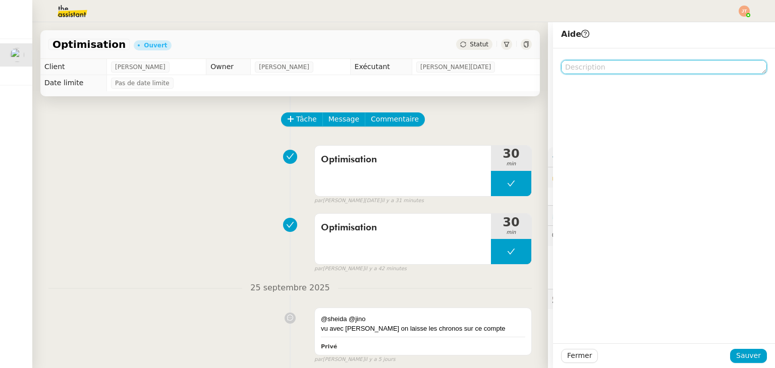
click at [565, 72] on textarea at bounding box center [664, 67] width 206 height 14
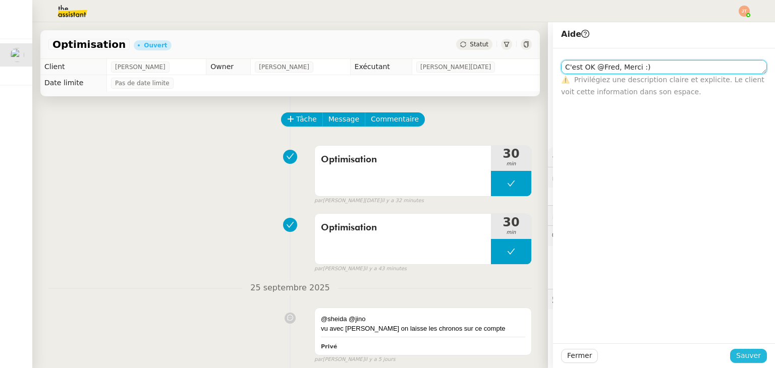
type textarea "C'est OK @Fred, Merci :)"
click at [746, 360] on span "Sauver" at bounding box center [748, 356] width 25 height 12
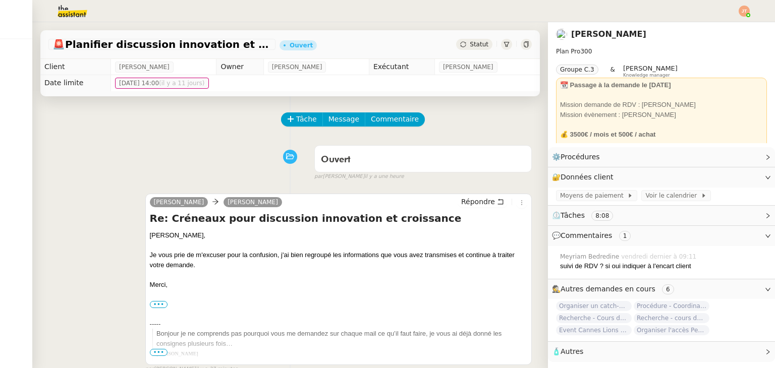
click at [741, 14] on img at bounding box center [743, 11] width 11 height 11
click at [724, 30] on li "Suivi" at bounding box center [717, 29] width 66 height 14
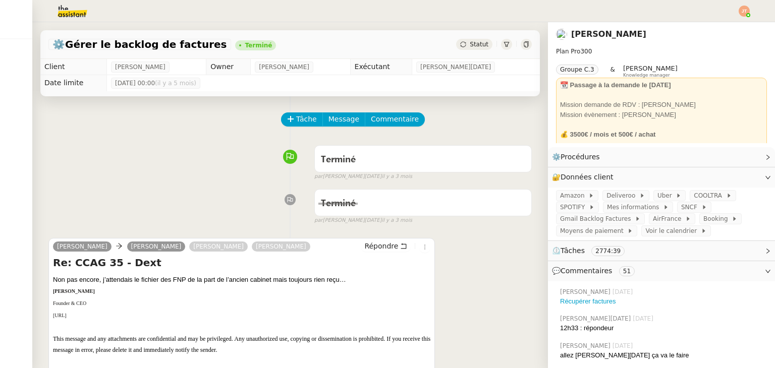
click at [746, 9] on img at bounding box center [743, 11] width 11 height 11
click at [720, 27] on li "Suivi" at bounding box center [717, 29] width 66 height 14
